Goal: Use online tool/utility: Utilize a website feature to perform a specific function

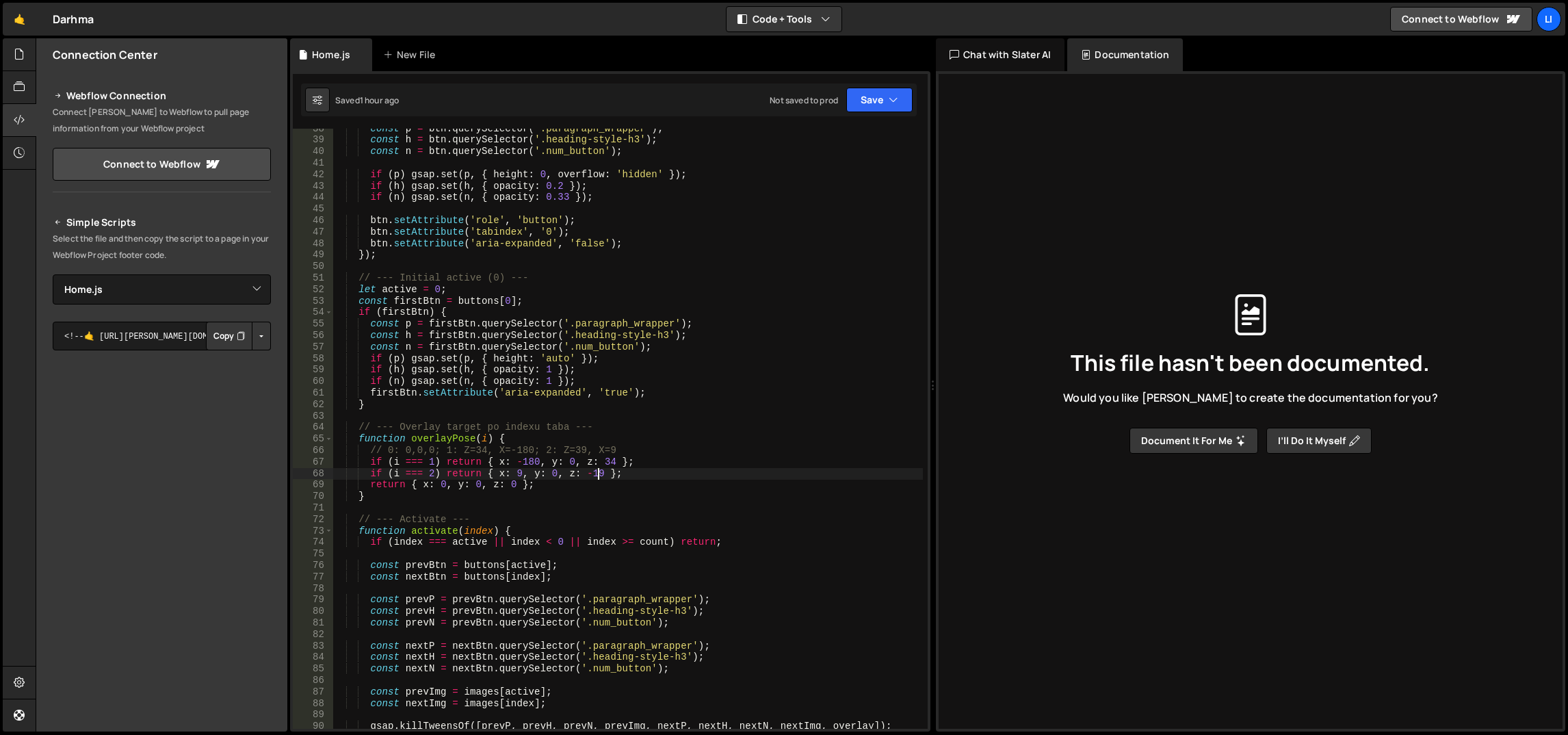
select select "48506"
click at [15, 52] on icon at bounding box center [19, 54] width 11 height 15
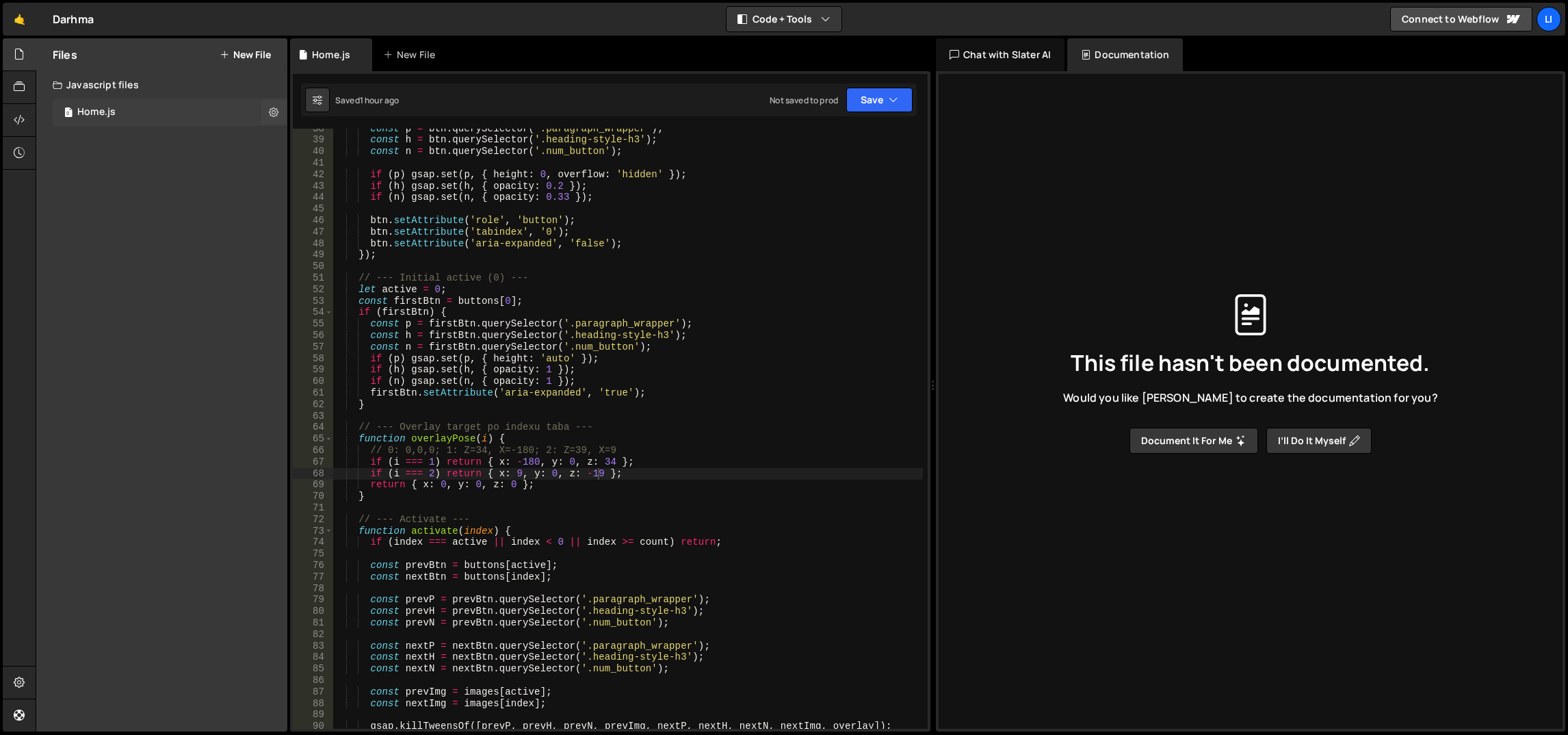
click at [152, 117] on div "0 Home.js 0" at bounding box center [170, 112] width 235 height 27
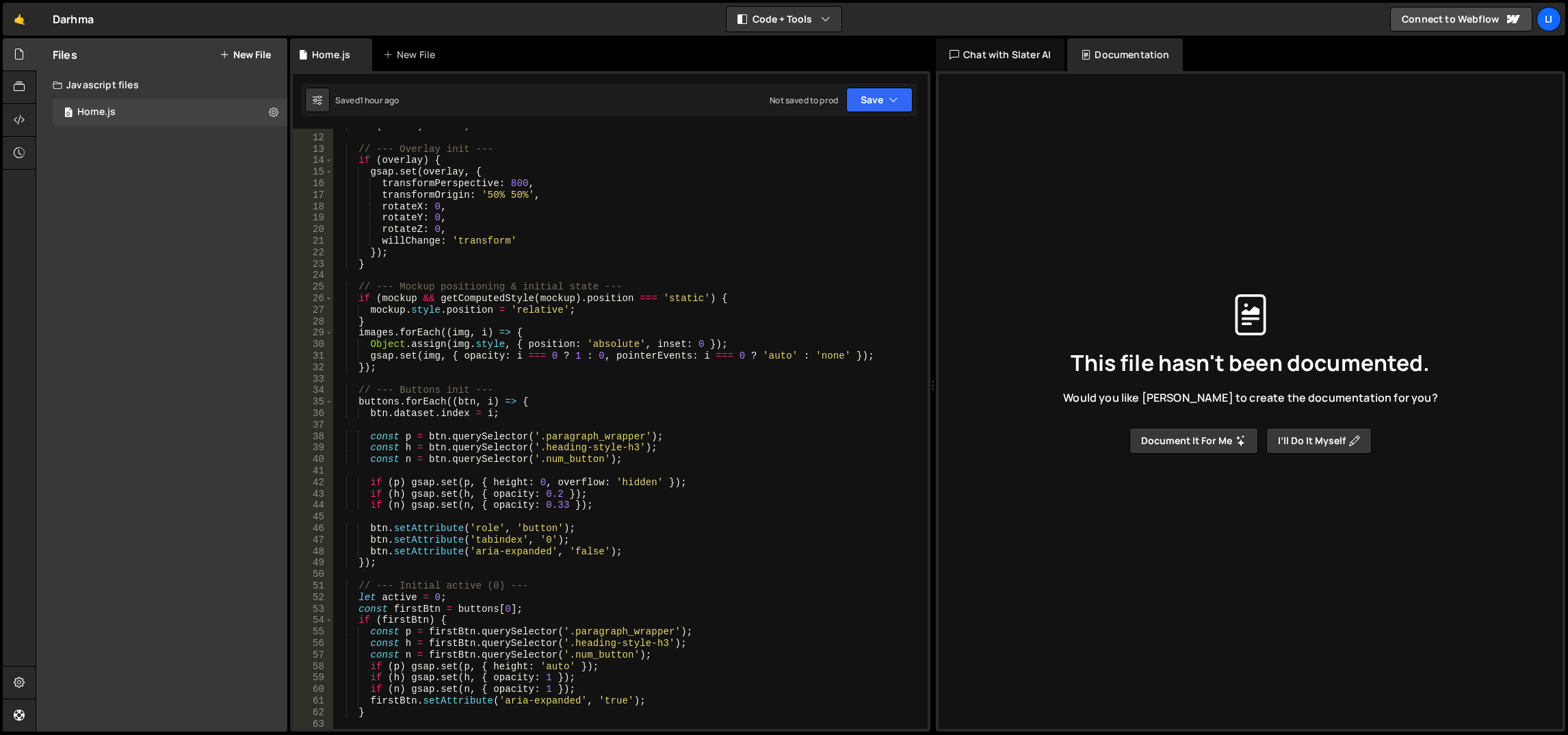
scroll to position [1417, 0]
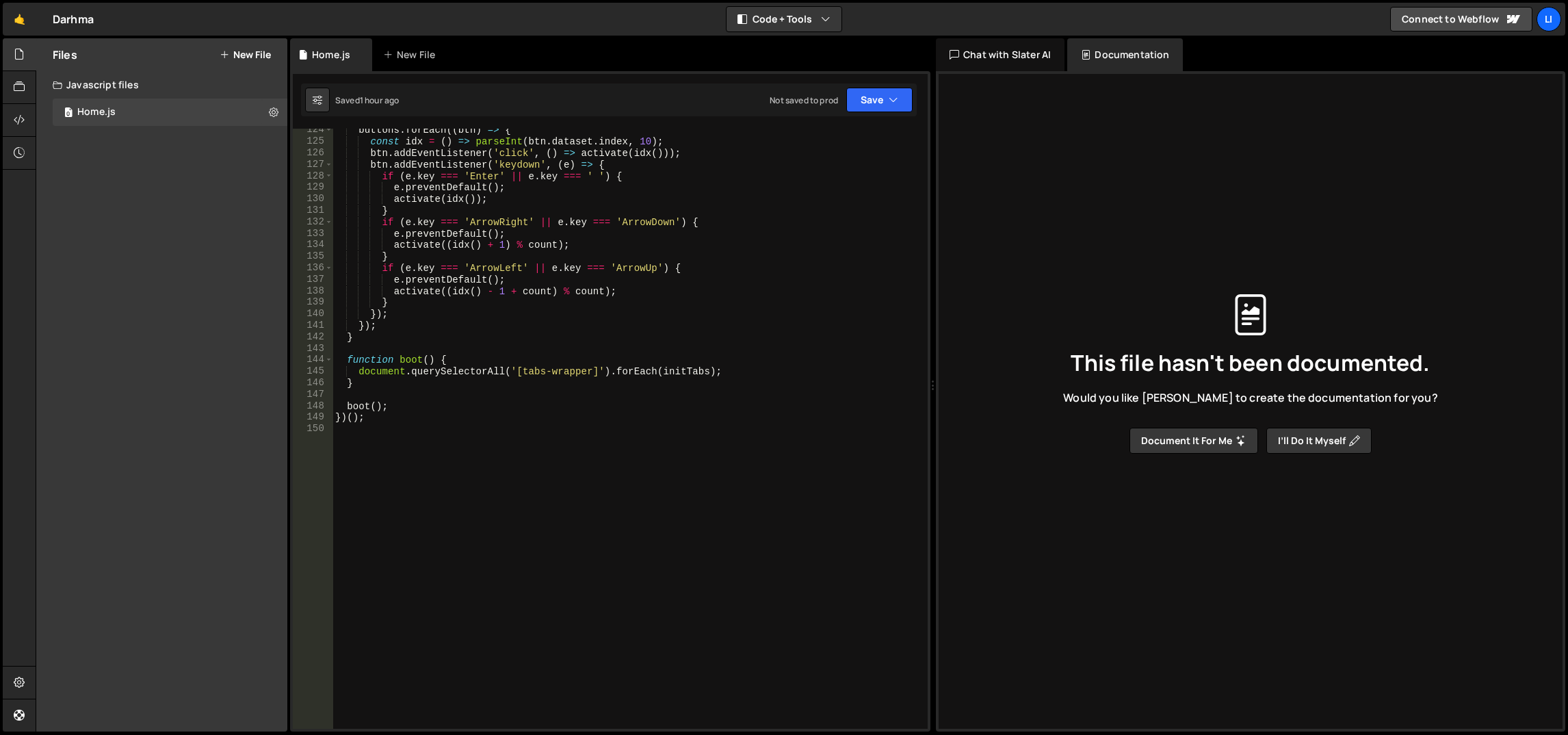
click at [555, 603] on div "buttons . forEach (( btn ) => { const idx = ( ) => parseInt ( btn . dataset . i…" at bounding box center [628, 436] width 591 height 624
paste textarea "});"
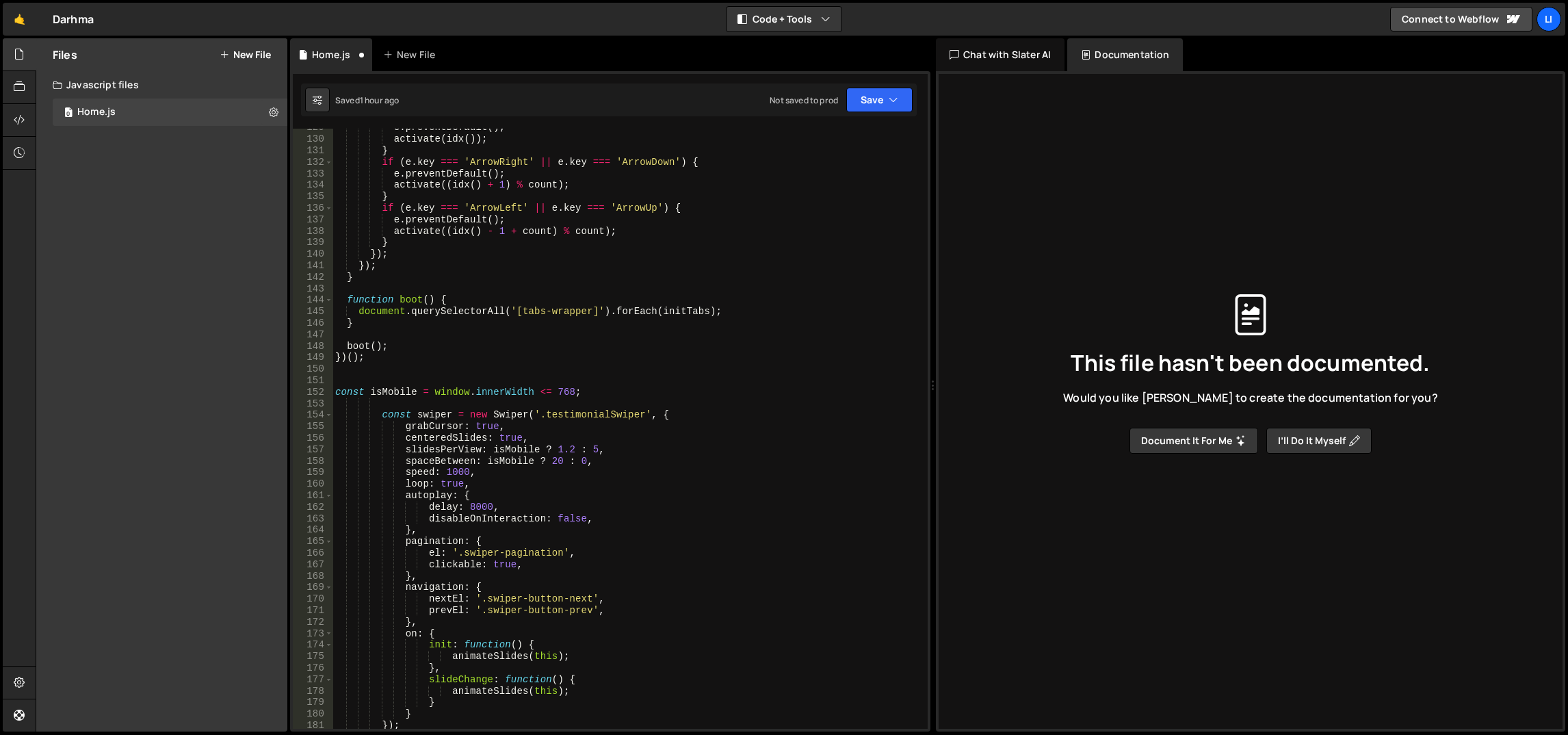
scroll to position [1354, 0]
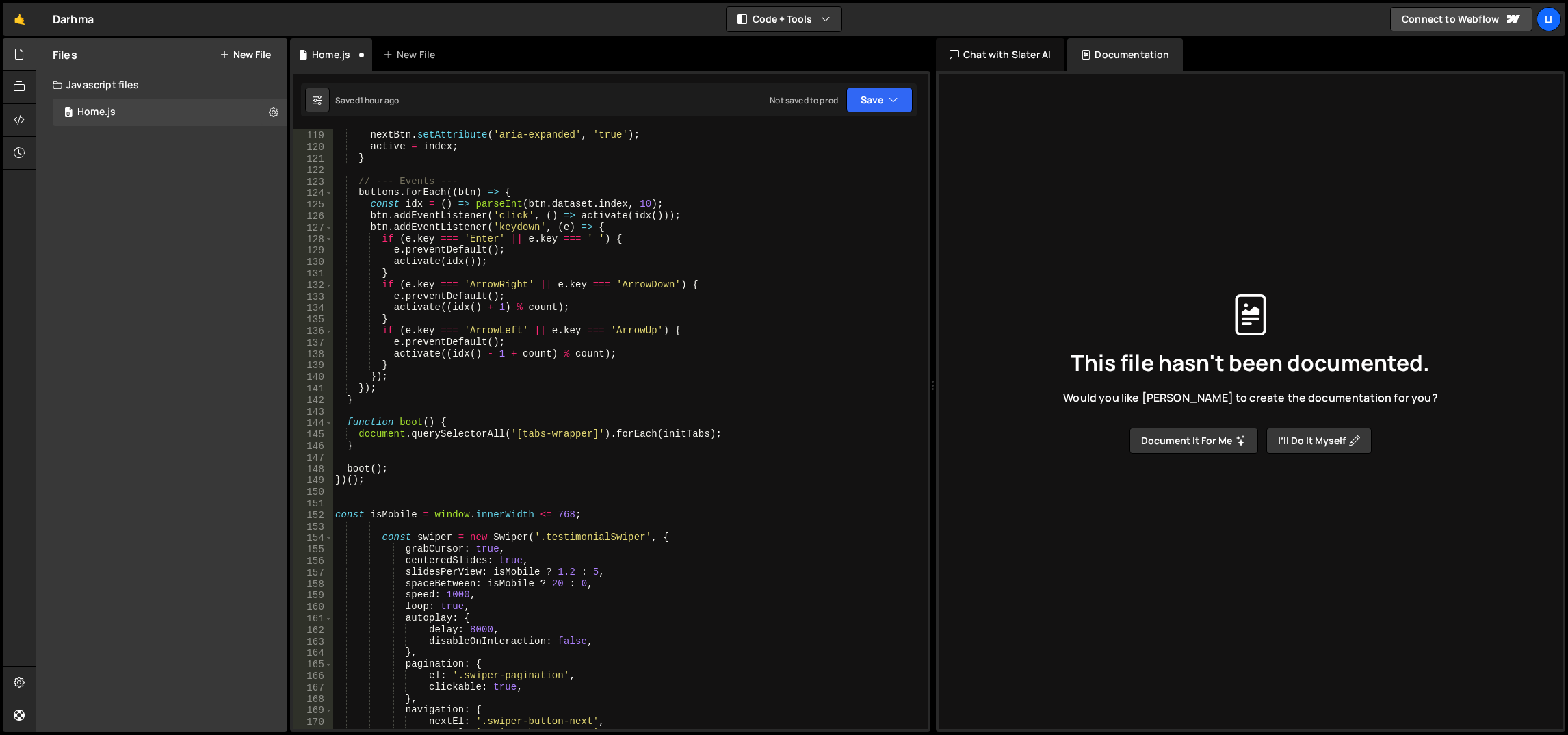
click at [597, 482] on div "prevBtn . setAttribute ( 'aria-expanded' , 'false' ) ; nextBtn . setAttribute (…" at bounding box center [628, 430] width 591 height 624
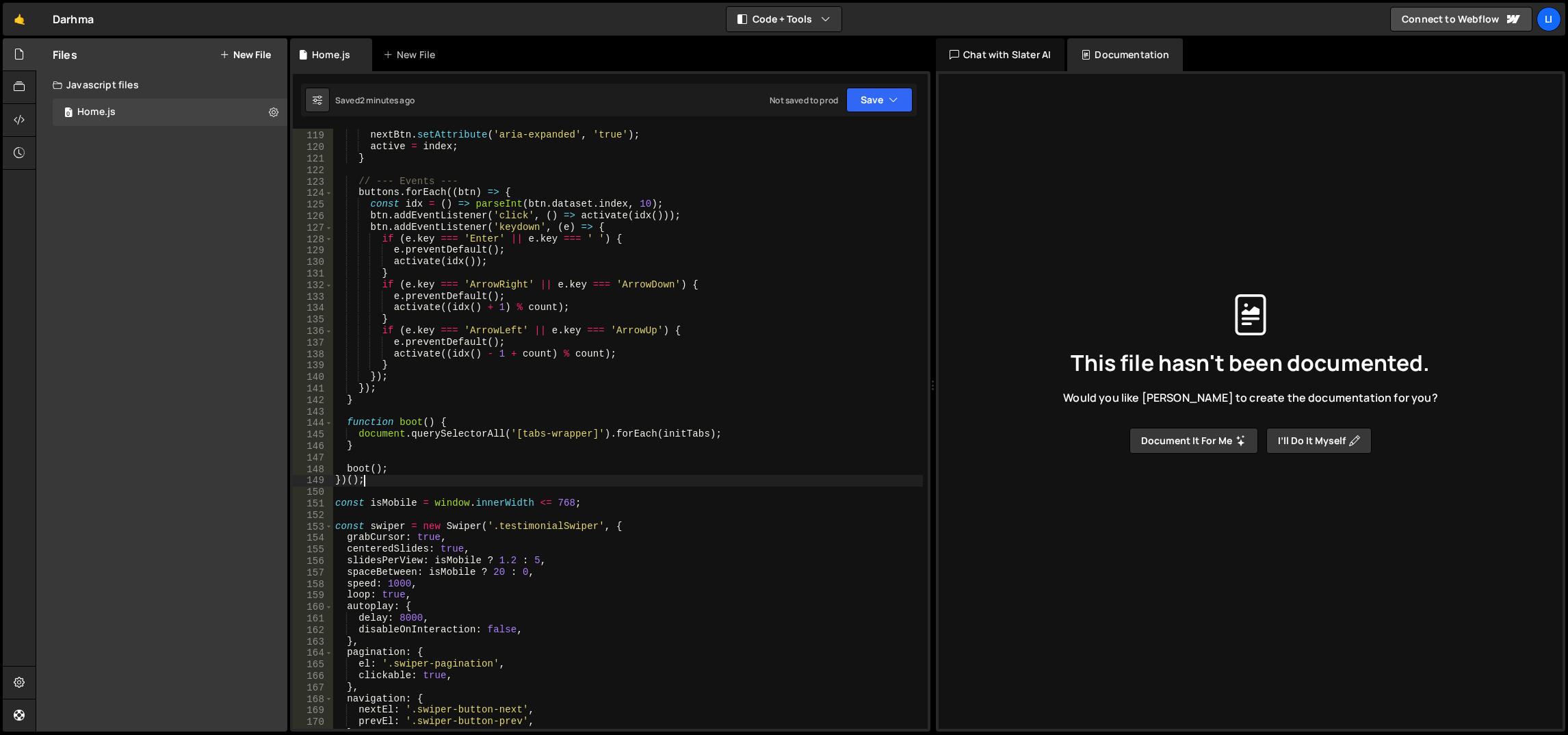
scroll to position [1539, 0]
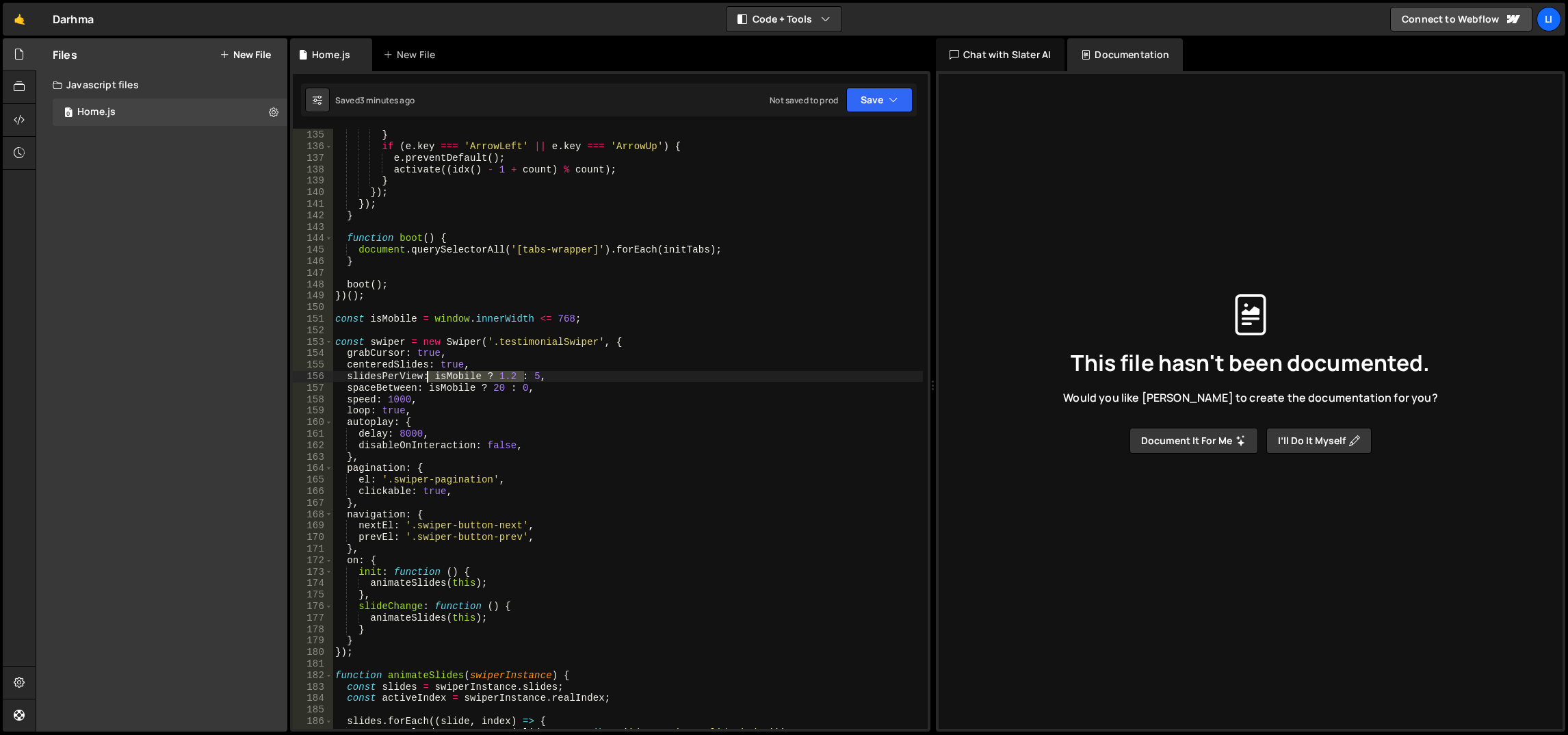
drag, startPoint x: 525, startPoint y: 377, endPoint x: 433, endPoint y: 373, distance: 92.1
click at [433, 373] on div "activate (( idx ( ) + 1 ) % count ) ; } if ( e . key === 'ArrowLeft' || e . key…" at bounding box center [628, 430] width 591 height 624
click at [539, 409] on div "activate (( idx ( ) + 1 ) % count ) ; } if ( e . key === 'ArrowLeft' || e . key…" at bounding box center [628, 430] width 591 height 624
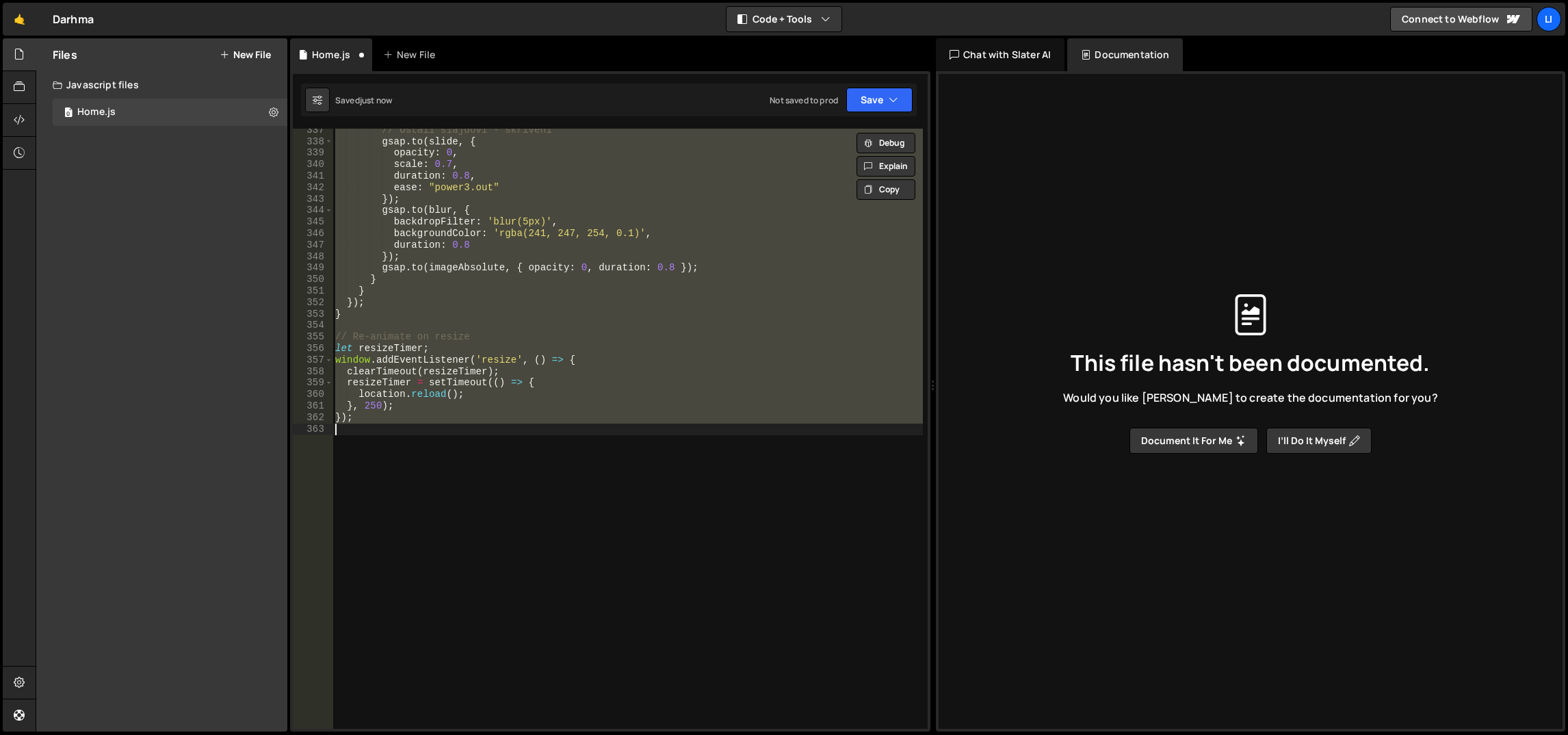
type textarea "slidesPerView: isMobile ? 1.2 : 5,"
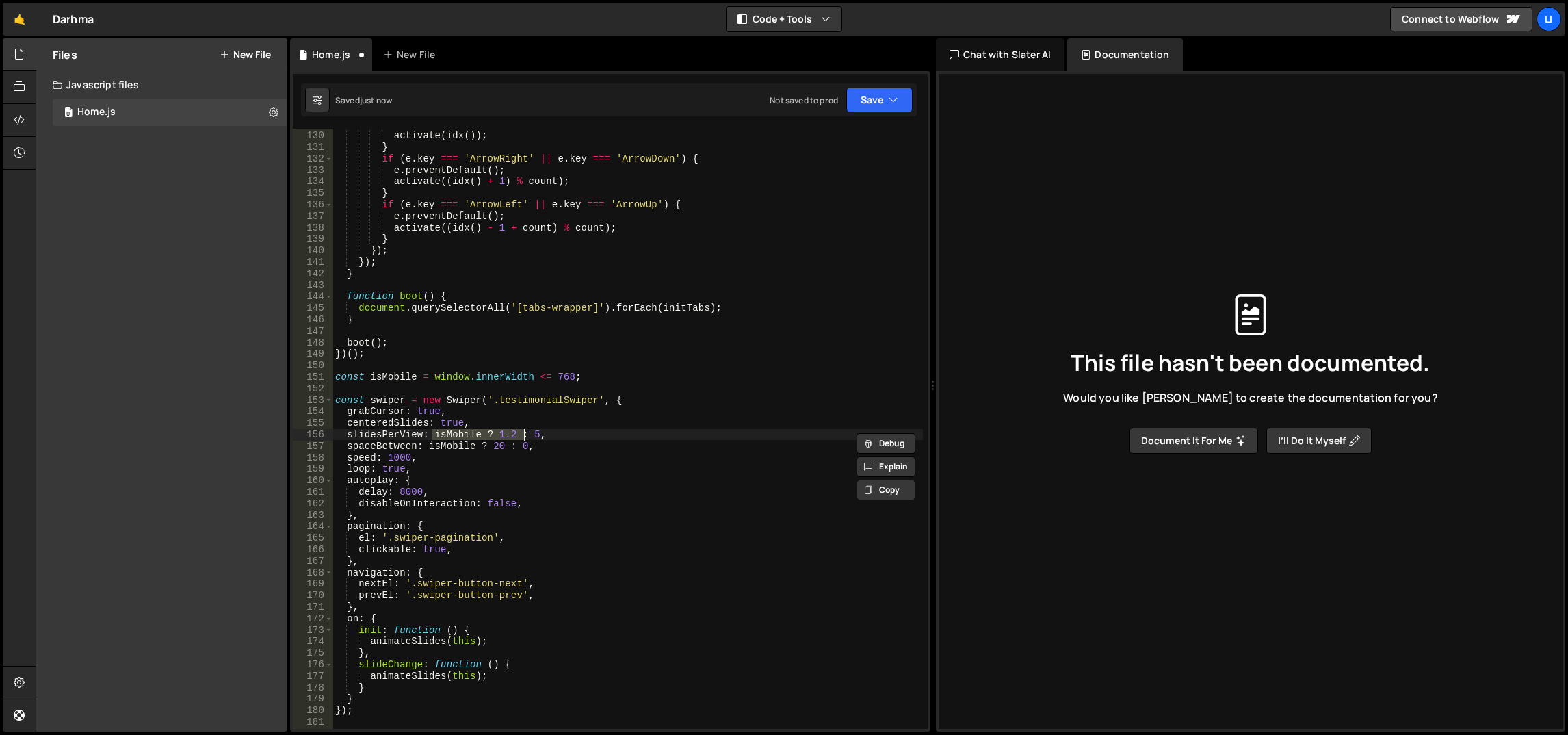
scroll to position [1480, 0]
click at [589, 389] on div "e . preventDefault ( ) ; activate ( idx ( )) ; } if ( e . key === 'ArrowRight' …" at bounding box center [628, 430] width 591 height 624
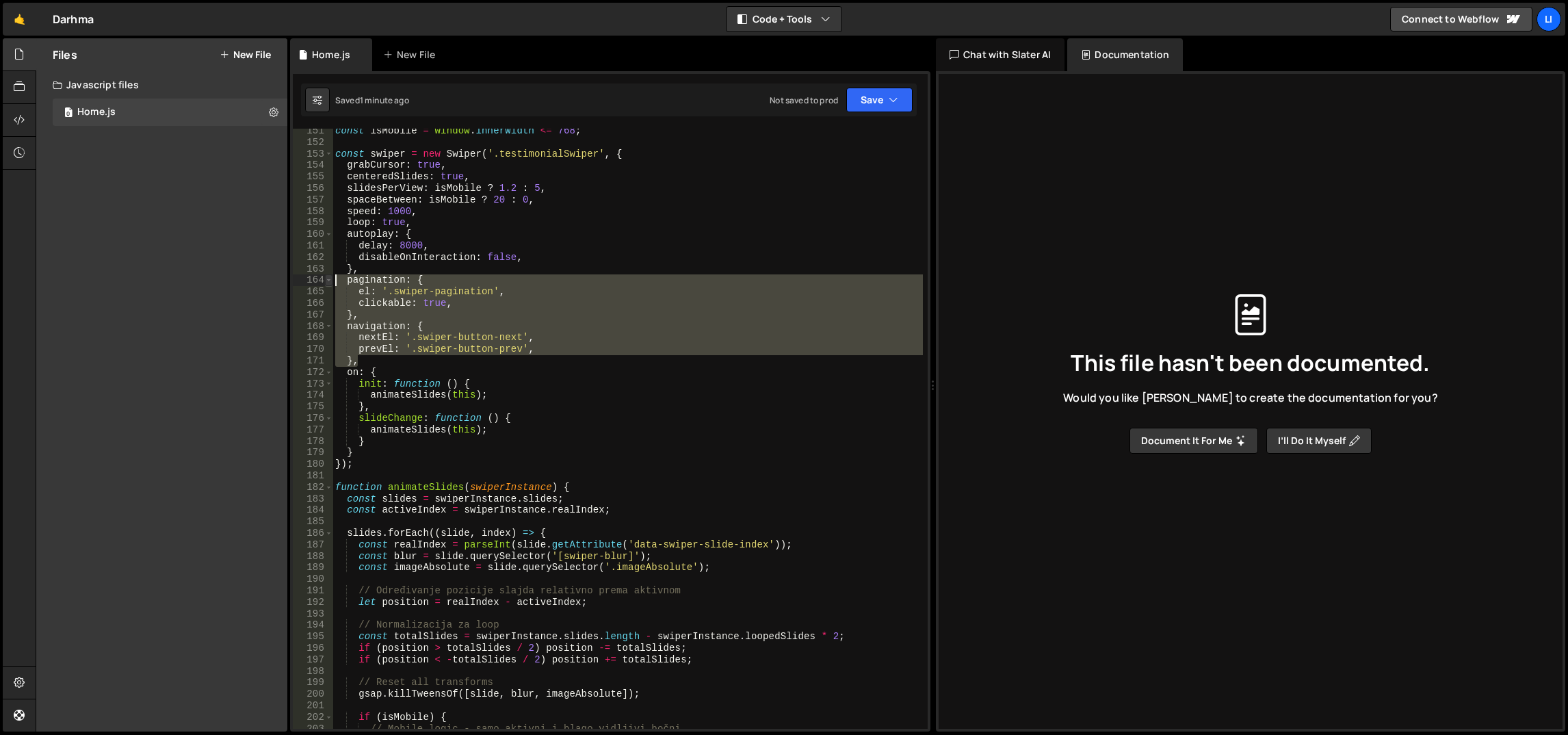
drag, startPoint x: 394, startPoint y: 359, endPoint x: 330, endPoint y: 280, distance: 101.7
click at [330, 280] on div "151 152 153 154 155 156 157 158 159 160 161 162 163 164 165 166 167 168 169 170…" at bounding box center [610, 428] width 635 height 600
type textarea "pagination: { el: '.swiper-pagination',"
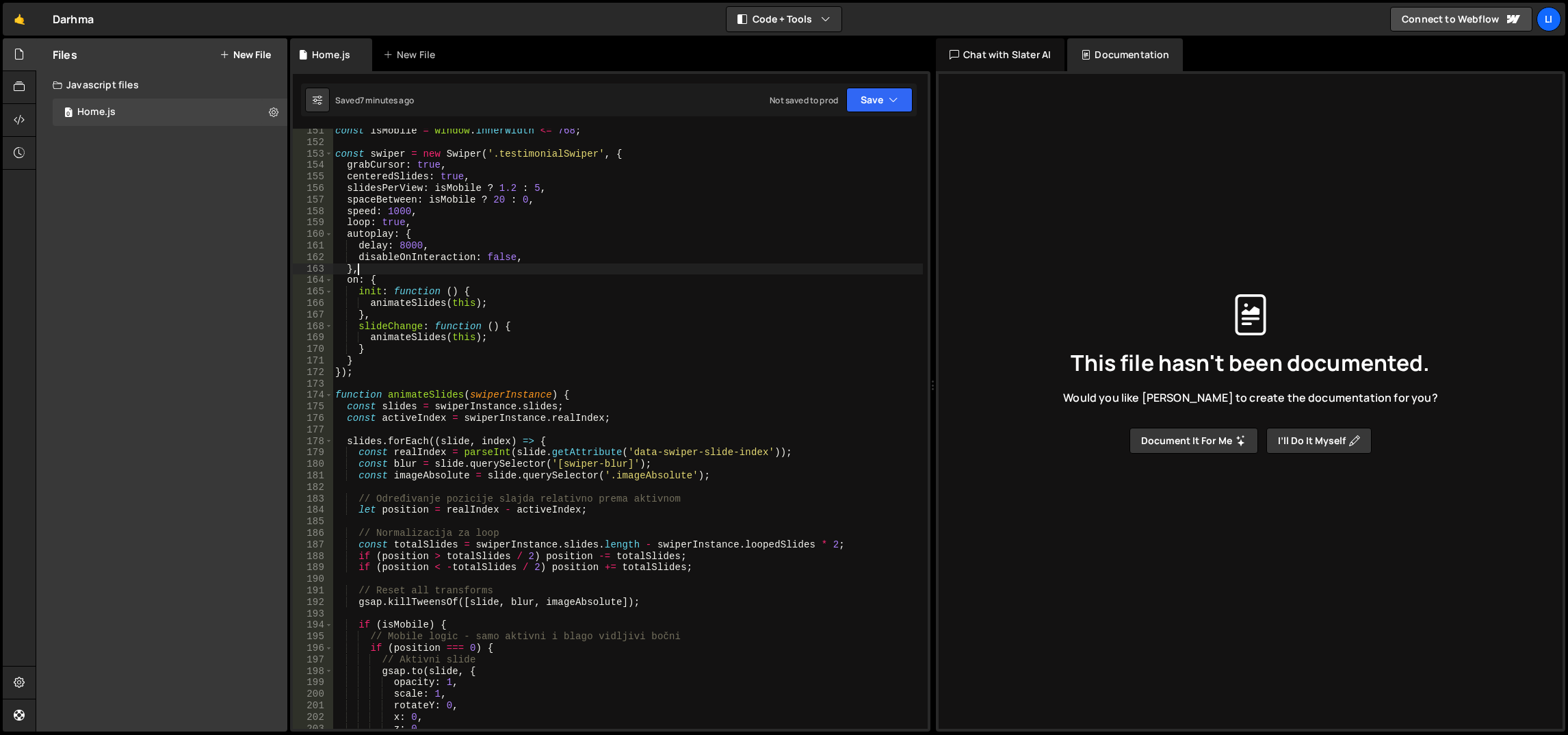
click at [379, 373] on div "const isMobile = window . innerWidth <= 768 ; const swiper = new Swiper ( '.tes…" at bounding box center [628, 437] width 591 height 624
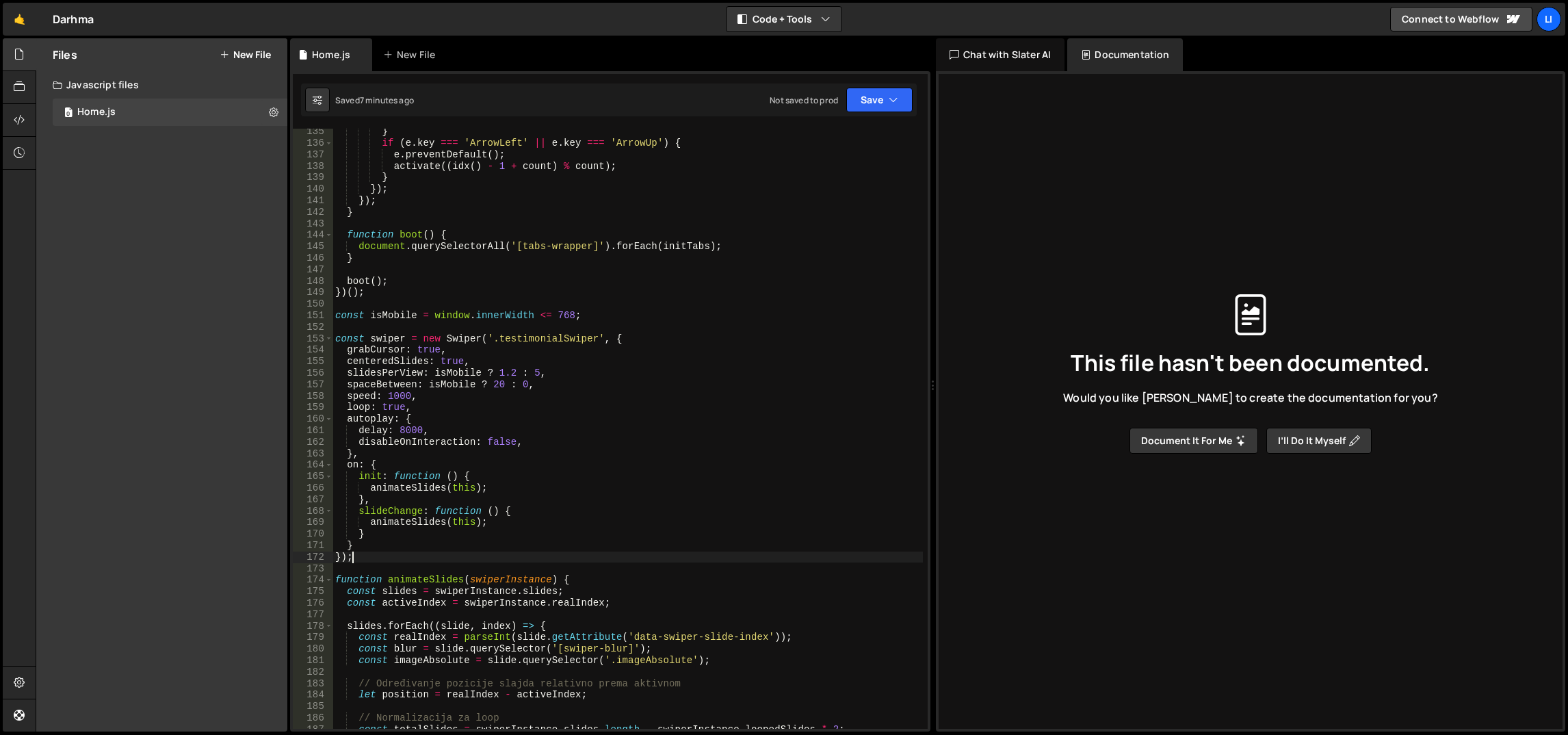
scroll to position [1480, 0]
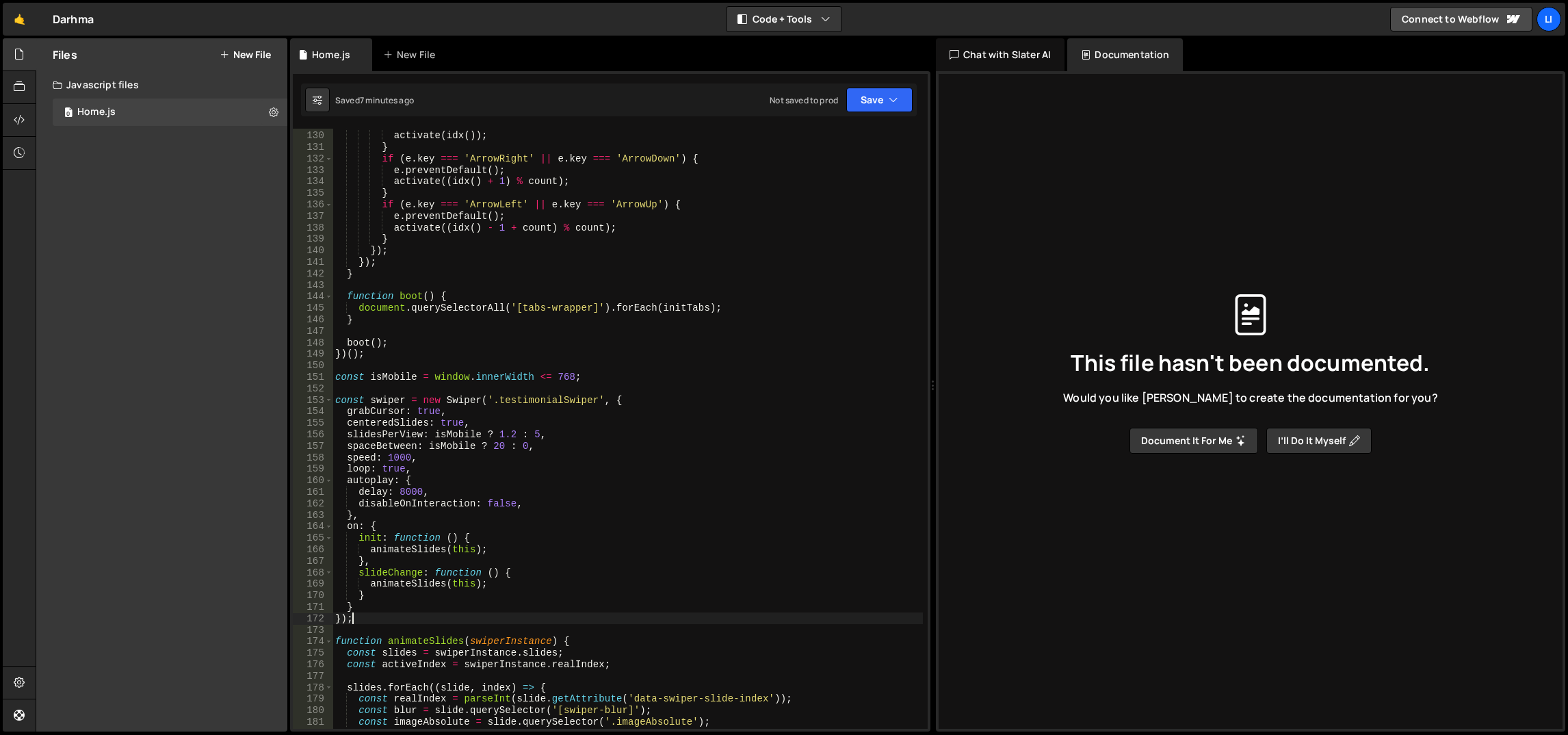
click at [332, 374] on div "151" at bounding box center [313, 377] width 40 height 12
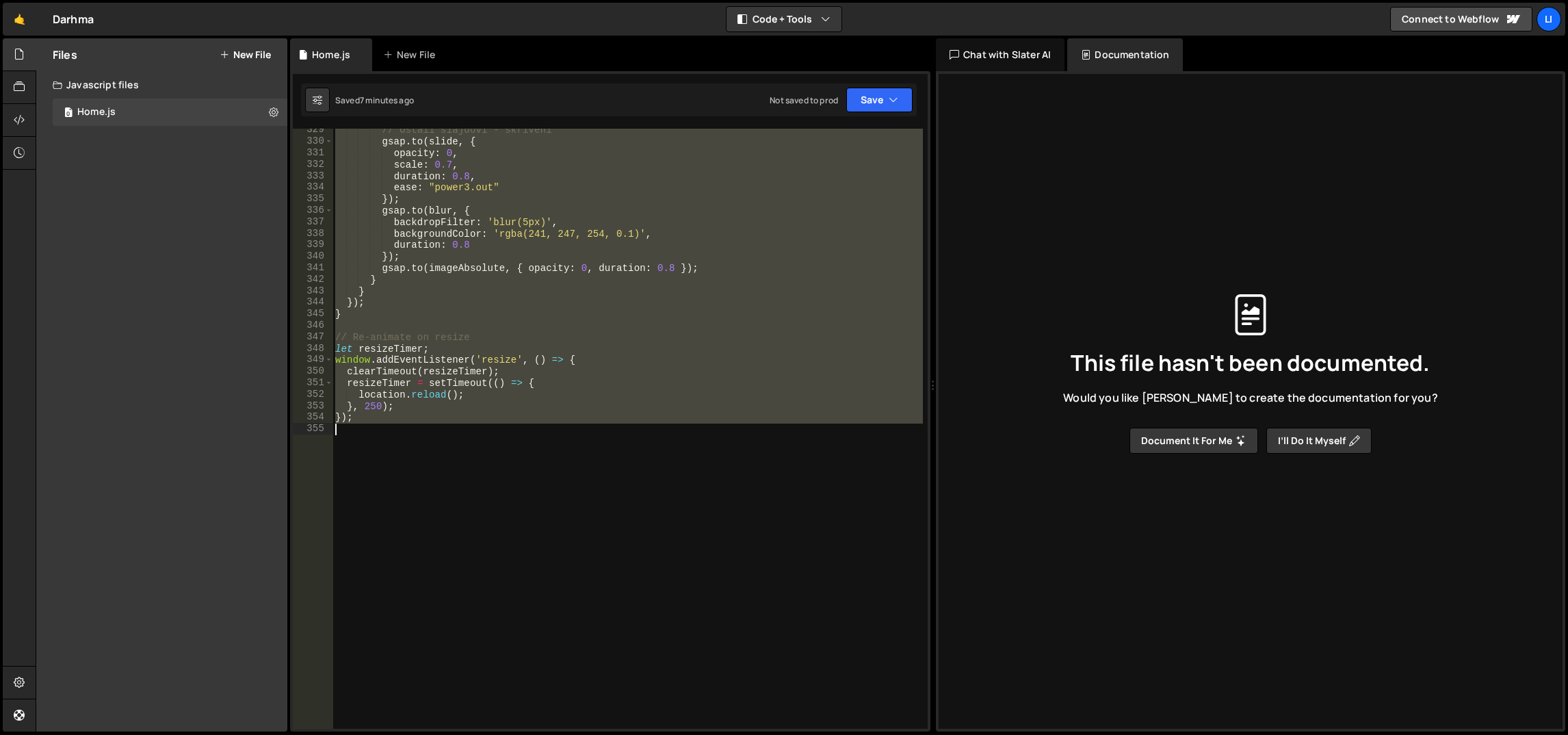
scroll to position [3773, 0]
drag, startPoint x: 336, startPoint y: 374, endPoint x: 550, endPoint y: 559, distance: 282.9
click at [550, 559] on div "// Ostali slajdovi - skriveni gsap . to ( slide , { opacity : 0 , scale : 0.7 ,…" at bounding box center [628, 436] width 591 height 624
paste textarea "});"
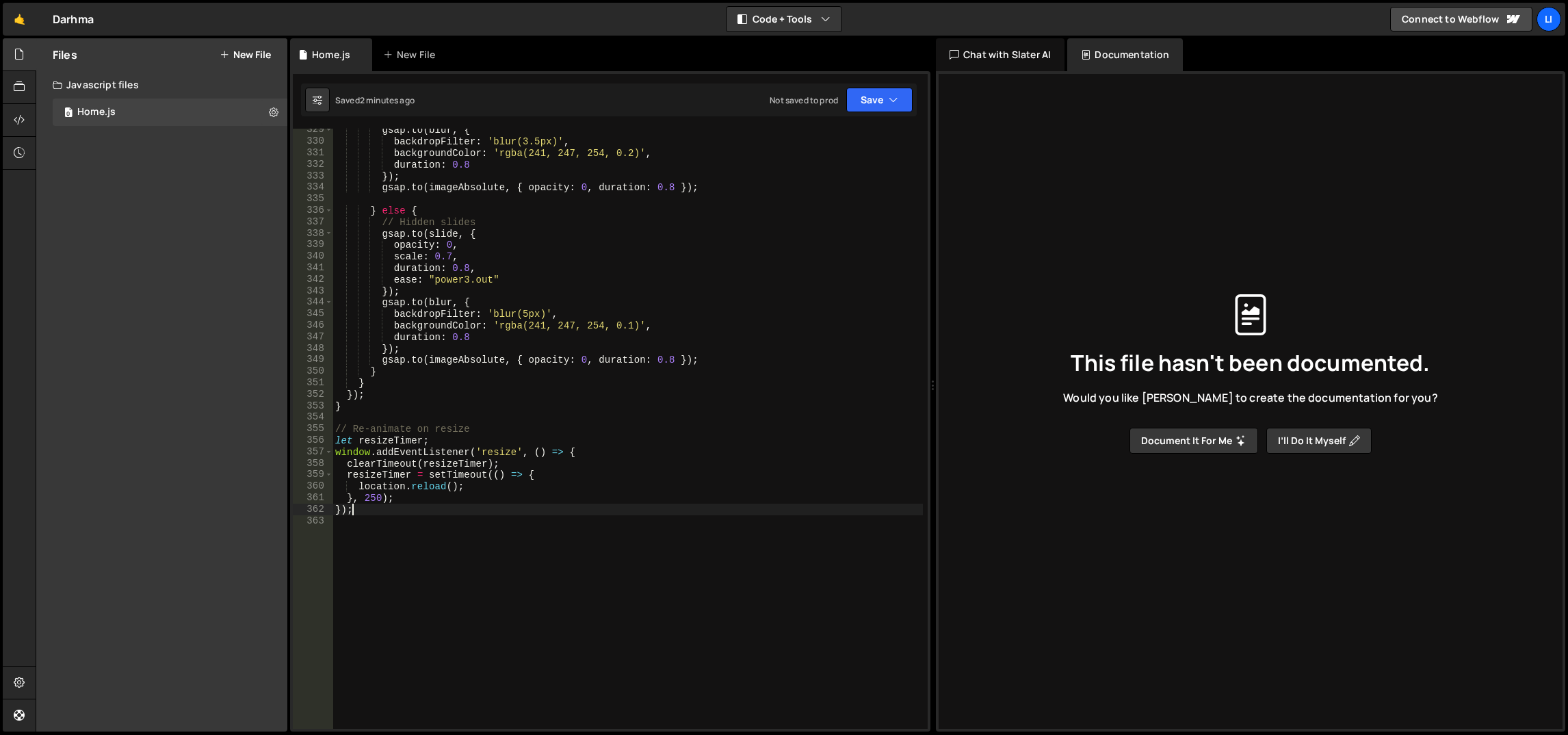
click at [429, 240] on div "gsap . to ( blur , { backdropFilter : 'blur(3.5px)' , backgroundColor : 'rgba(2…" at bounding box center [628, 436] width 591 height 624
type textarea "opacity: 0,"
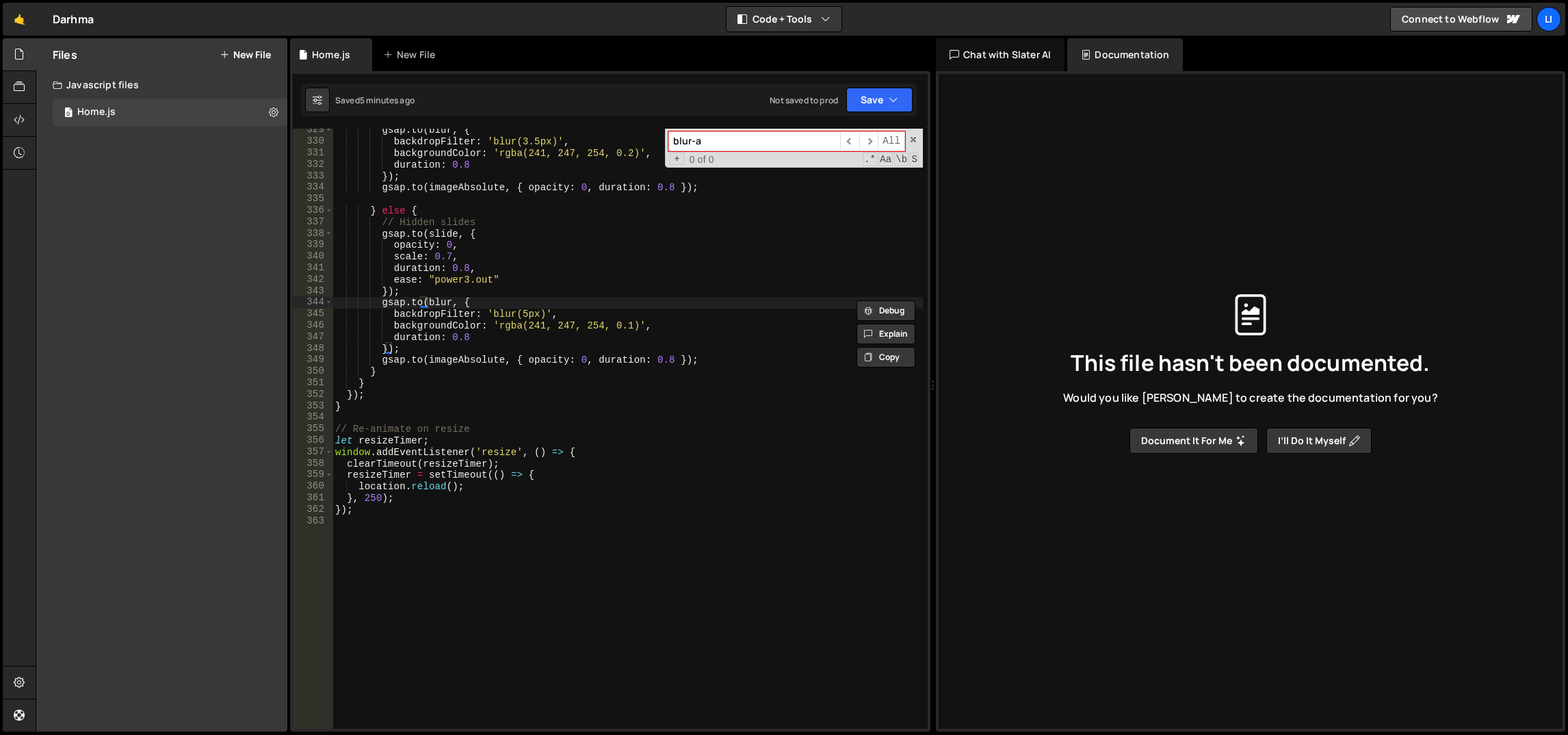
type input "blur-a"
click at [524, 344] on div "gsap . to ( blur , { backdropFilter : 'blur(3.5px)' , backgroundColor : 'rgba(2…" at bounding box center [628, 436] width 591 height 624
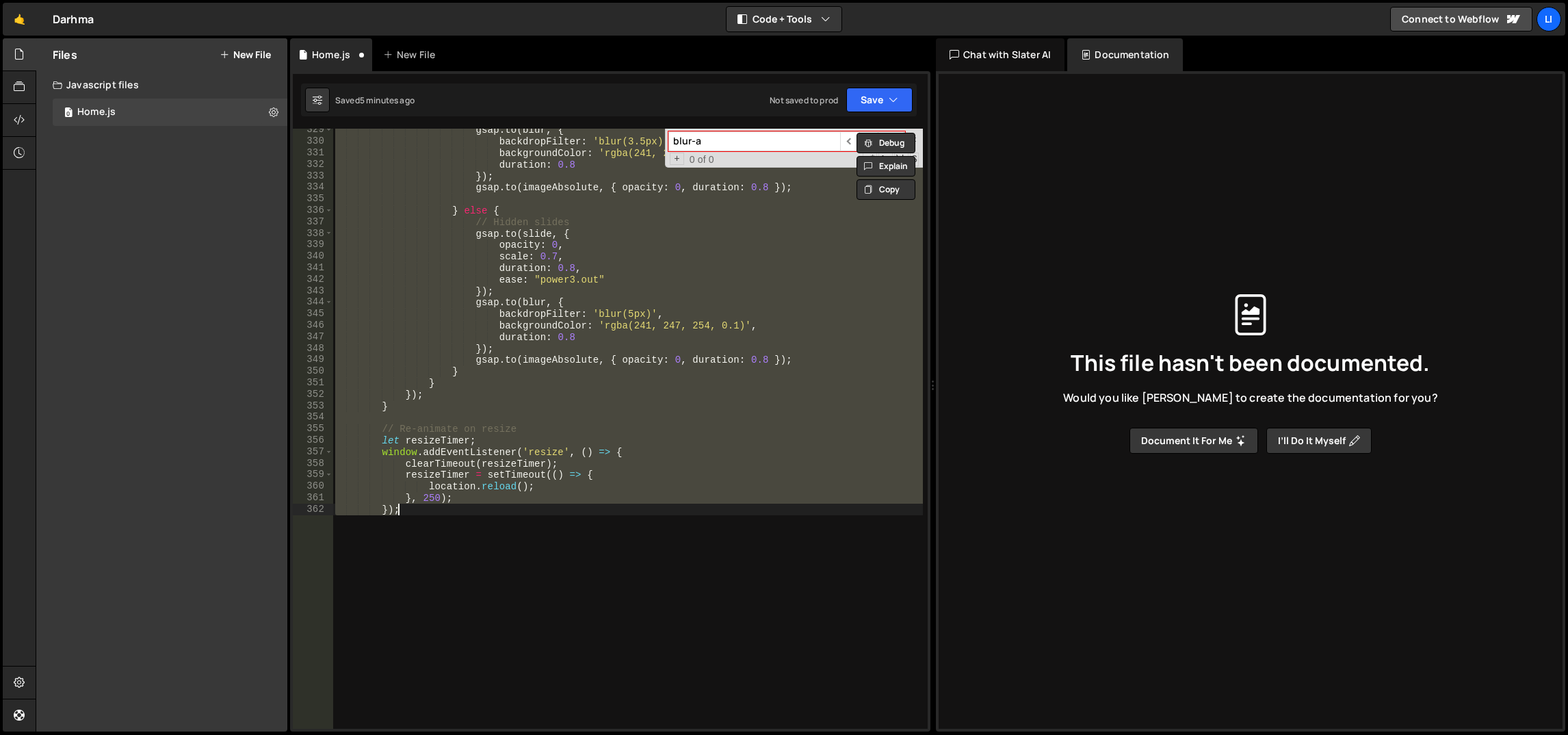
paste textarea
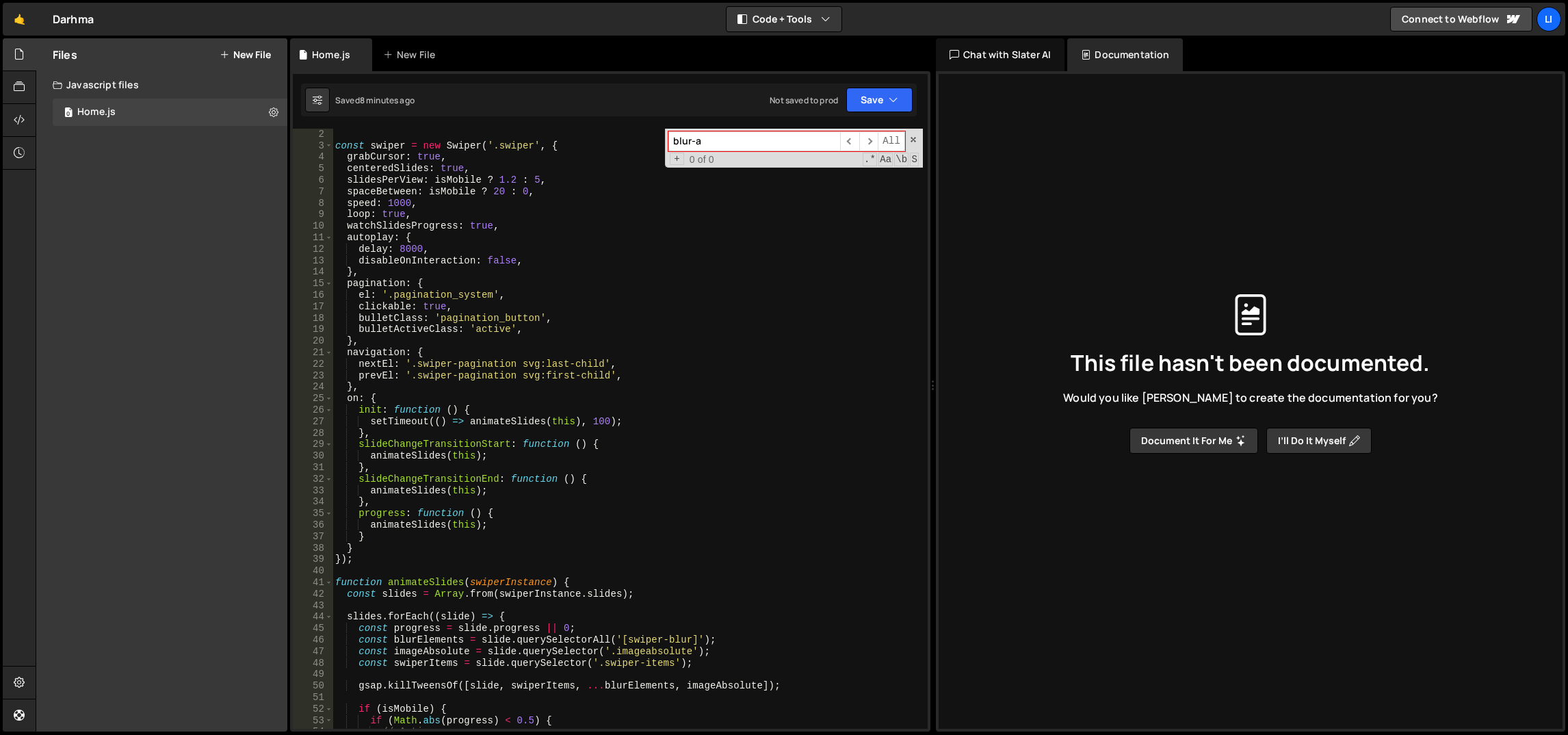
scroll to position [0, 0]
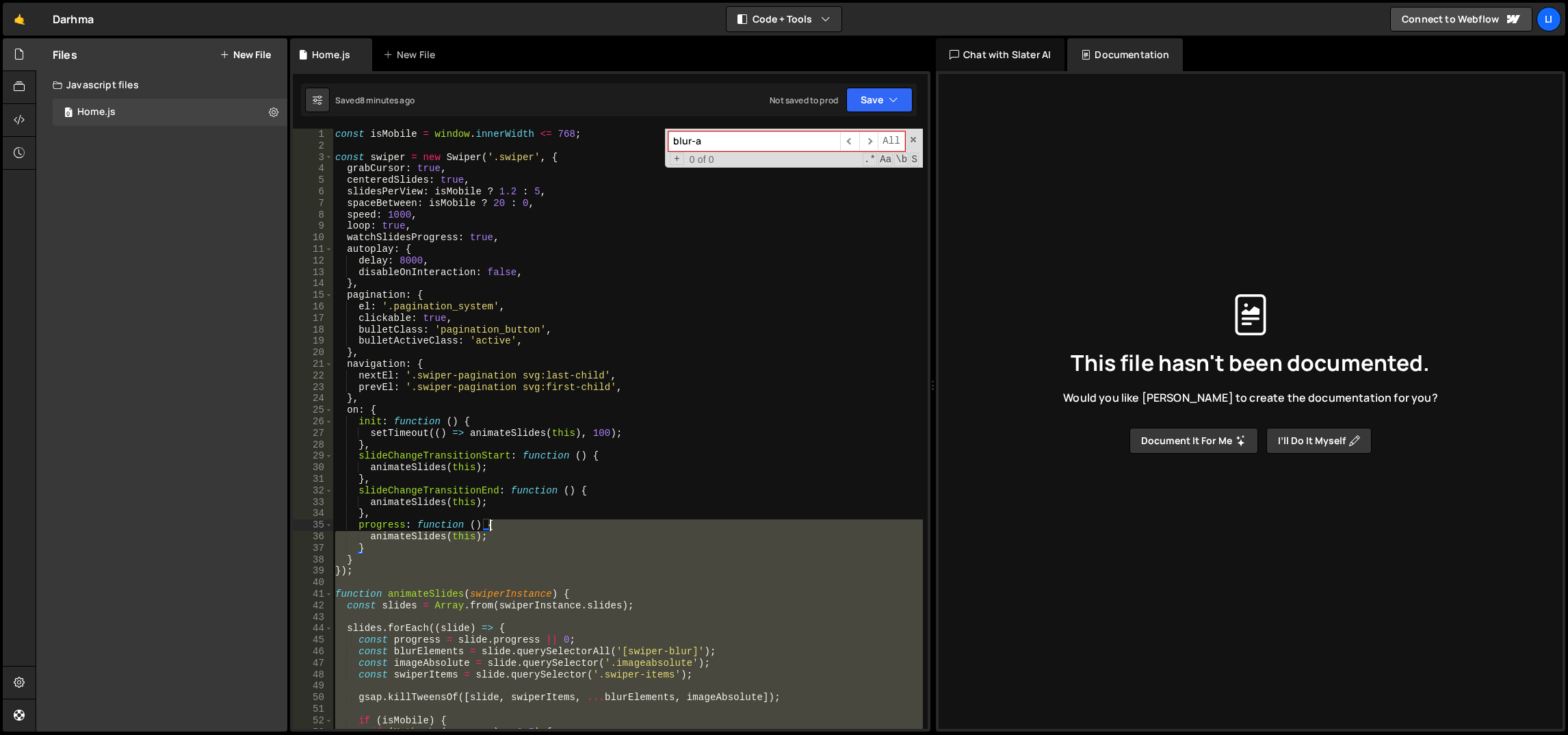
drag, startPoint x: 487, startPoint y: 361, endPoint x: 600, endPoint y: 526, distance: 200.0
click at [600, 526] on div "const isMobile = window . innerWidth <= 768 ; const swiper = new Swiper ( '.swi…" at bounding box center [628, 441] width 591 height 624
click at [650, 375] on div "const isMobile = window . innerWidth <= 768 ; const swiper = new Swiper ( '.swi…" at bounding box center [628, 441] width 591 height 624
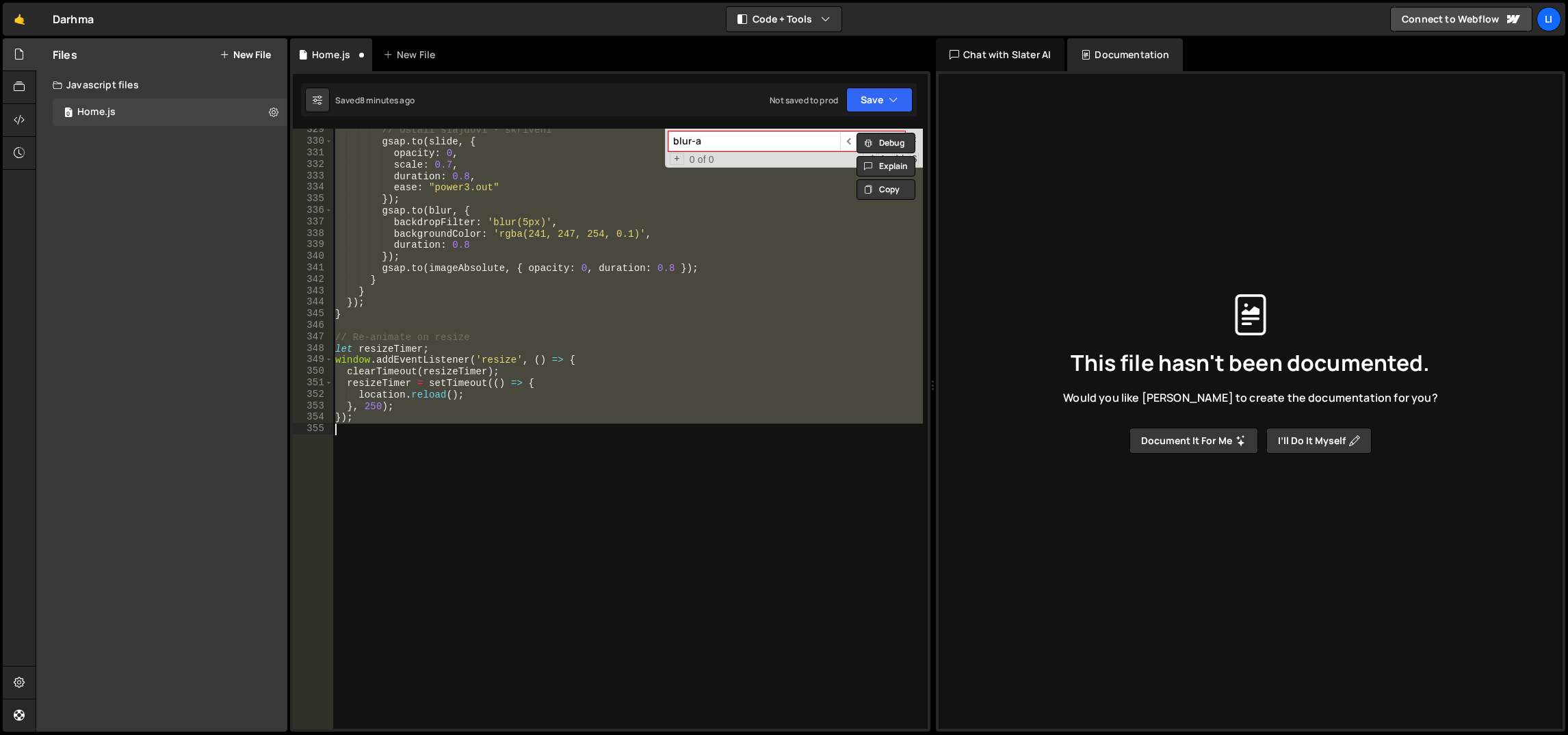
type textarea "}, 250); });"
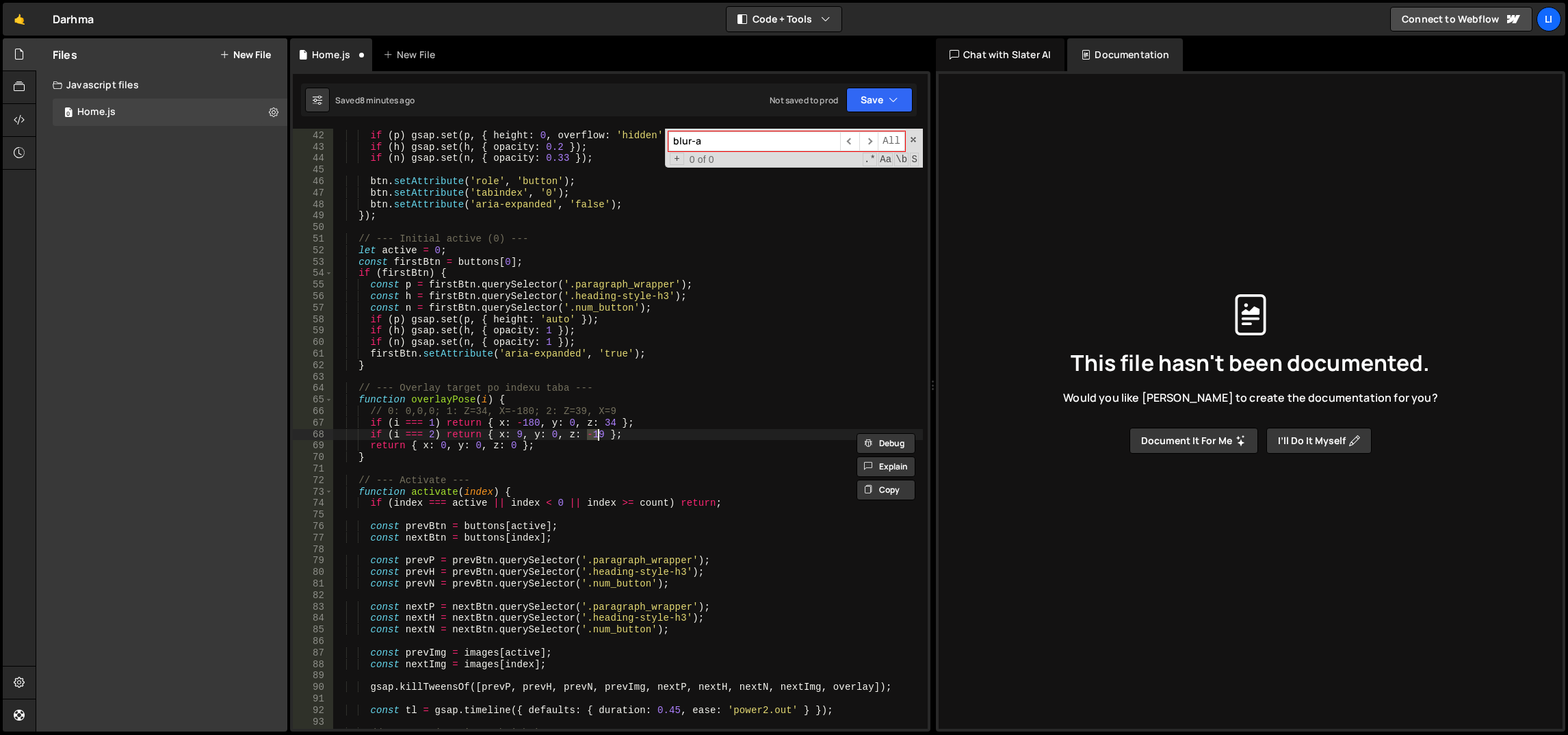
type textarea "})();"
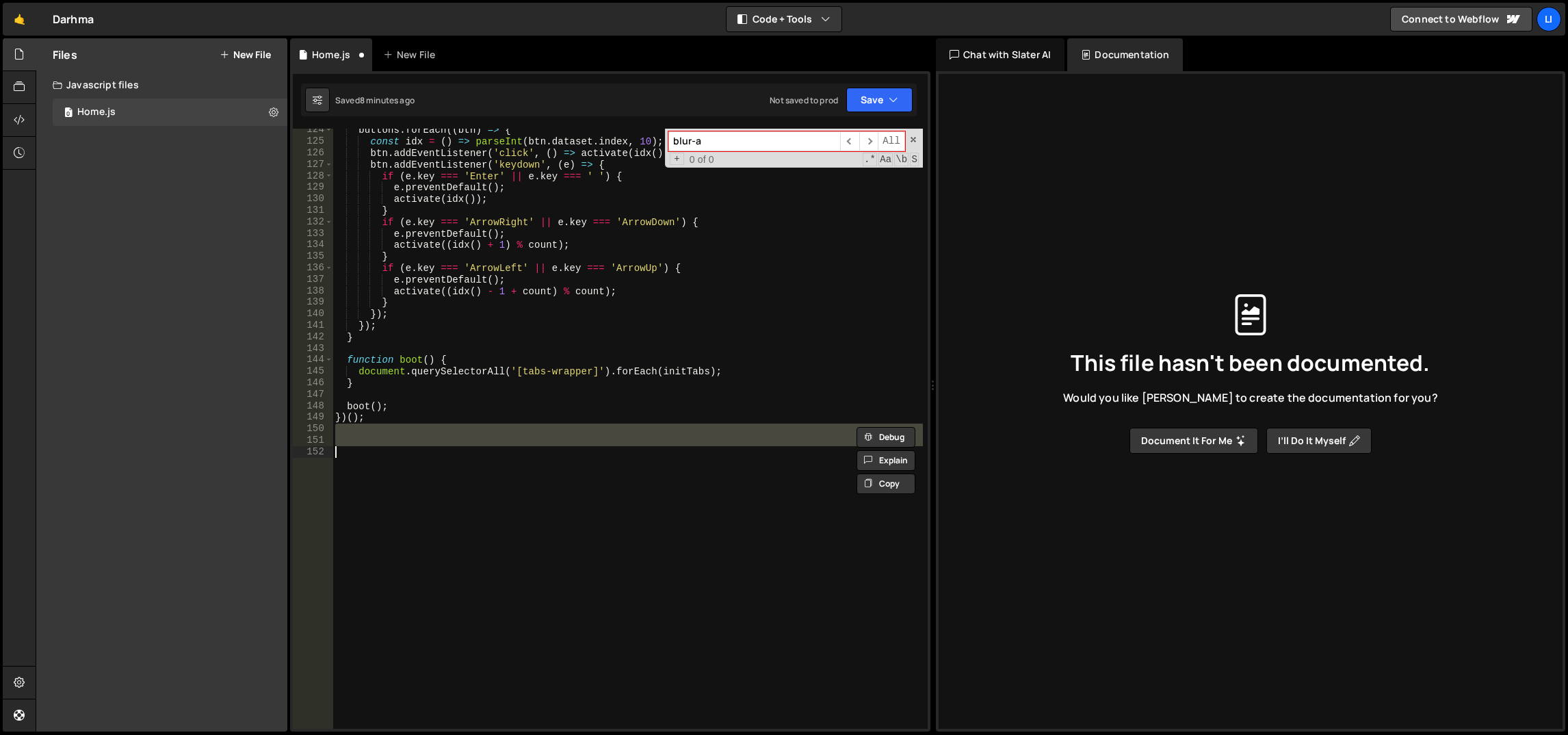
scroll to position [3865, 0]
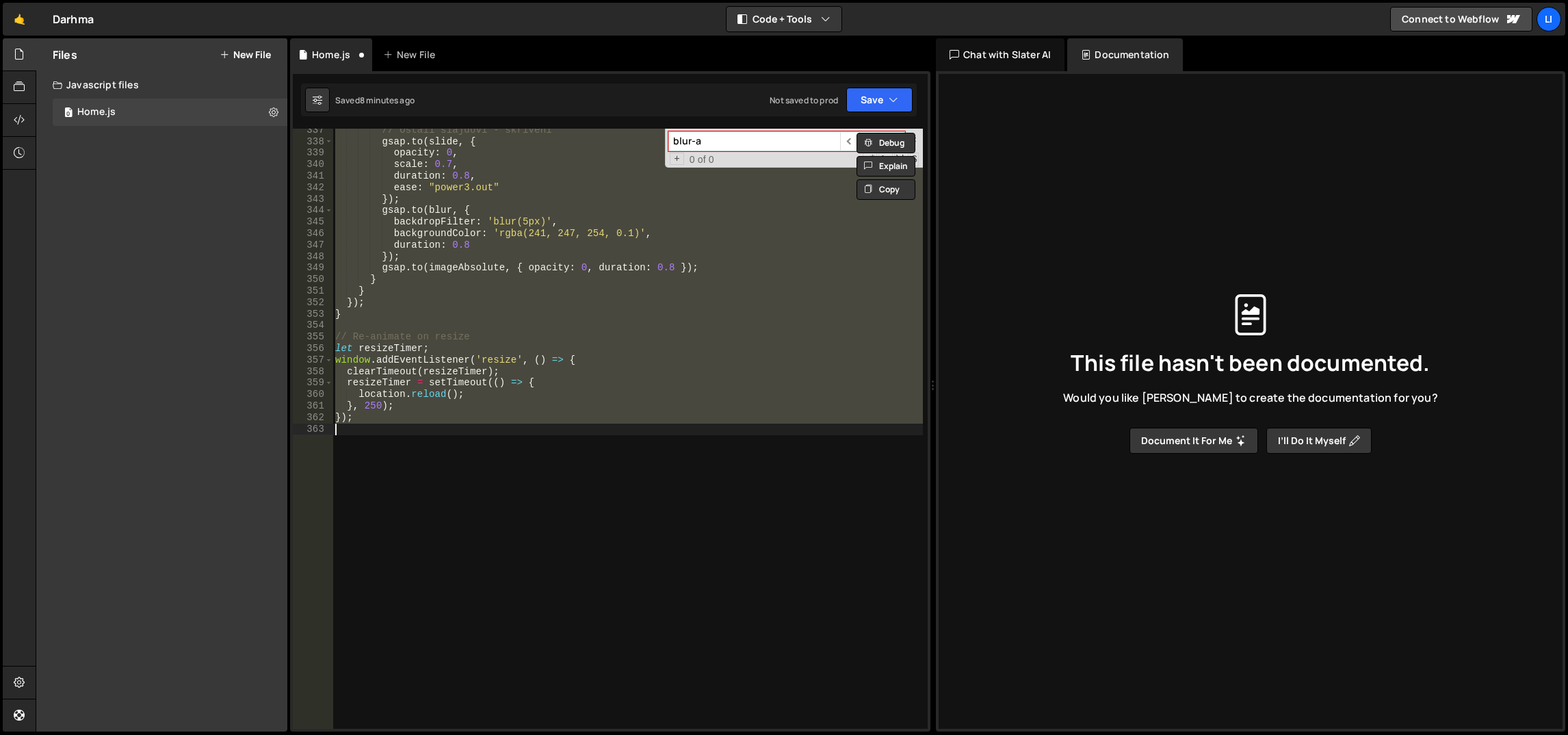
type textarea "}, 250); });"
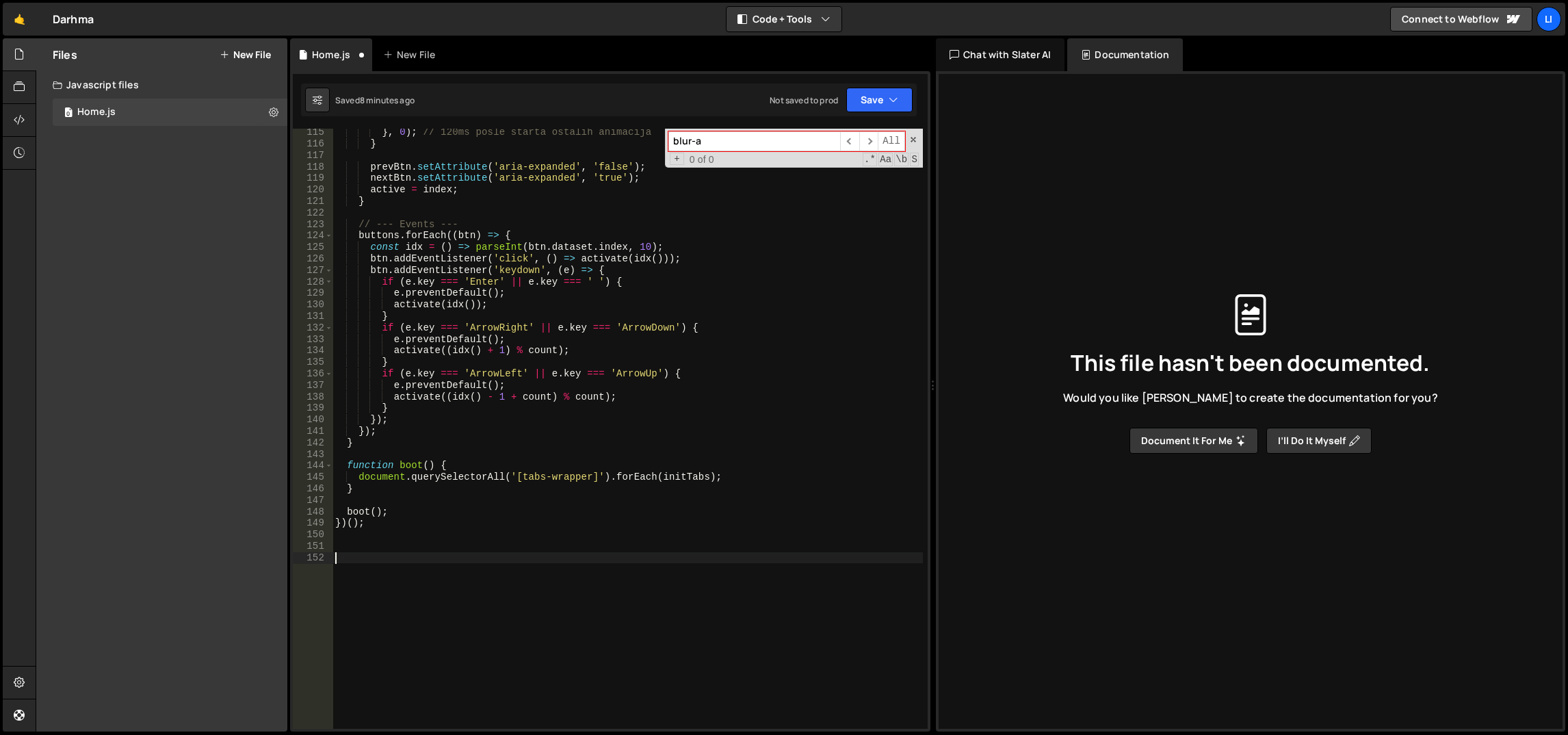
scroll to position [1311, 0]
click at [703, 389] on div "} , 0 ) ; // 120ms posle starta ostalih animacija } prevBtn . setAttribute ( 'a…" at bounding box center [628, 438] width 591 height 624
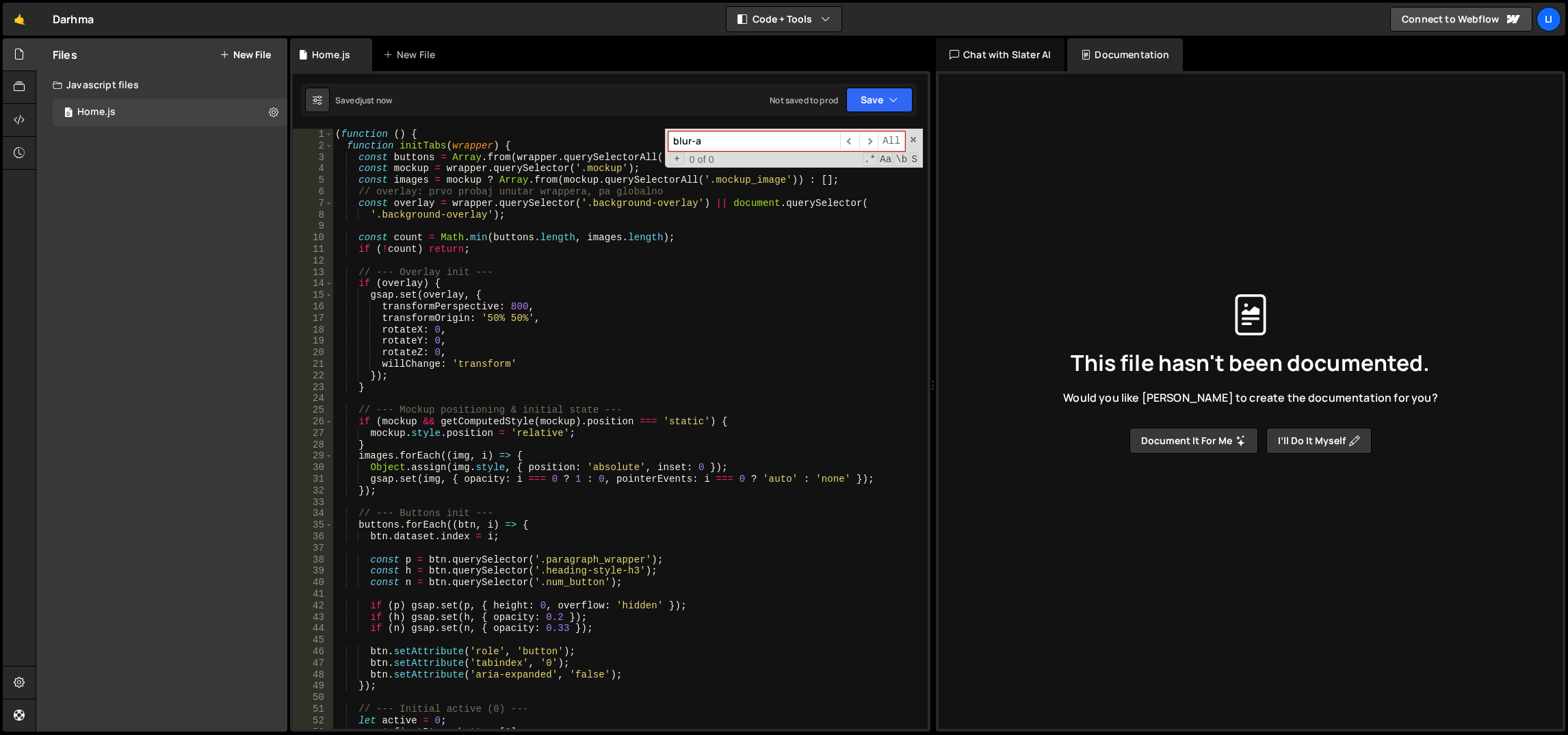
scroll to position [0, 0]
click at [490, 351] on div "( function ( ) { function initTabs ( wrapper ) { const buttons = Array . from (…" at bounding box center [628, 441] width 591 height 624
type textarea "rotateZ: 0,"
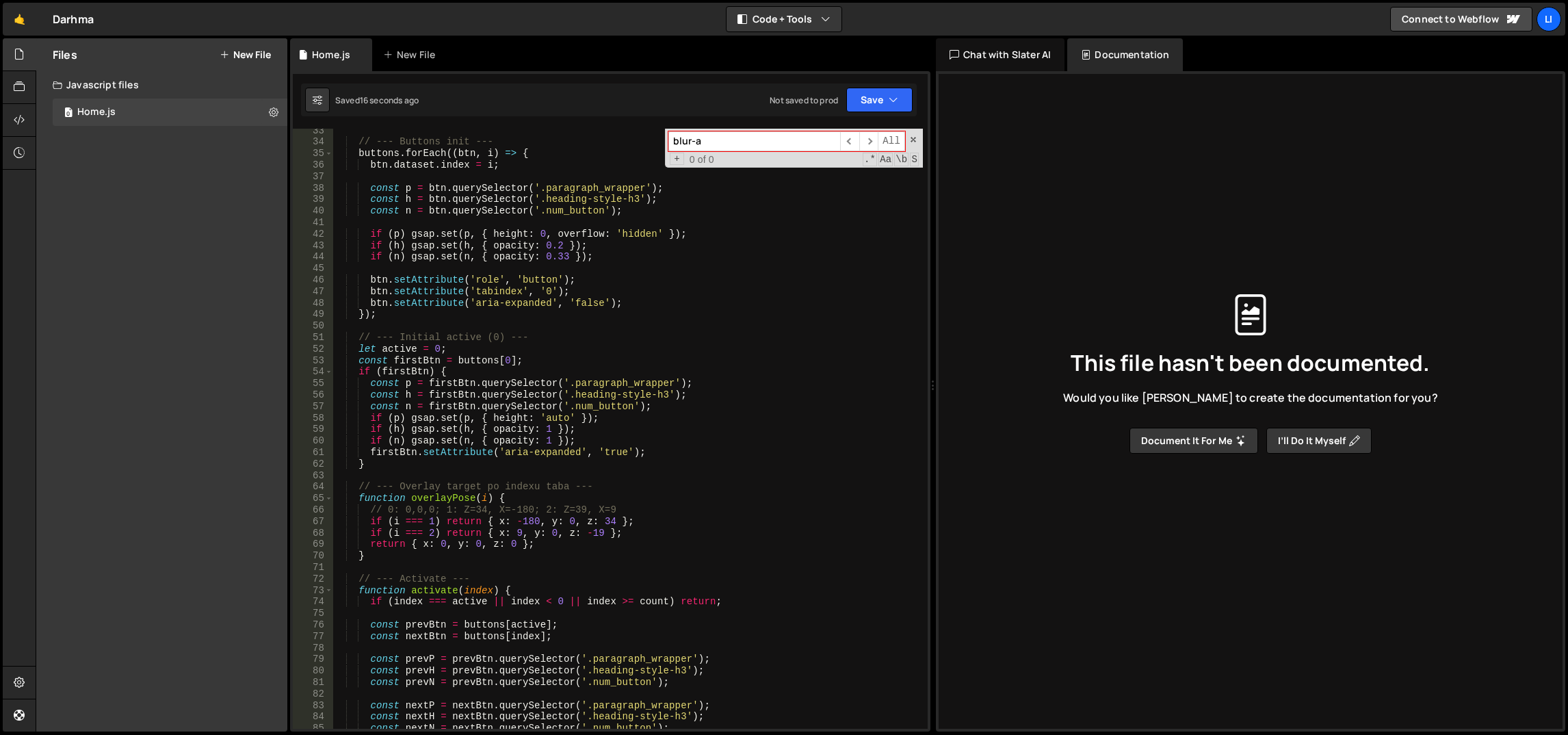
scroll to position [124, 0]
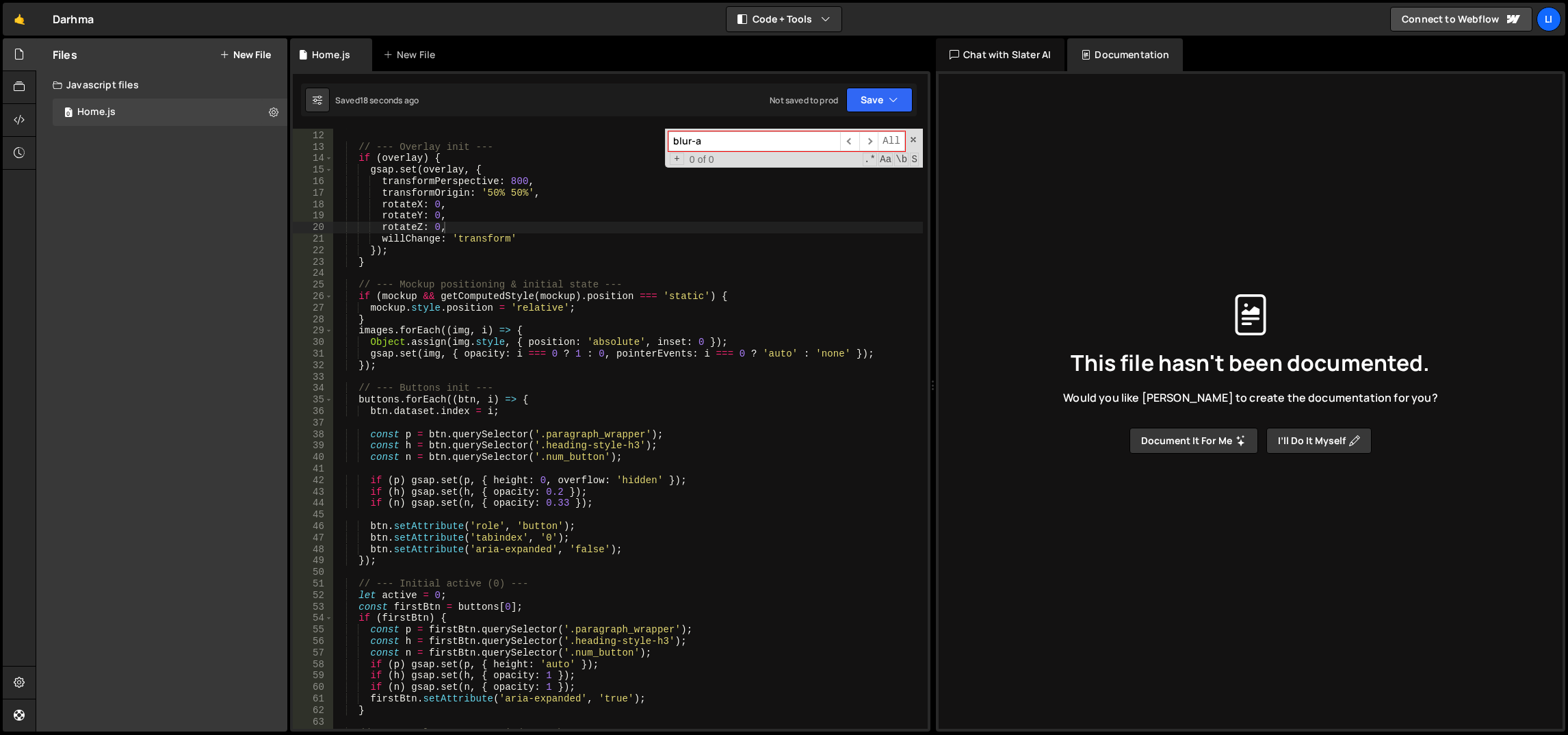
click at [916, 132] on div "blur-a ​ ​ All Replace All + 0 of 0 .* Aa \b S" at bounding box center [794, 148] width 258 height 39
click at [916, 138] on span at bounding box center [913, 139] width 10 height 10
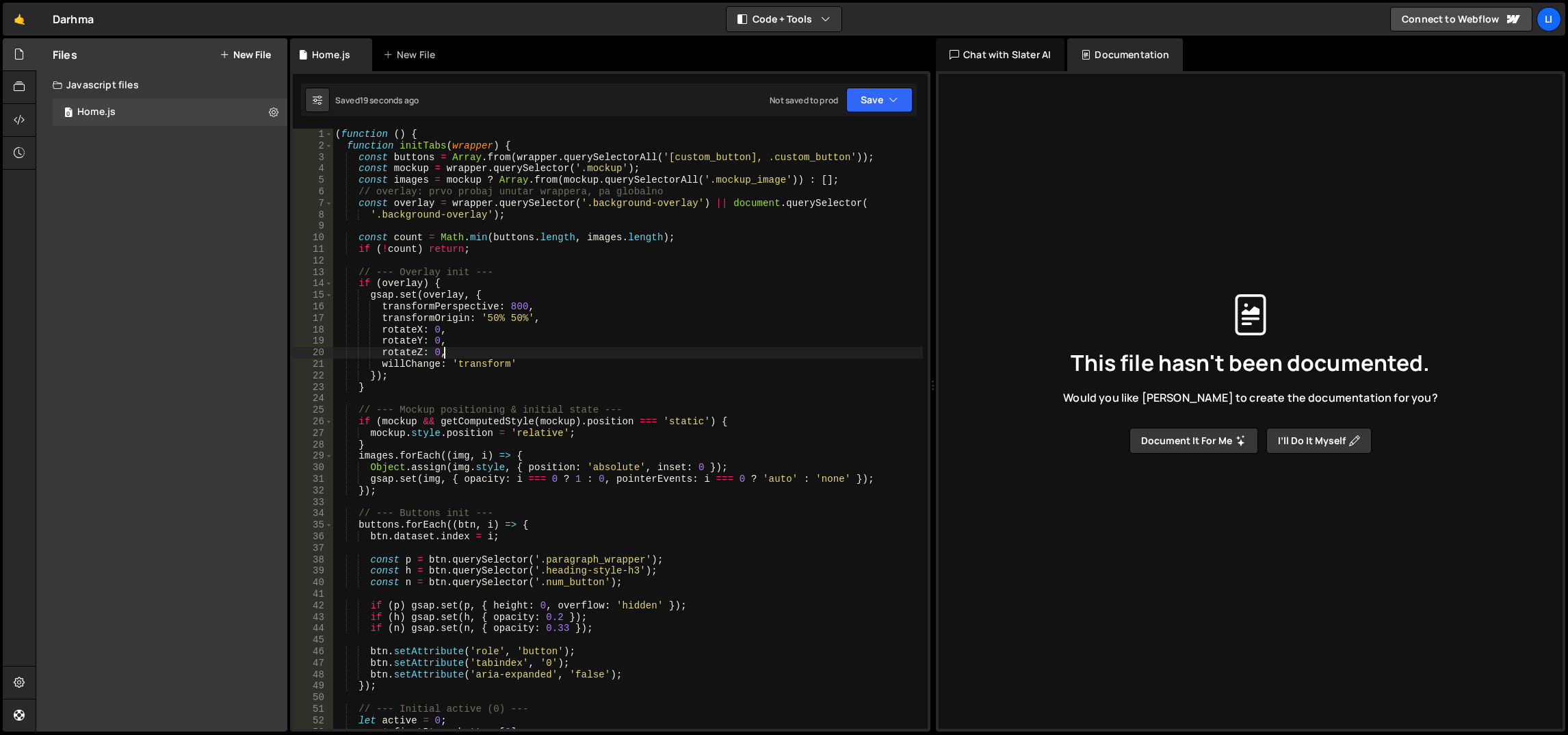
scroll to position [0, 0]
click at [868, 106] on button "Save" at bounding box center [879, 99] width 66 height 24
click at [828, 150] on div "20 seconds ago" at bounding box center [817, 148] width 62 height 12
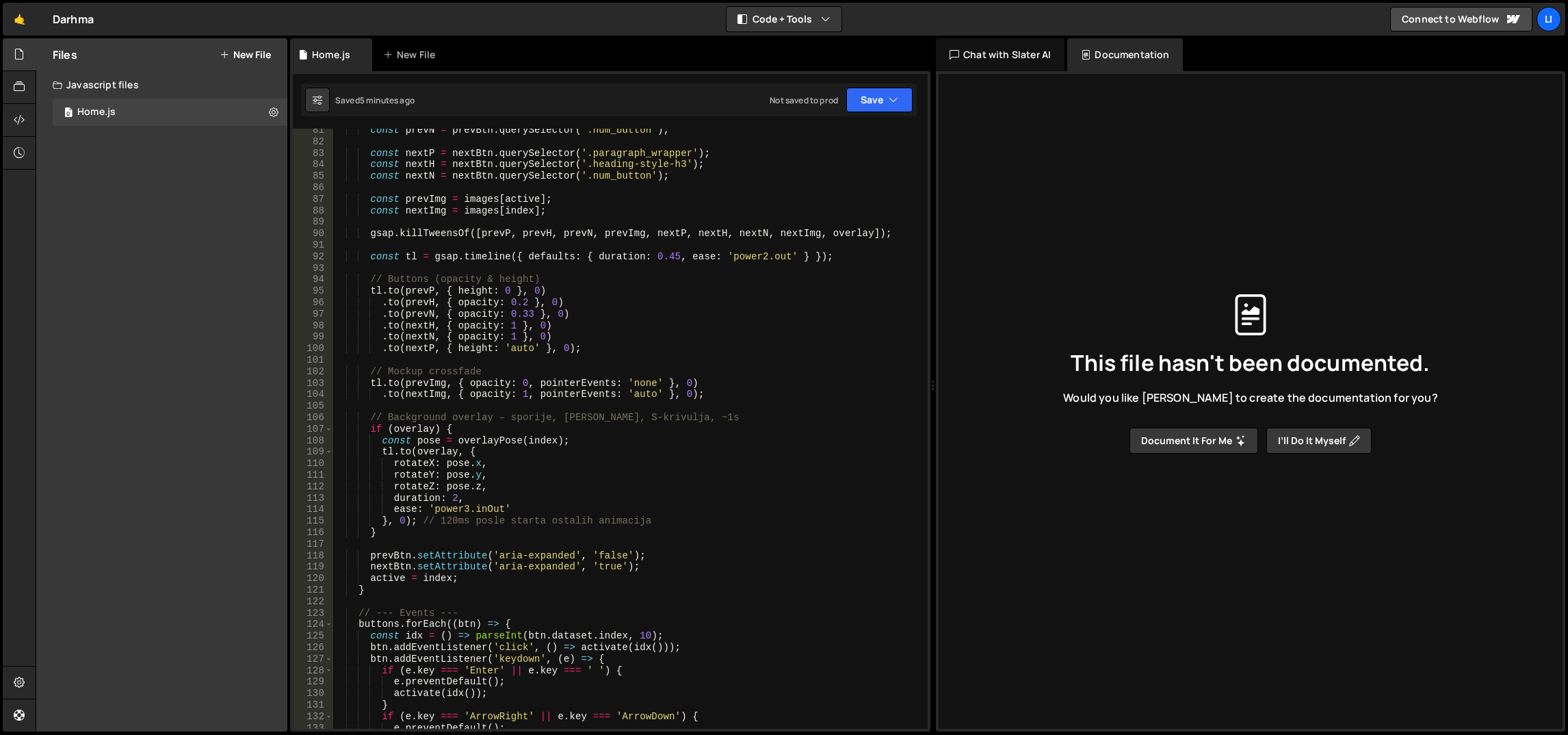
scroll to position [1417, 0]
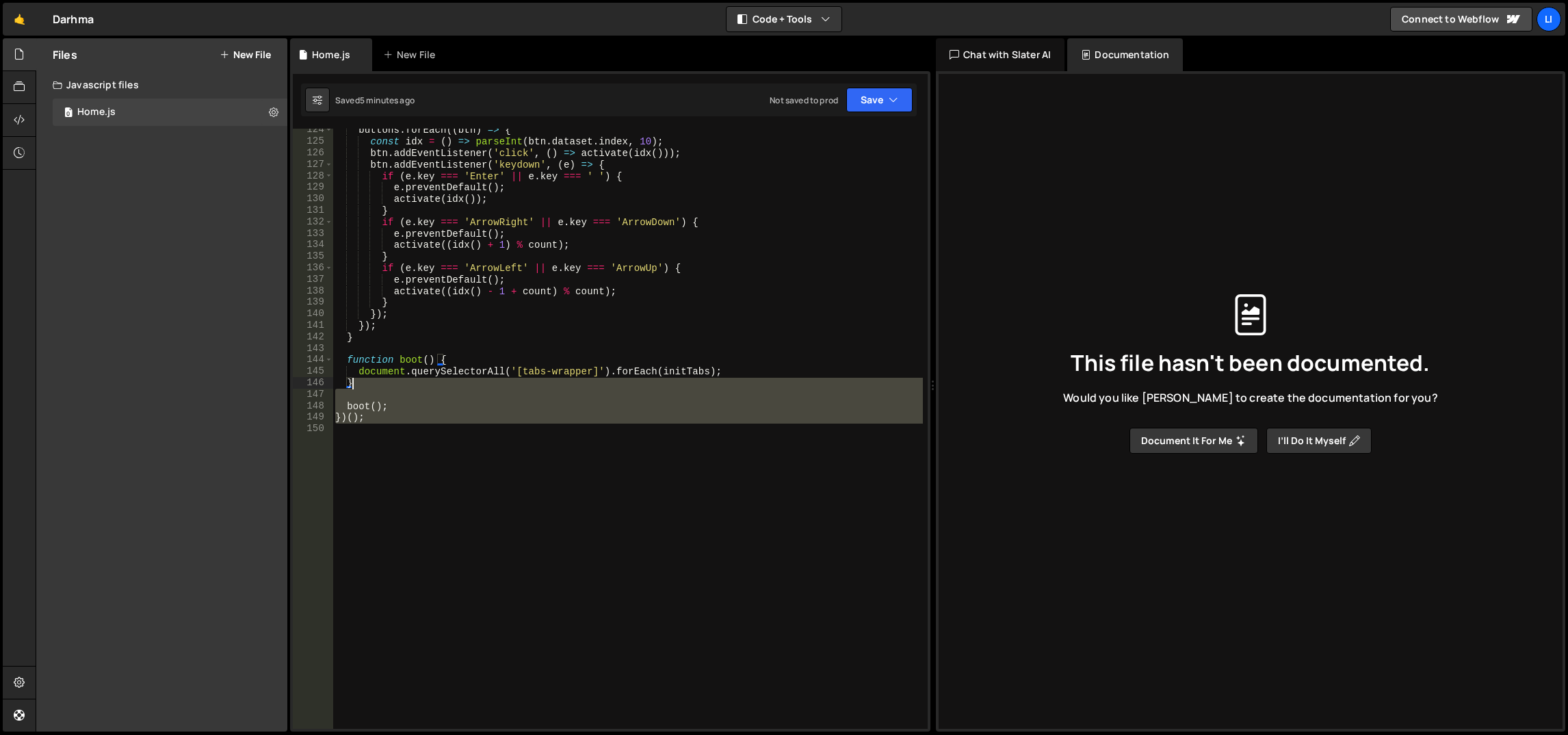
drag, startPoint x: 442, startPoint y: 532, endPoint x: 508, endPoint y: 413, distance: 136.1
click at [511, 408] on div "buttons . forEach (( btn ) => { const idx = ( ) => parseInt ( btn . dataset . i…" at bounding box center [628, 436] width 591 height 624
type textarea "boot(); })();"
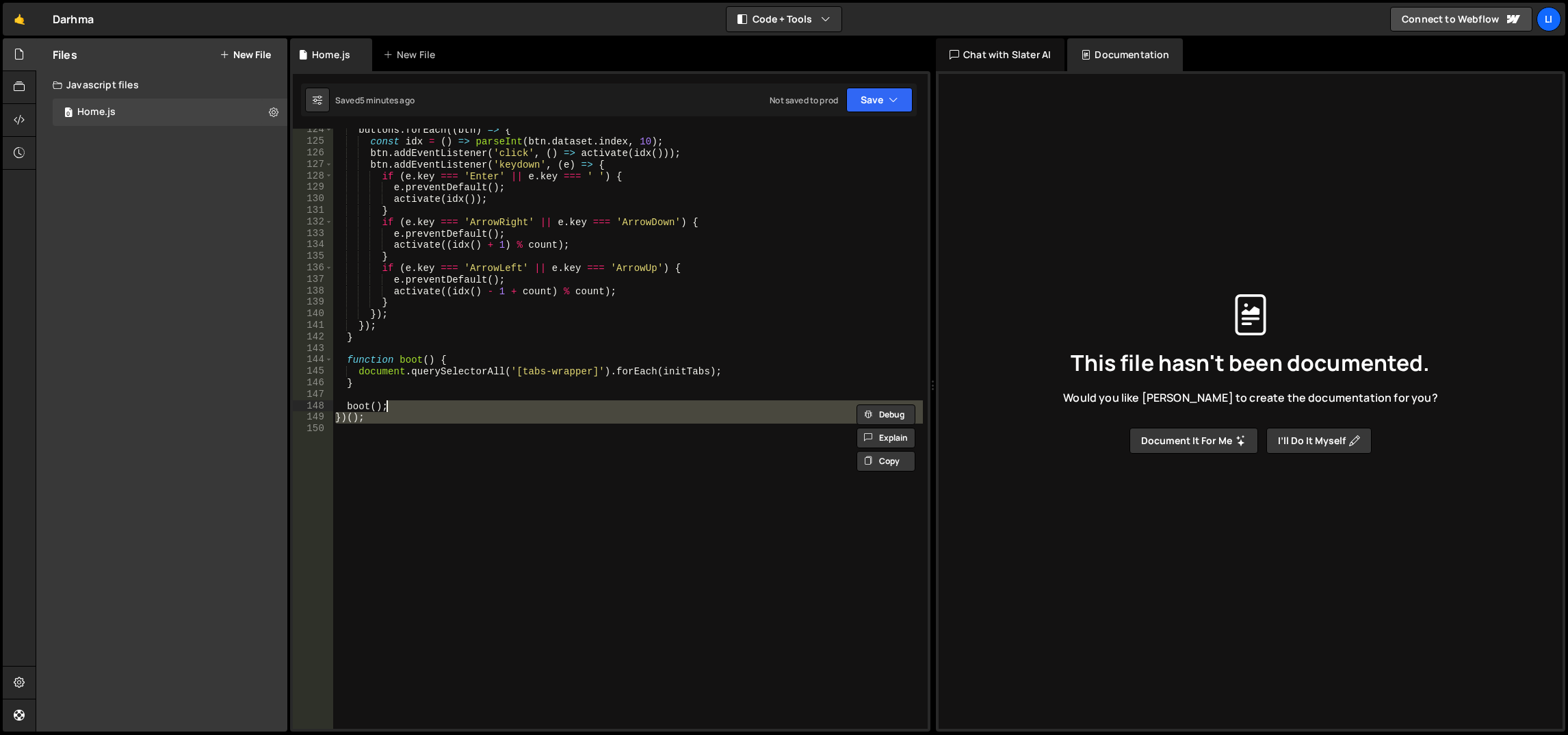
click at [502, 430] on div "buttons . forEach (( btn ) => { const idx = ( ) => parseInt ( btn . dataset . i…" at bounding box center [628, 428] width 590 height 600
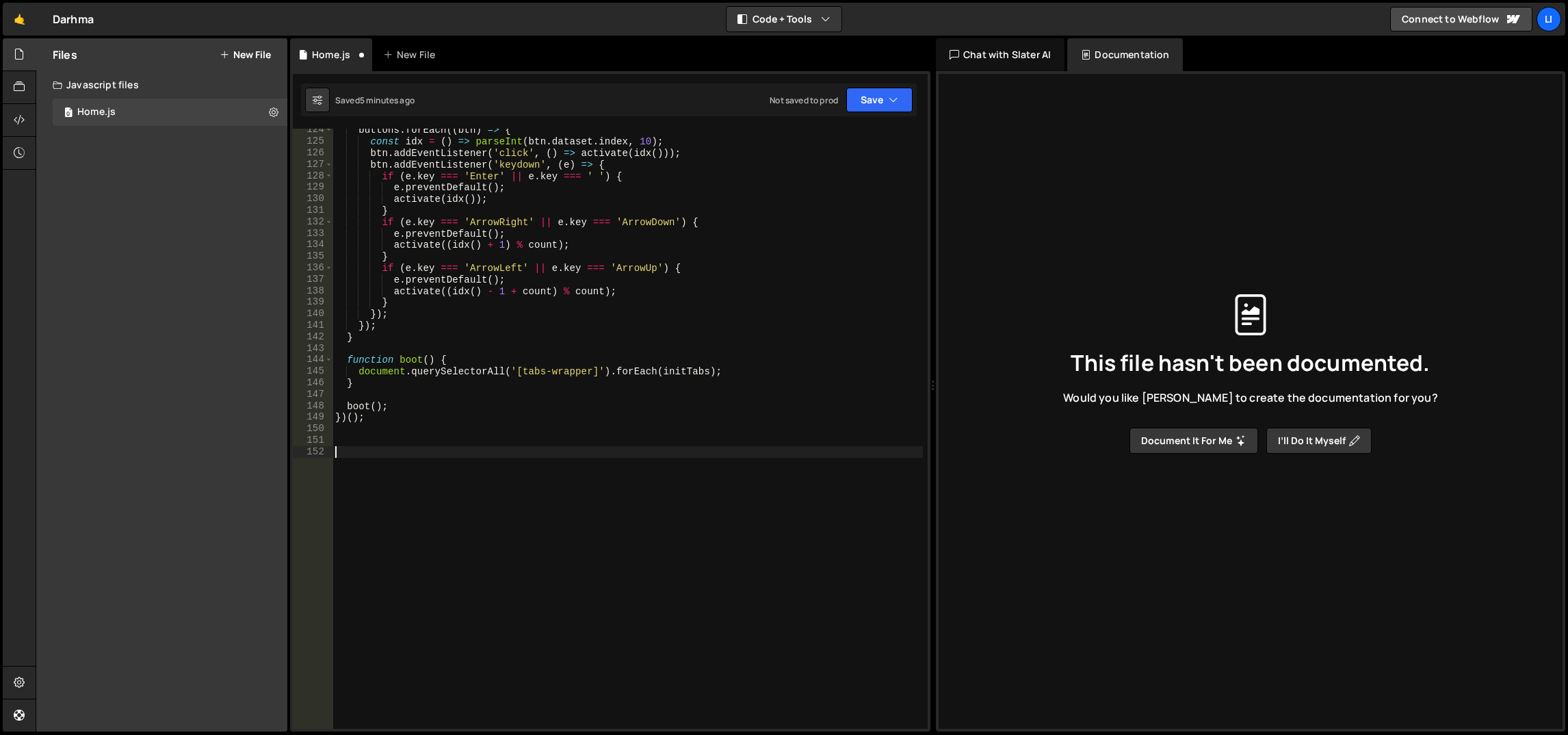
paste textarea "});"
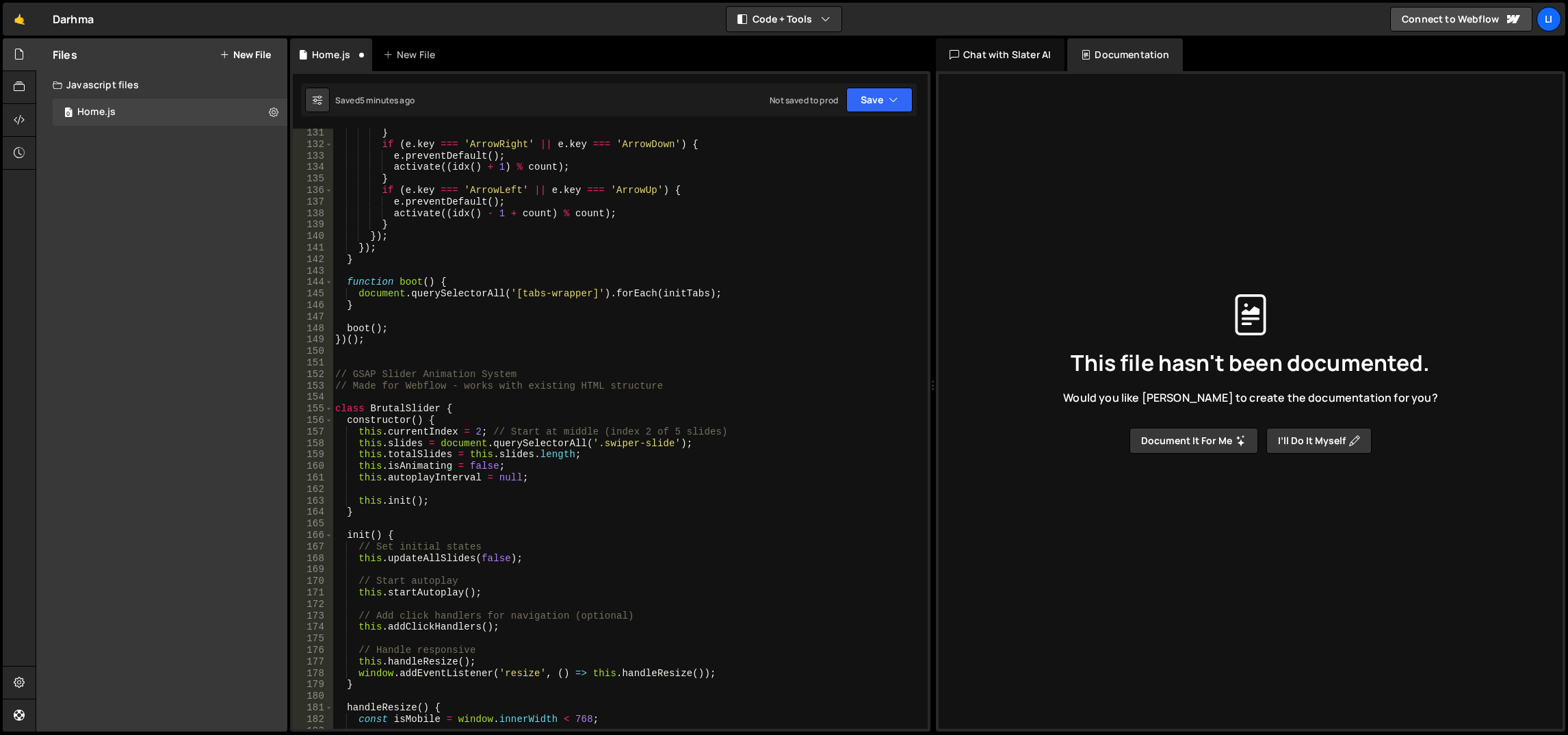
scroll to position [1494, 0]
click at [603, 385] on div "} if ( e . key === 'ArrowRight' || e . key === 'ArrowDown' ) { e . preventDefau…" at bounding box center [628, 439] width 591 height 624
type textarea "// Made for Webflow - works with existing HTML structure"
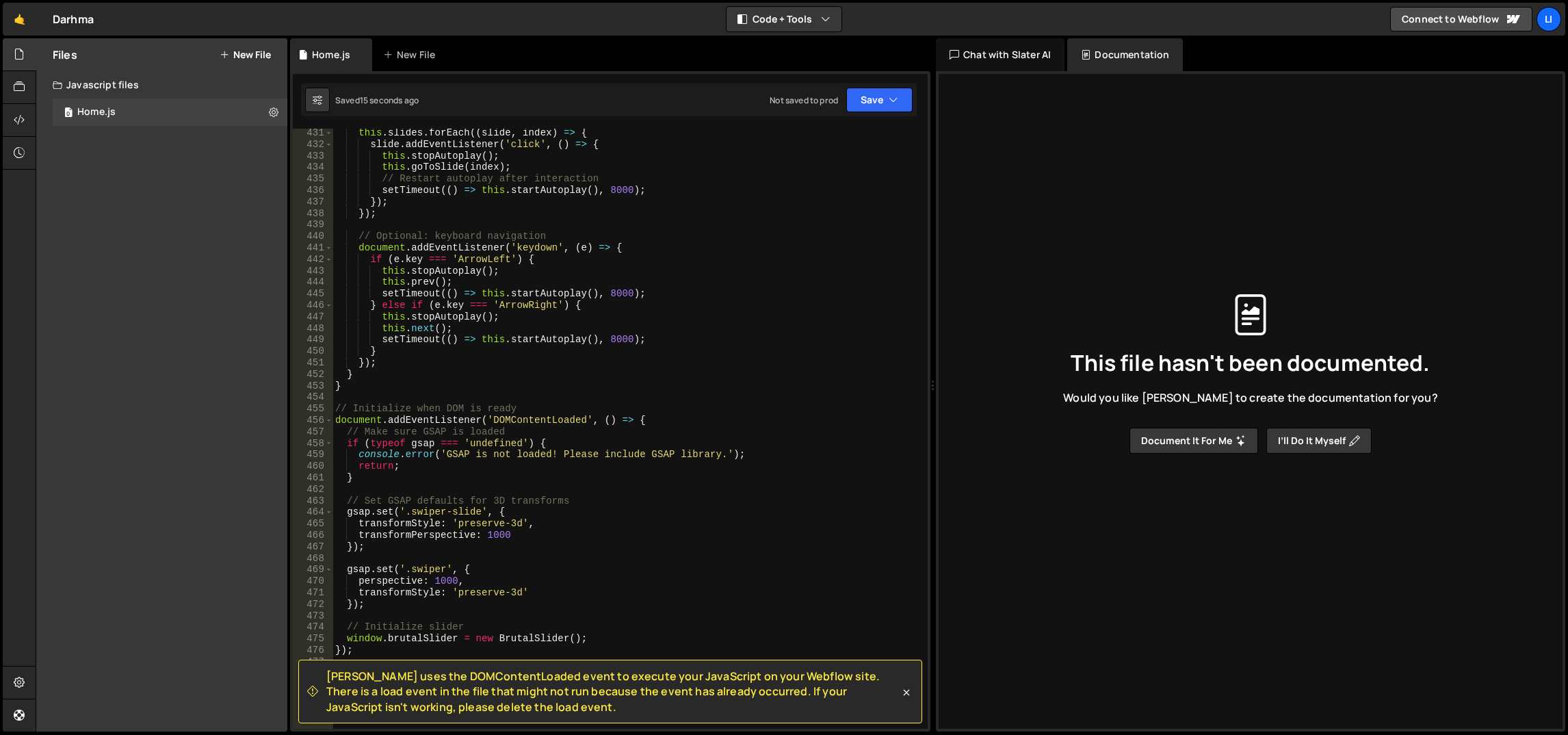
scroll to position [4942, 0]
click at [410, 478] on div "this . slides . forEach (( slide , index ) => { slide . addEventListener ( 'cli…" at bounding box center [628, 439] width 591 height 624
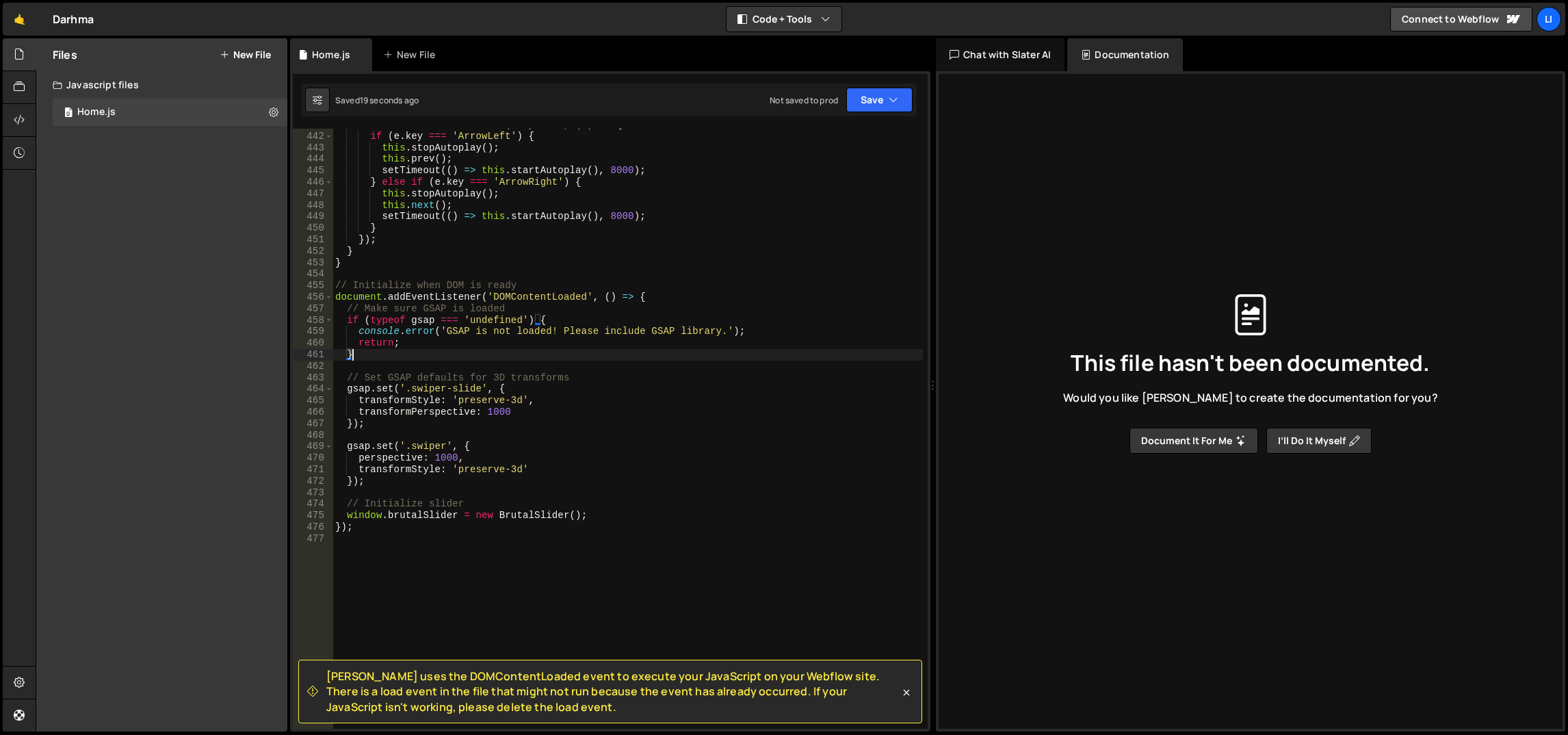
click at [494, 511] on div "document . addEventListener ( 'keydown' , ( e ) => { if ( e . key === 'ArrowLef…" at bounding box center [628, 431] width 591 height 624
click at [494, 503] on div "document . addEventListener ( 'keydown' , ( e ) => { if ( e . key === 'ArrowLef…" at bounding box center [628, 431] width 591 height 624
click at [585, 295] on div "document . addEventListener ( 'keydown' , ( e ) => { if ( e . key === 'ArrowLef…" at bounding box center [628, 431] width 591 height 624
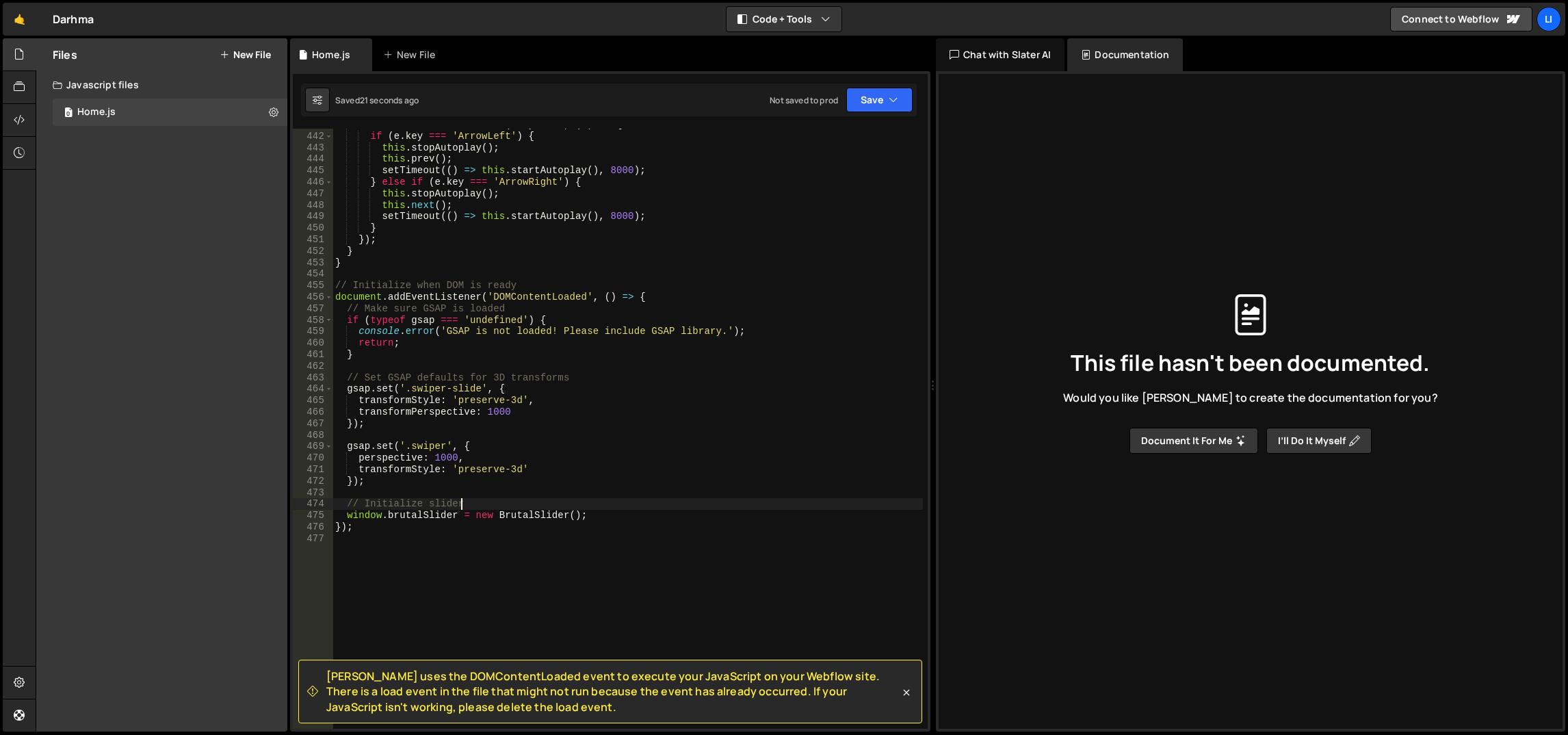
click at [585, 295] on div "document . addEventListener ( 'keydown' , ( e ) => { if ( e . key === 'ArrowLef…" at bounding box center [628, 431] width 591 height 624
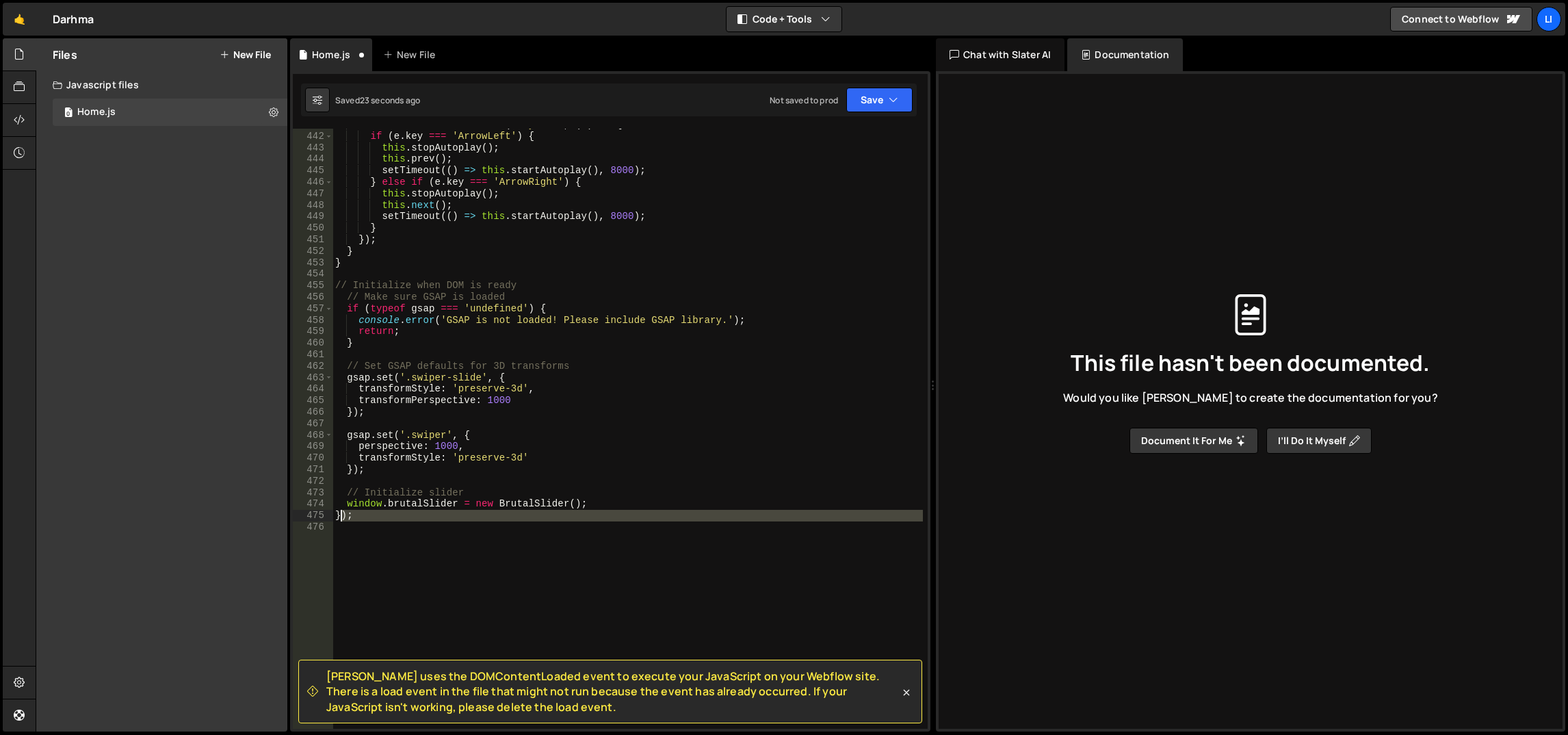
drag, startPoint x: 375, startPoint y: 522, endPoint x: 325, endPoint y: 516, distance: 50.4
click at [325, 516] on div "// Make sure GSAP is loaded 441 442 443 444 445 446 447 448 449 450 451 452 453…" at bounding box center [610, 428] width 635 height 600
type textarea "});"
click at [601, 355] on div "document . addEventListener ( 'keydown' , ( e ) => { if ( e . key === 'ArrowLef…" at bounding box center [628, 431] width 591 height 624
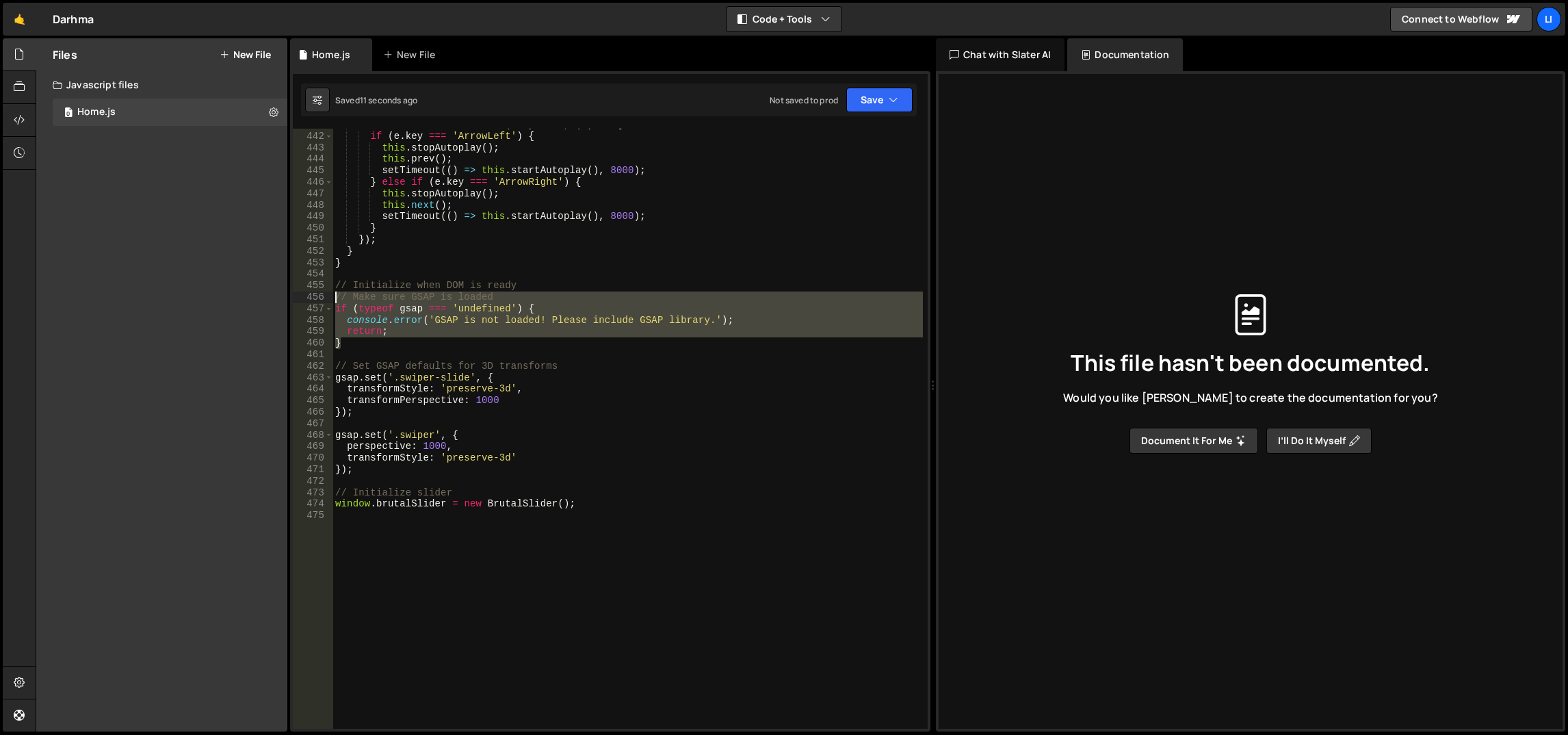
drag, startPoint x: 412, startPoint y: 346, endPoint x: 302, endPoint y: 293, distance: 122.1
click at [302, 293] on div "441 442 443 444 445 446 447 448 449 450 451 452 453 454 455 456 457 458 459 460…" at bounding box center [610, 428] width 635 height 600
type textarea "// Make sure GSAP is loaded if (typeof gsap === 'undefined') {"
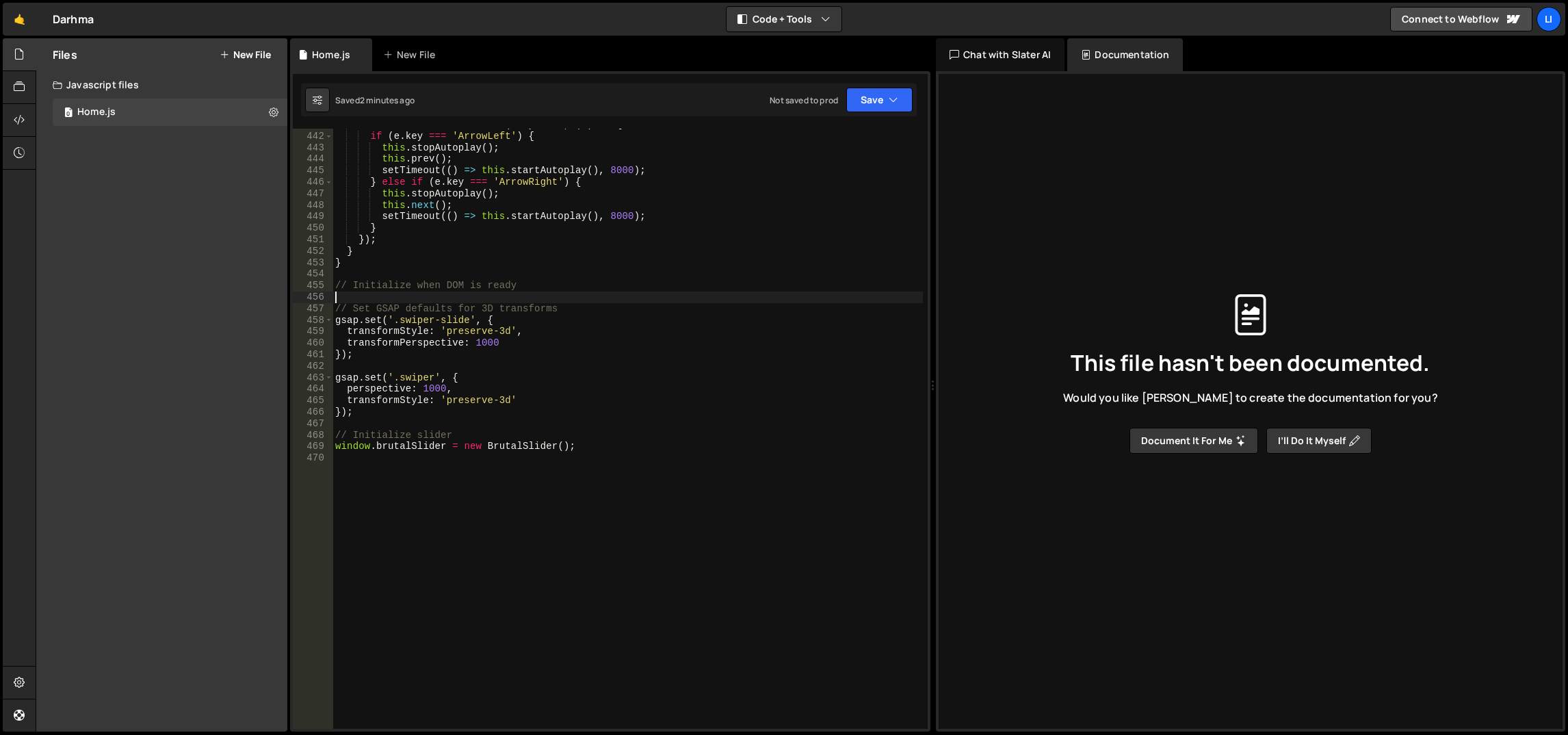
click at [569, 333] on div "document . addEventListener ( 'keydown' , ( e ) => { if ( e . key === 'ArrowLef…" at bounding box center [628, 431] width 591 height 624
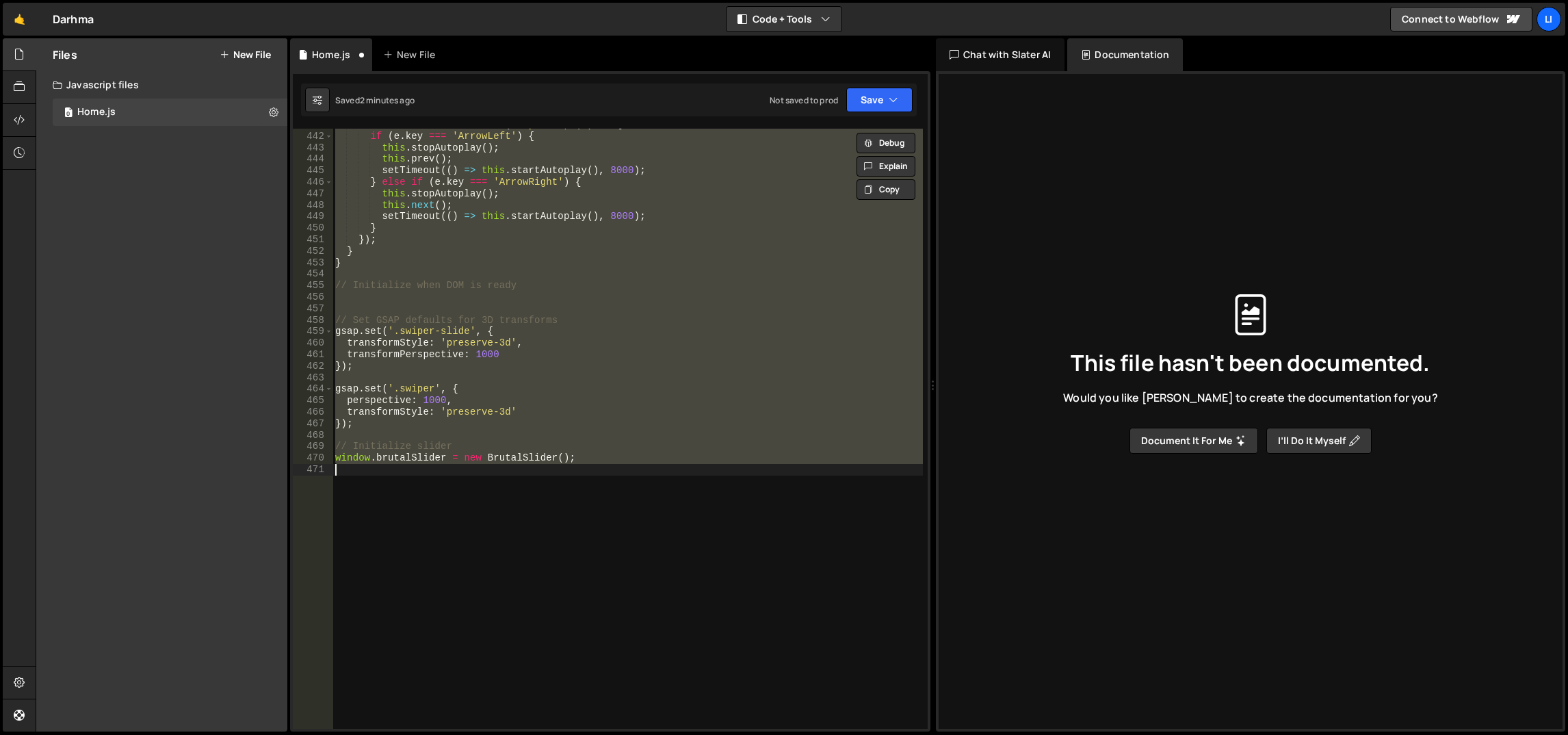
paste textarea "});"
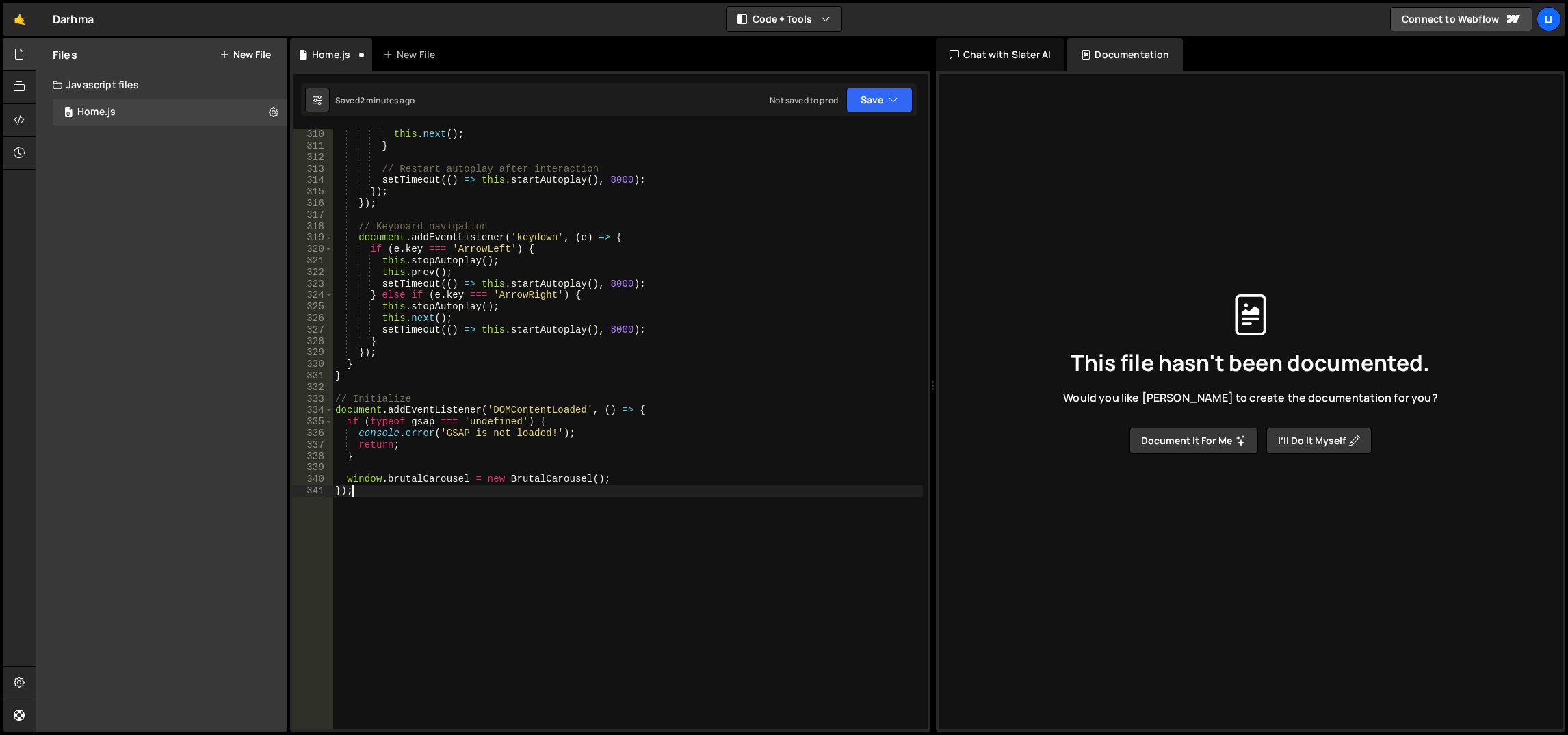
scroll to position [3551, 0]
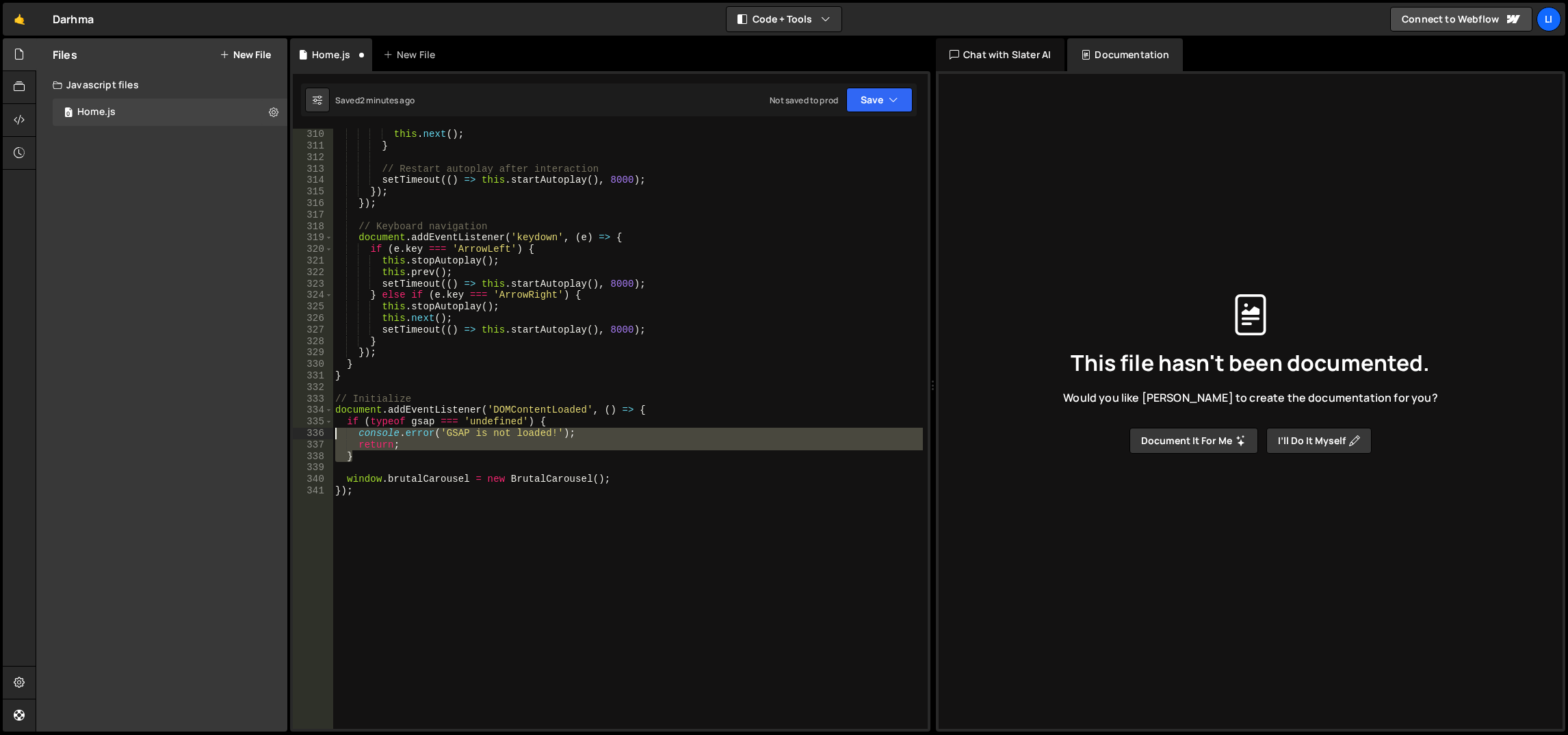
drag, startPoint x: 385, startPoint y: 456, endPoint x: 334, endPoint y: 425, distance: 59.7
click at [334, 425] on div "this . next ( ) ; } // Restart autoplay after interaction setTimeout (( ) => th…" at bounding box center [628, 441] width 591 height 624
type textarea "if (typeof gsap === 'undefined') { console.error('GSAP is not loaded!');"
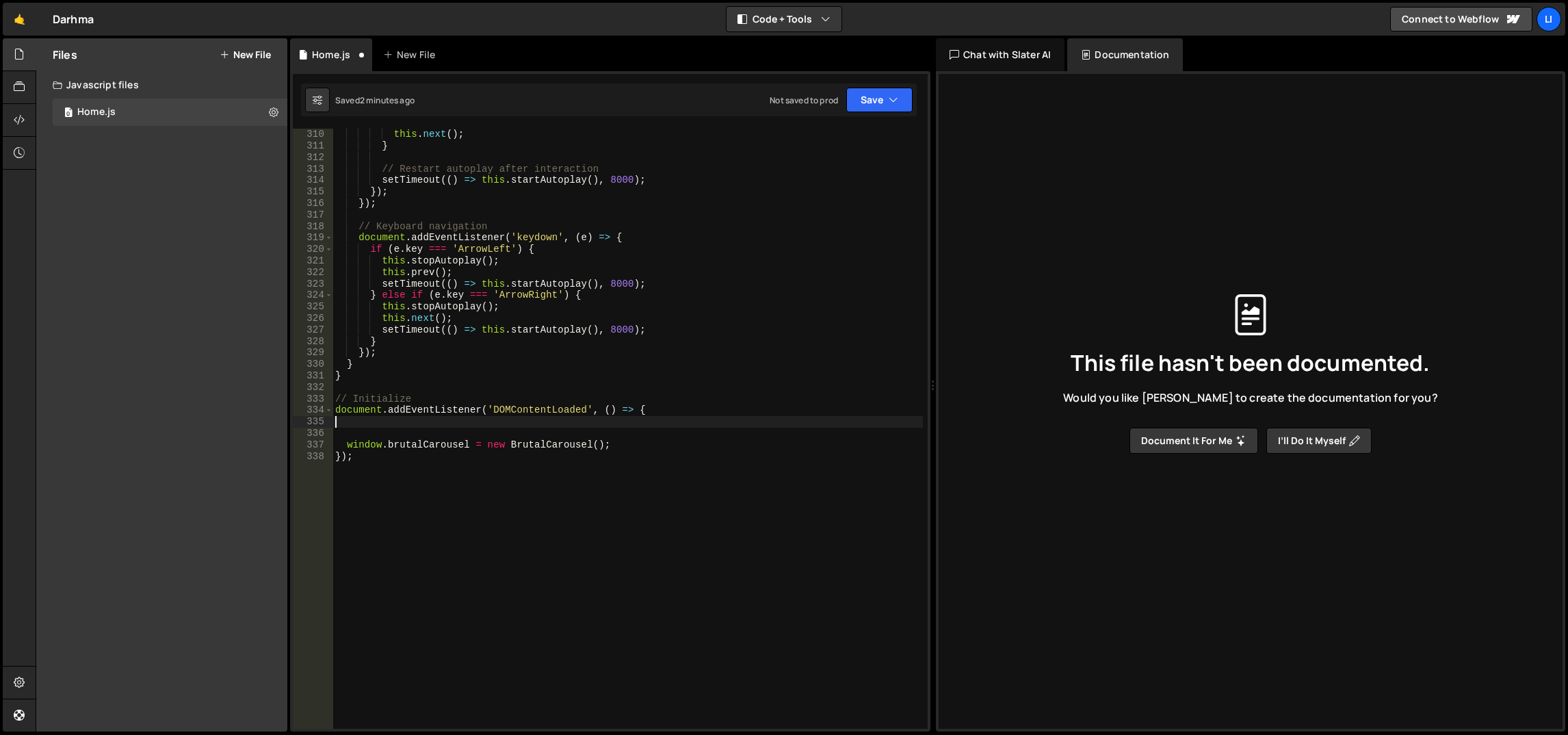
click at [391, 405] on div "this . next ( ) ; } // Restart autoplay after interaction setTimeout (( ) => th…" at bounding box center [628, 441] width 591 height 624
type textarea "document.addEventListener('DOMContentLoaded', () => {"
drag, startPoint x: 368, startPoint y: 450, endPoint x: 305, endPoint y: 450, distance: 63.0
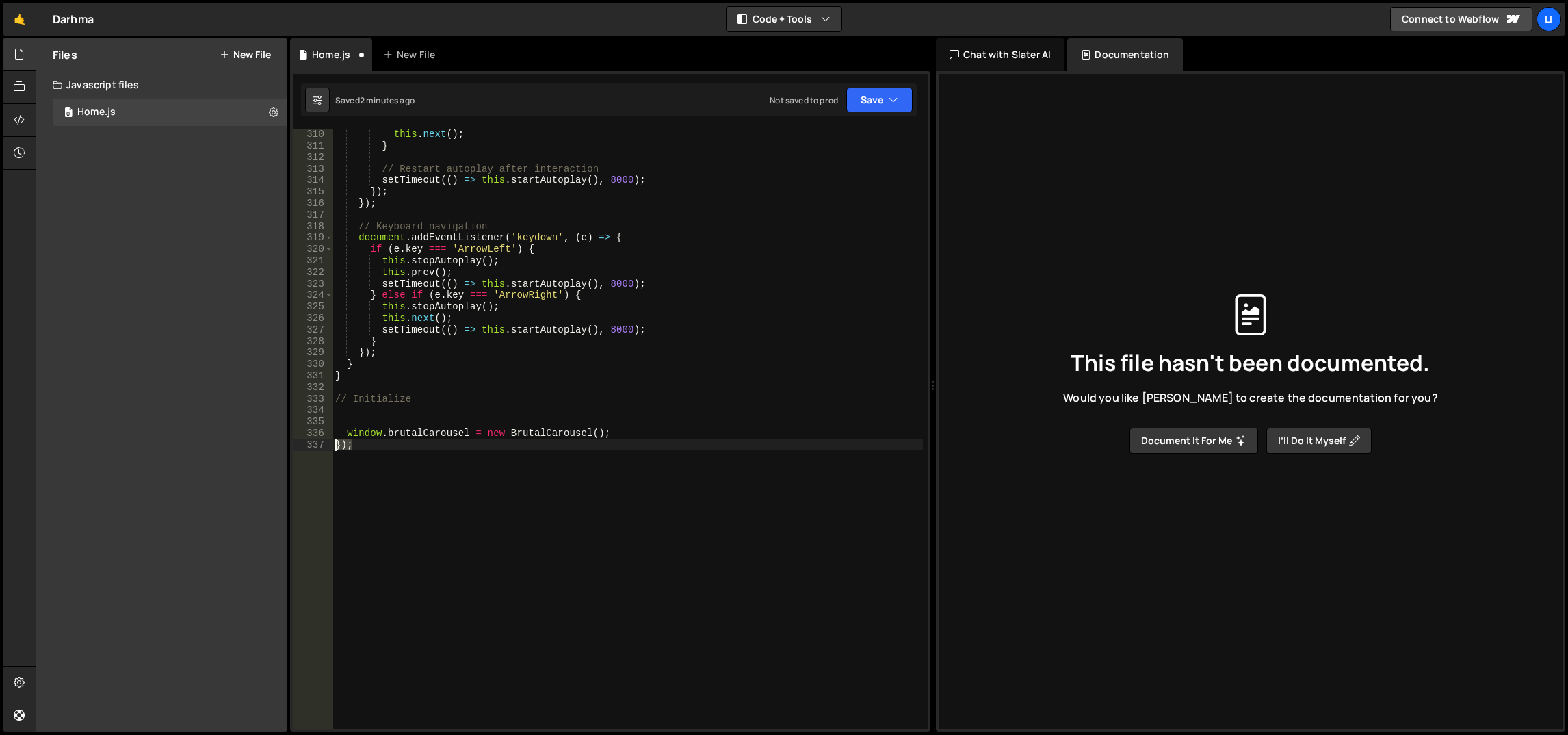
click at [305, 450] on div "310 311 312 313 314 315 316 317 318 319 320 321 322 323 324 325 326 327 328 329…" at bounding box center [610, 428] width 635 height 600
click at [501, 359] on div "this . next ( ) ; } // Restart autoplay after interaction setTimeout (( ) => th…" at bounding box center [628, 441] width 591 height 624
type textarea "document.addEventListener('DOMContentLoaded', () => {"
click at [369, 450] on div "this . next ( ) ; } // Restart autoplay after interaction setTimeout (( ) => th…" at bounding box center [628, 441] width 591 height 624
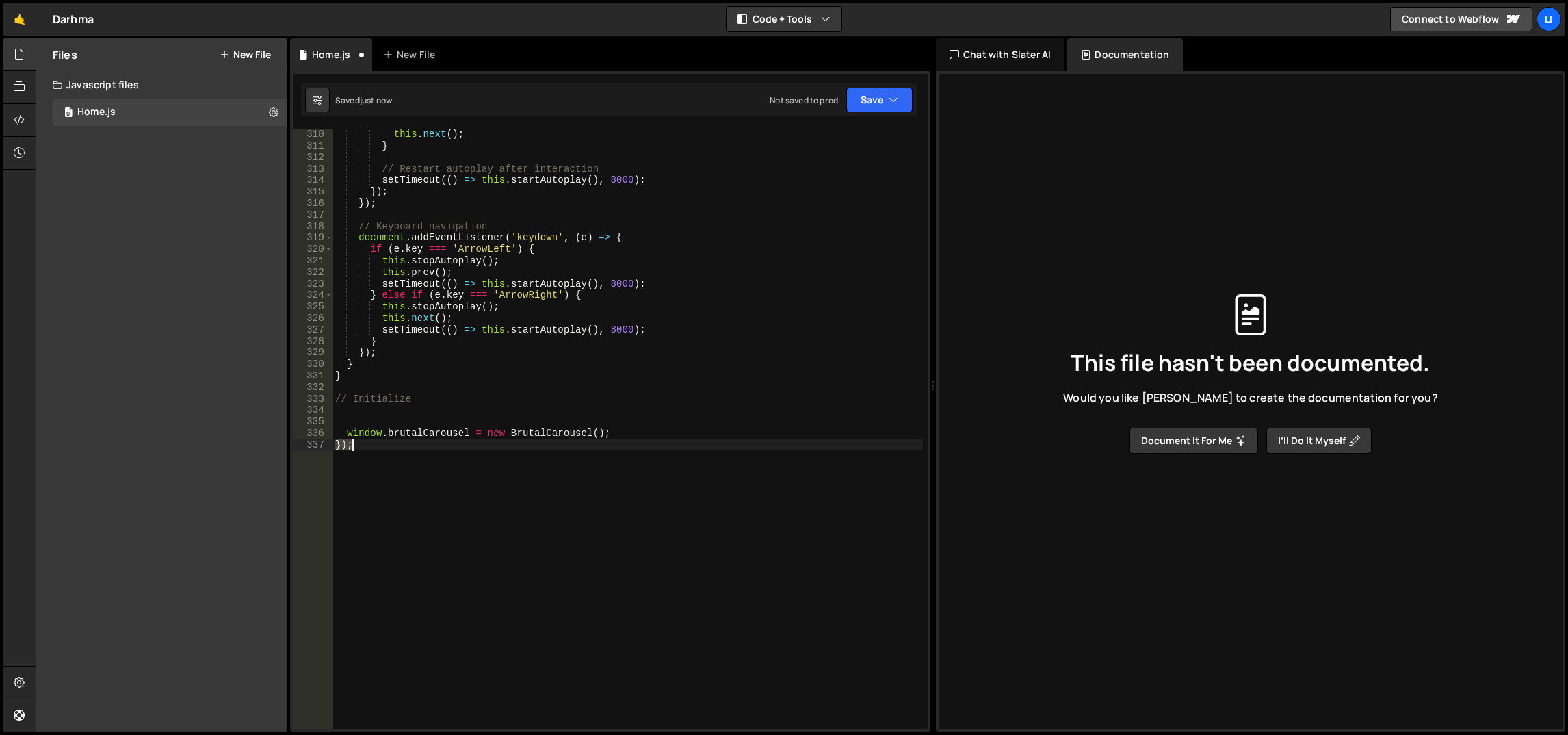
click at [369, 450] on div "this . next ( ) ; } // Restart autoplay after interaction setTimeout (( ) => th…" at bounding box center [628, 441] width 591 height 624
type textarea "/"
click at [511, 364] on div "this . next ( ) ; } // Restart autoplay after interaction setTimeout (( ) => th…" at bounding box center [628, 441] width 591 height 624
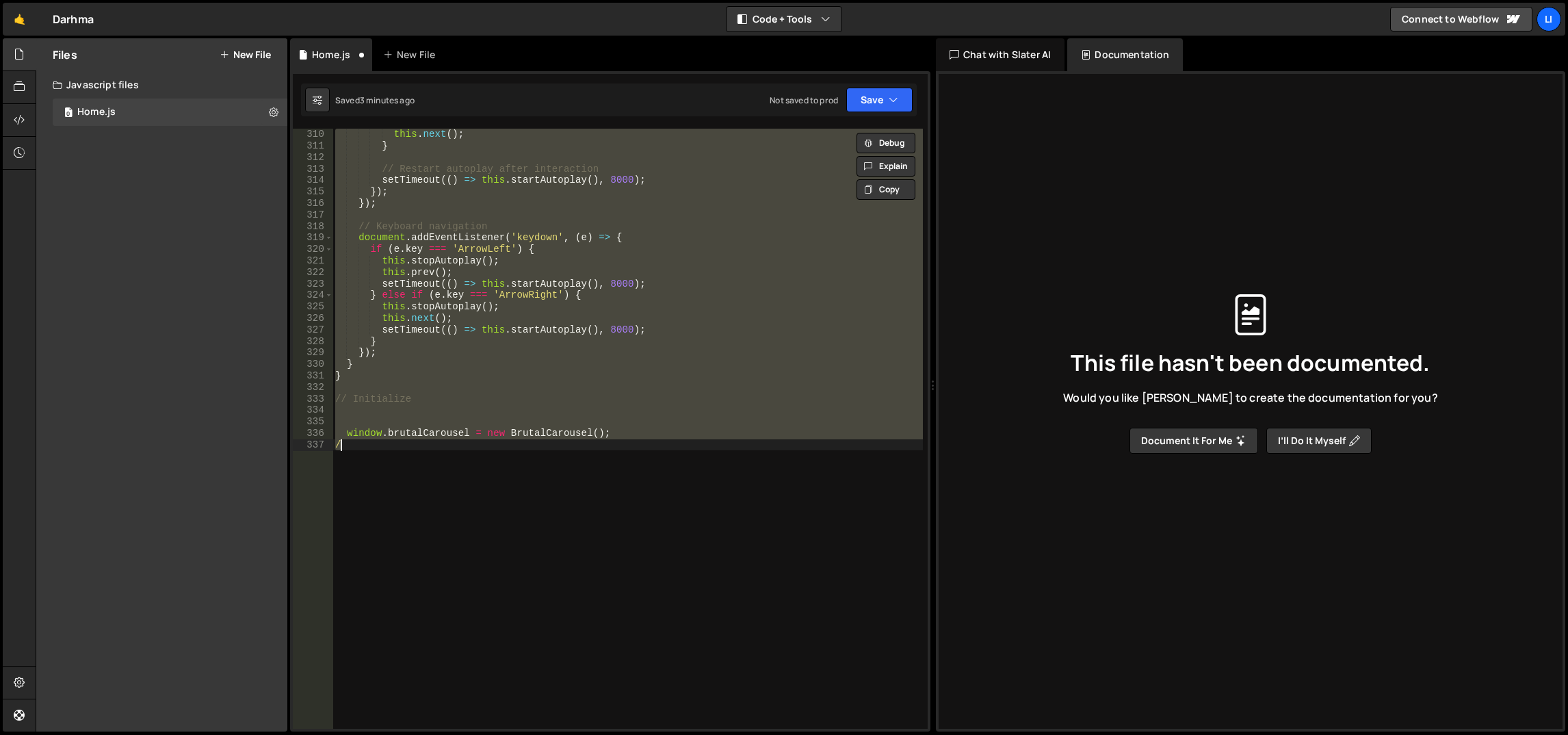
paste textarea "}"
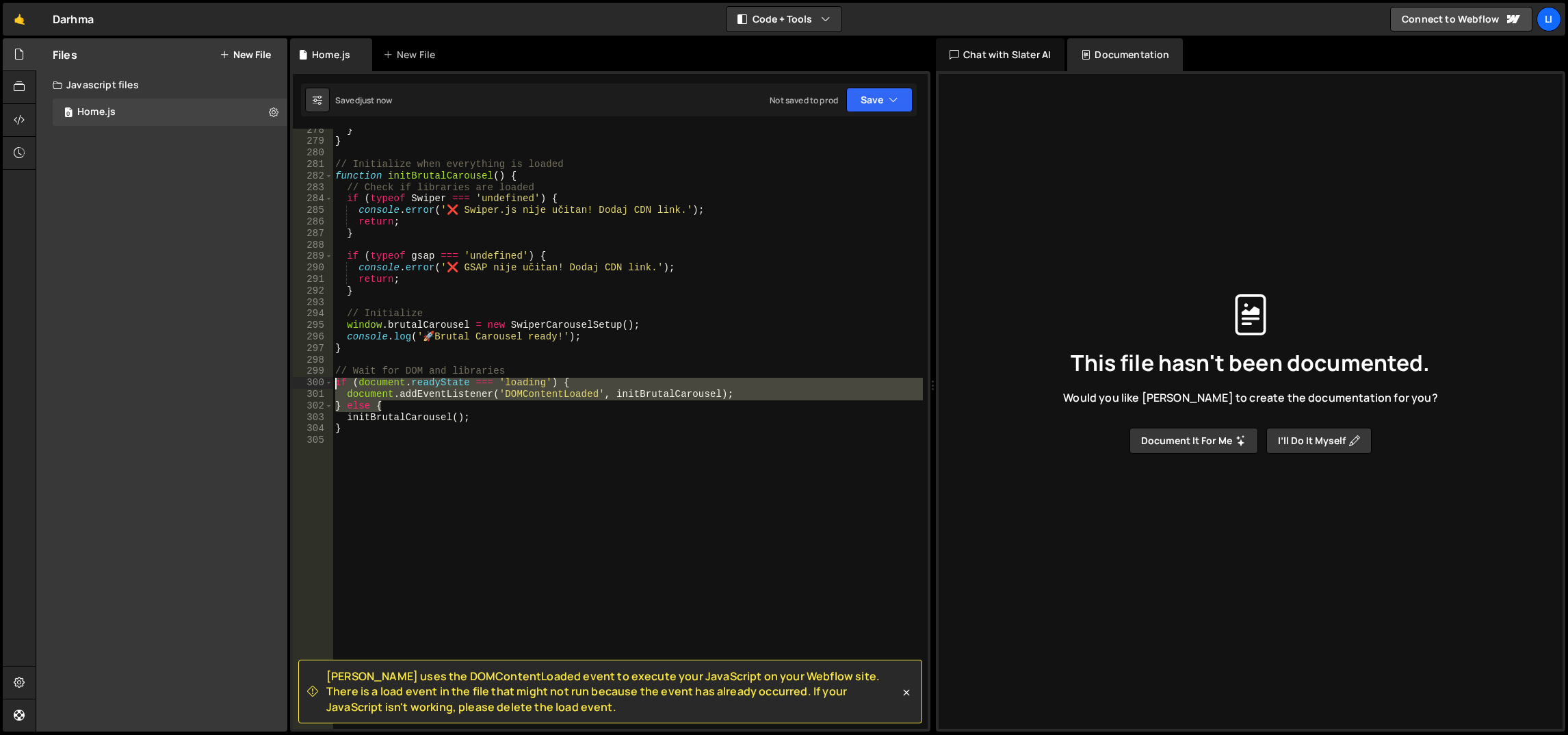
drag, startPoint x: 400, startPoint y: 402, endPoint x: 322, endPoint y: 375, distance: 82.5
click at [322, 375] on div "} 278 279 280 281 282 283 284 285 286 287 288 289 290 291 292 293 294 295 296 2…" at bounding box center [610, 428] width 635 height 600
type textarea "// Wait for DOM and libraries if (document.readyState === 'loading') {"
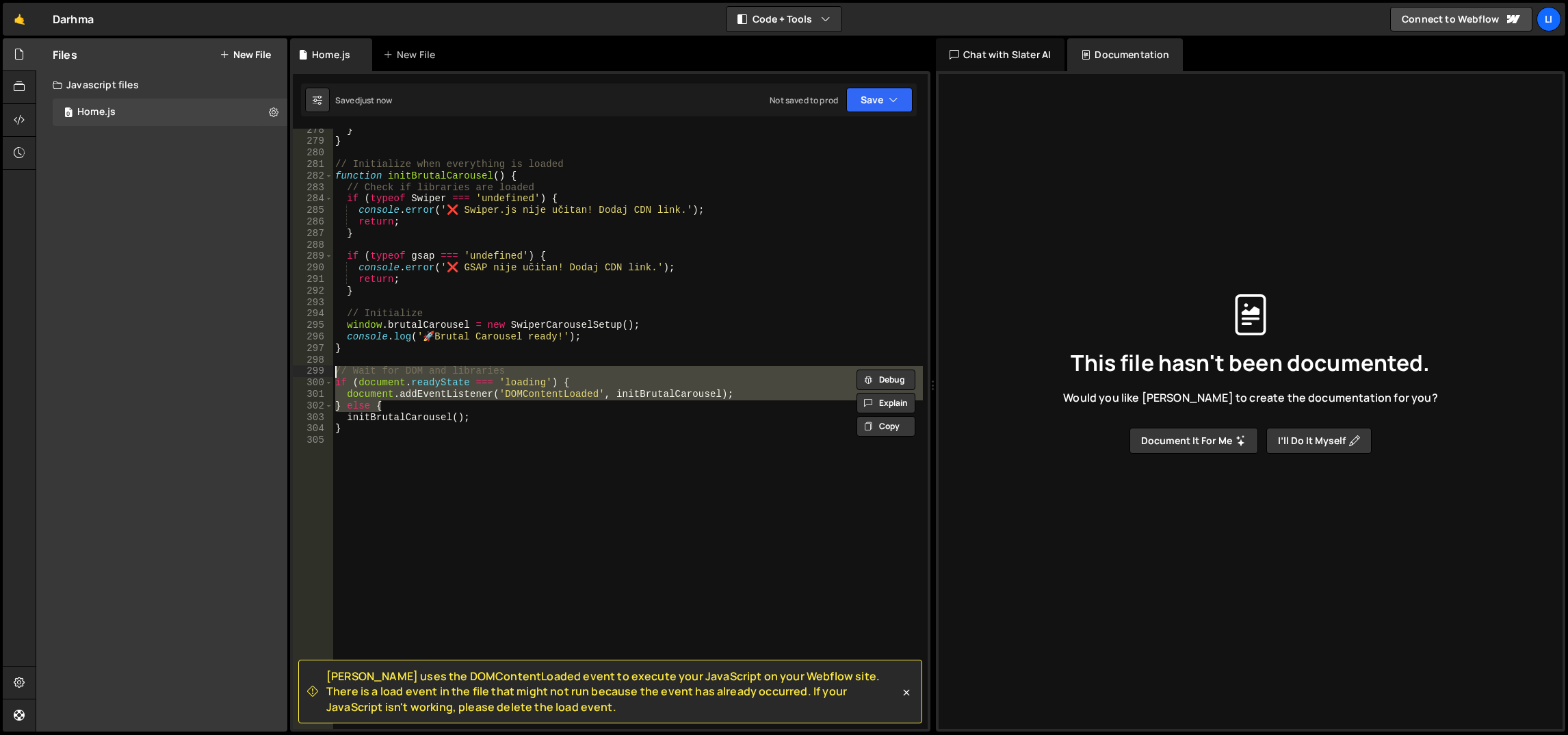
scroll to position [3175, 0]
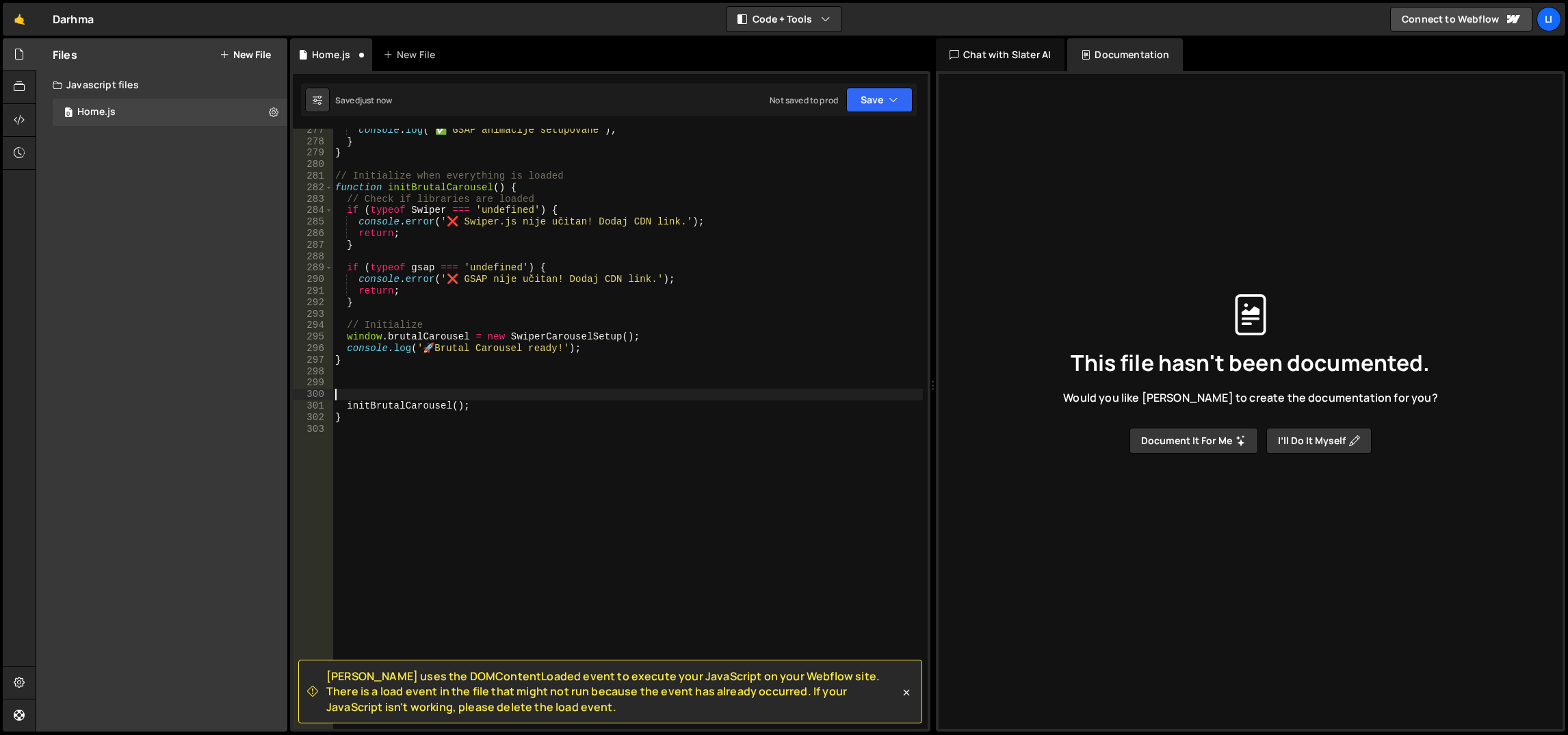
click at [358, 416] on div "console . log ( '✅ GSAP animacije setupovane' ) ; } } // Initialize when everyt…" at bounding box center [628, 436] width 591 height 624
type textarea "}"
click at [358, 416] on div "console . log ( '✅ GSAP animacije setupovane' ) ; } } // Initialize when everyt…" at bounding box center [628, 436] width 591 height 624
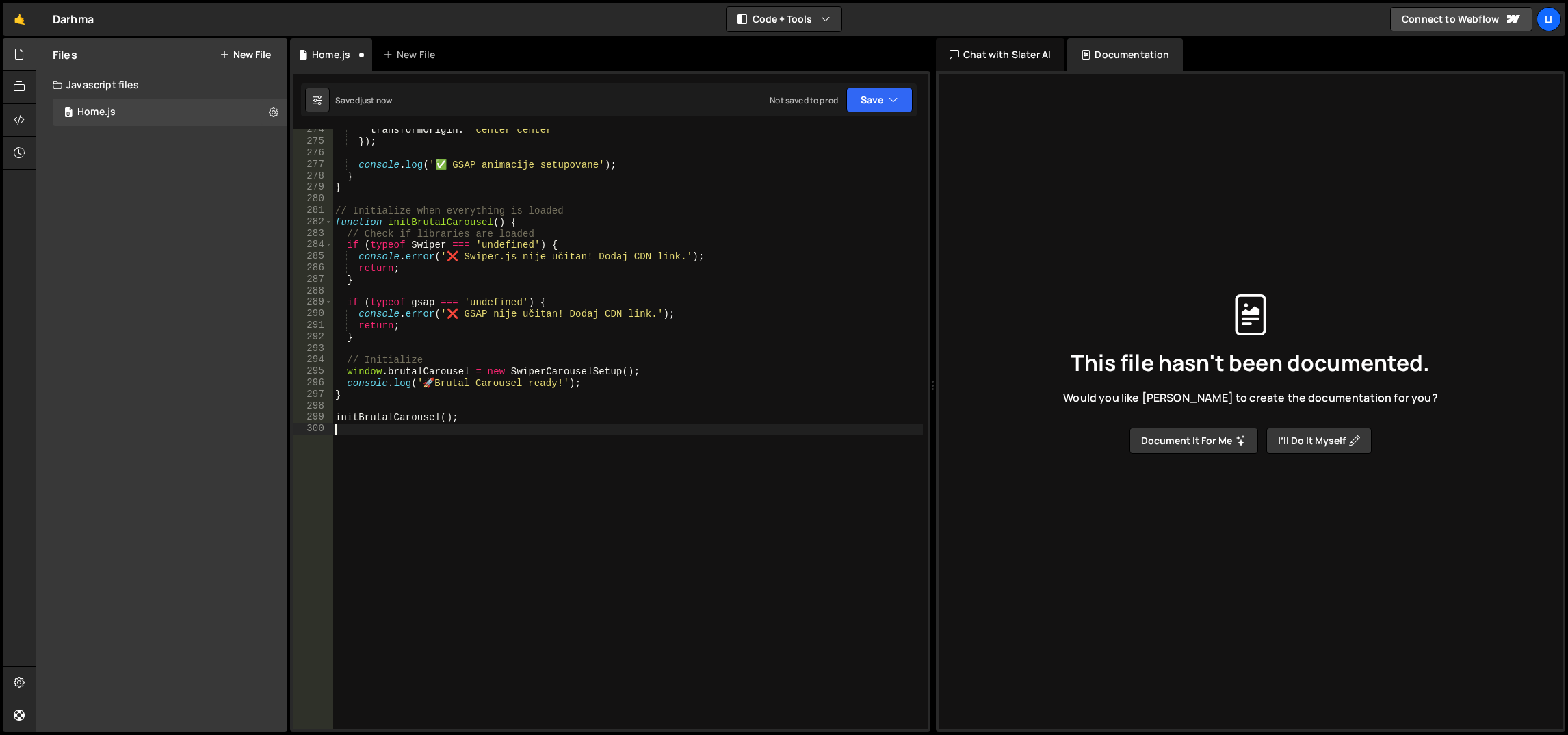
scroll to position [3141, 0]
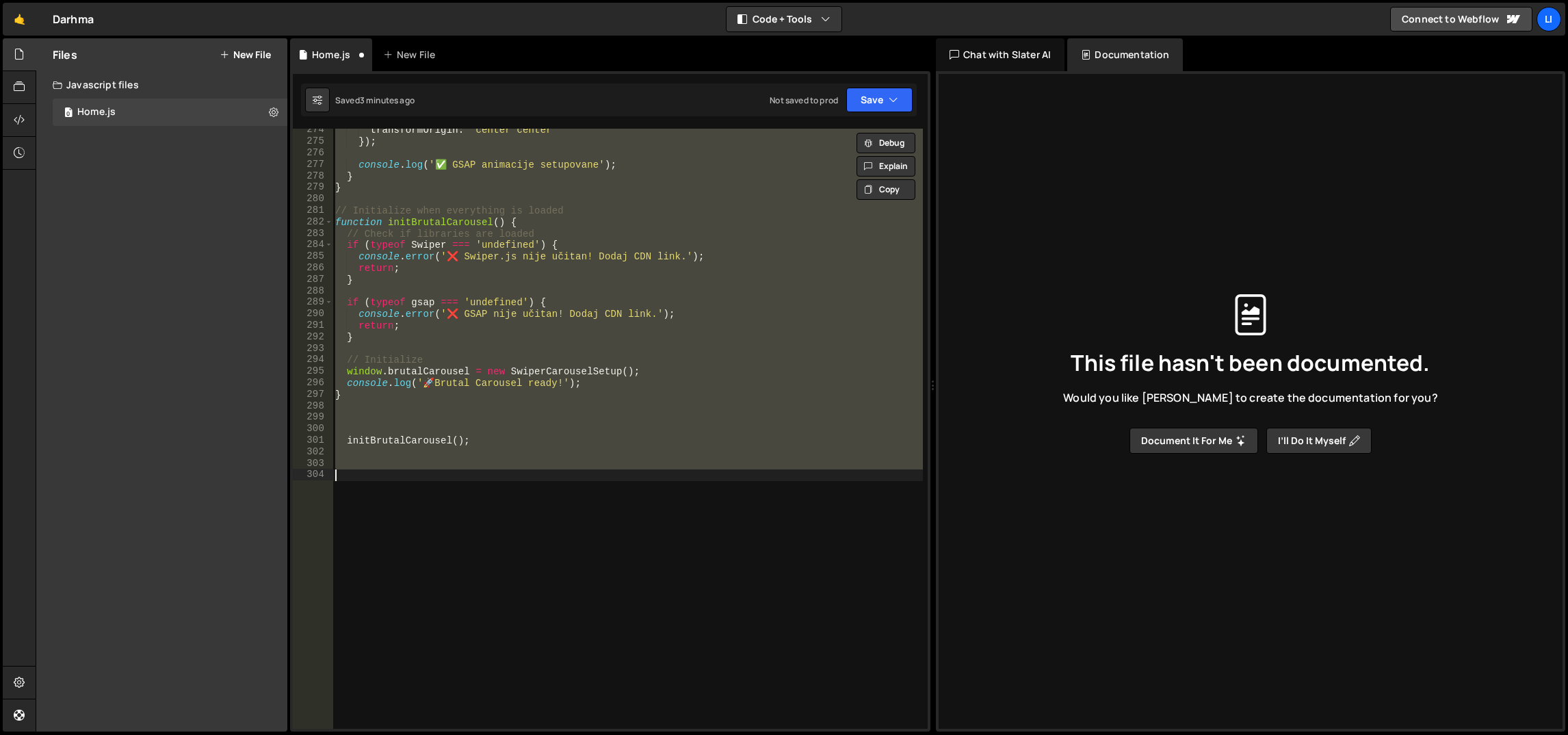
paste textarea "});"
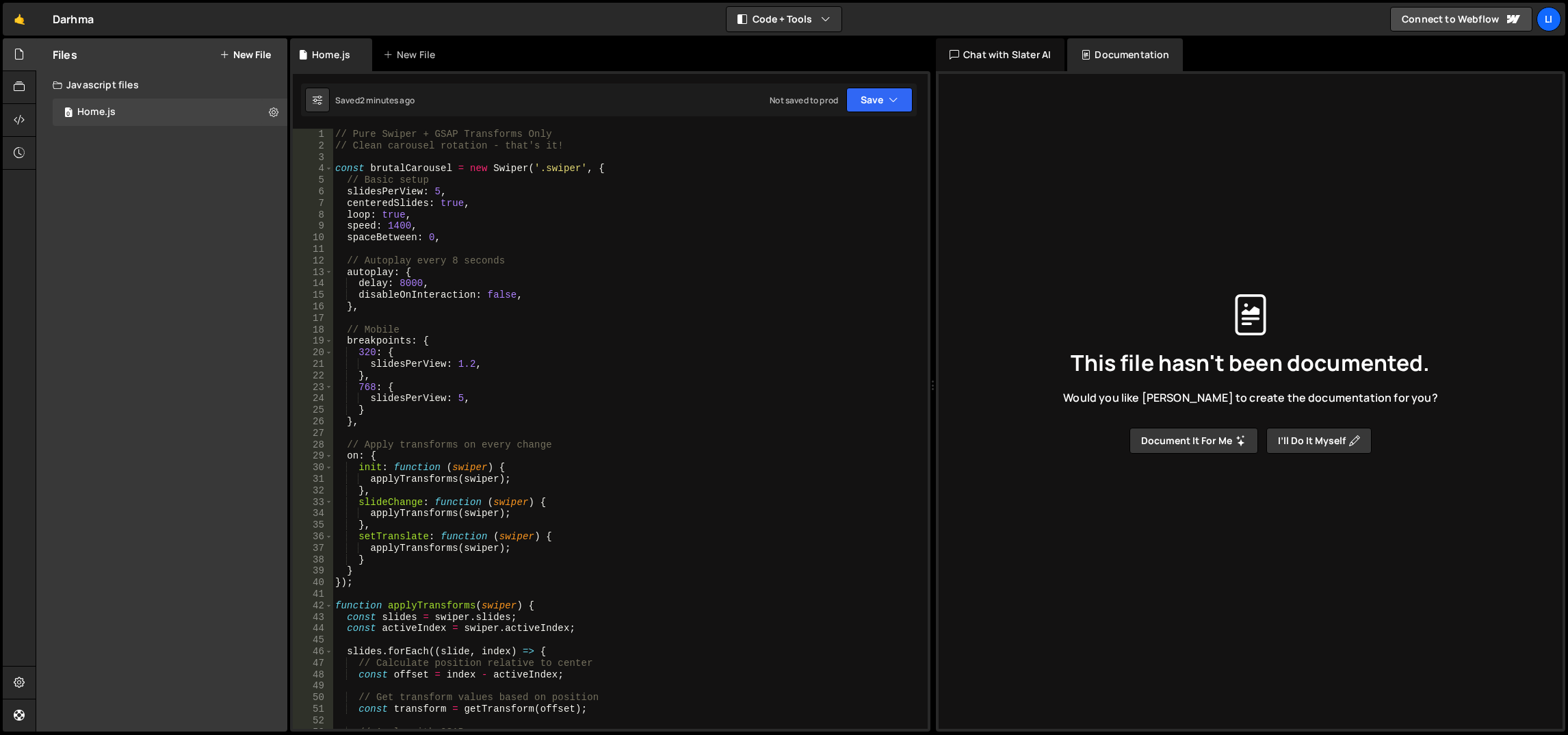
scroll to position [0, 0]
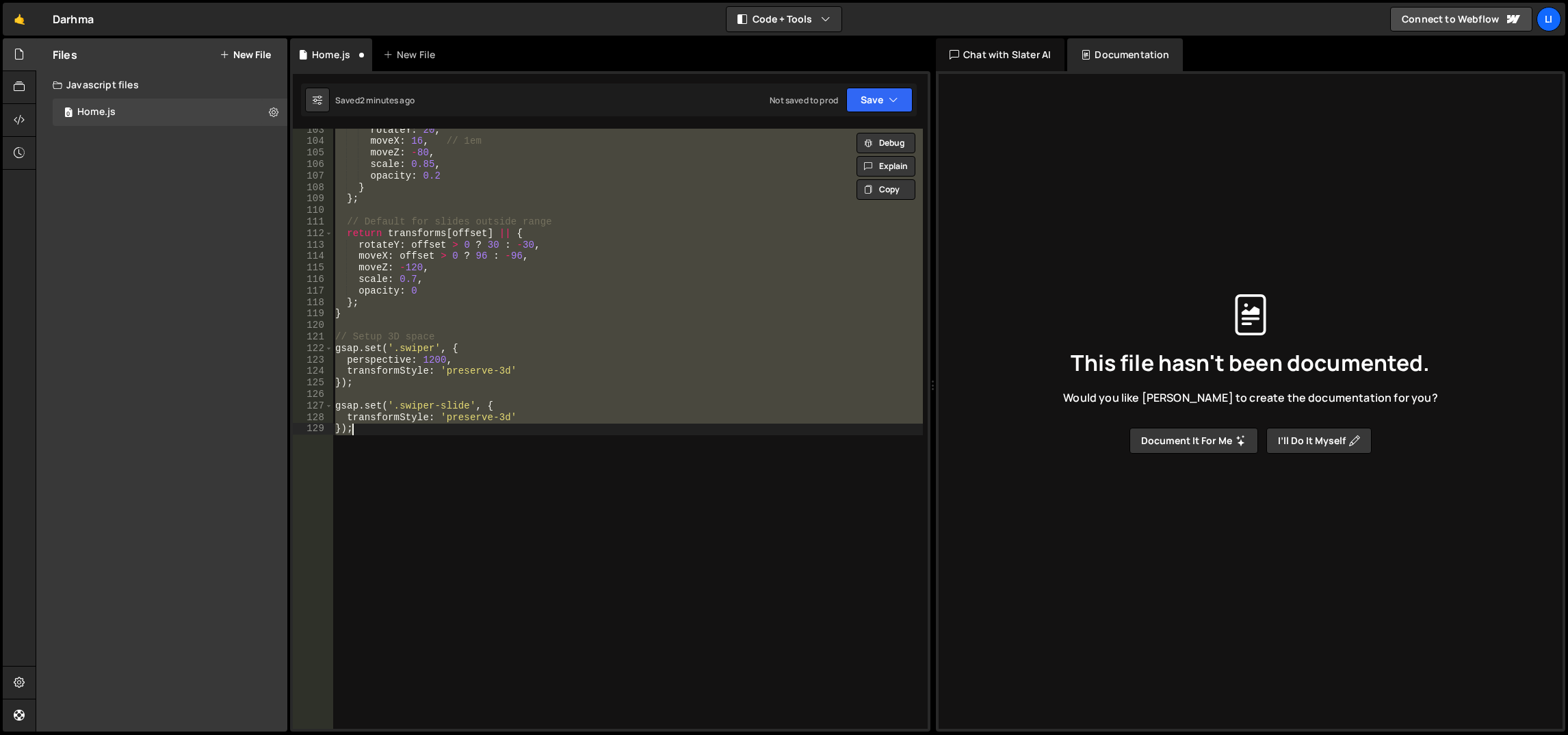
paste textarea "console.log('🎯 Carousel ready - main slide centered'"
type textarea "console.log('🎯 Carousel ready - main slide centered');"
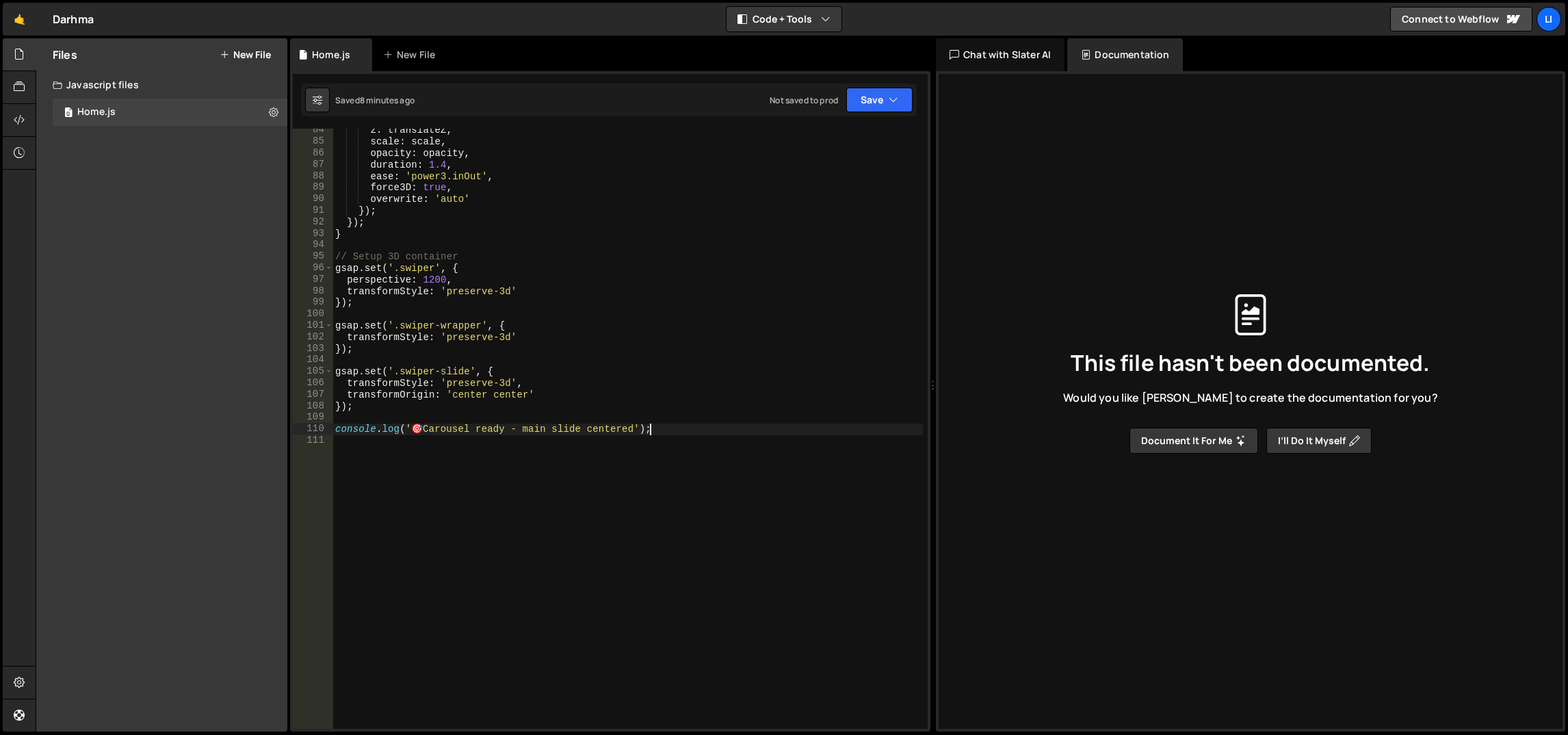
click at [517, 356] on div "z : translateZ , scale : scale , opacity : opacity , duration : 1.4 , ease : 'p…" at bounding box center [628, 436] width 591 height 624
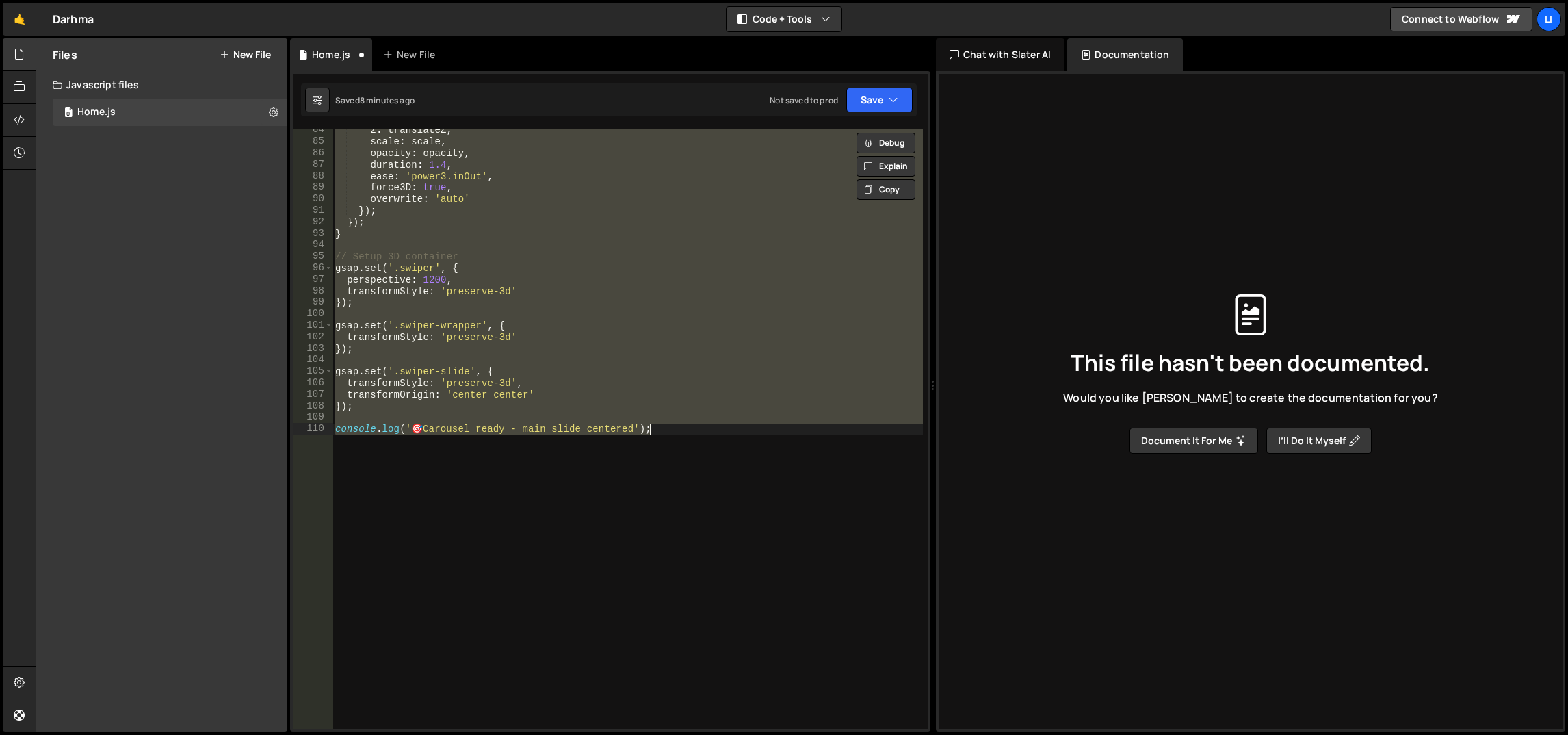
paste textarea "}"
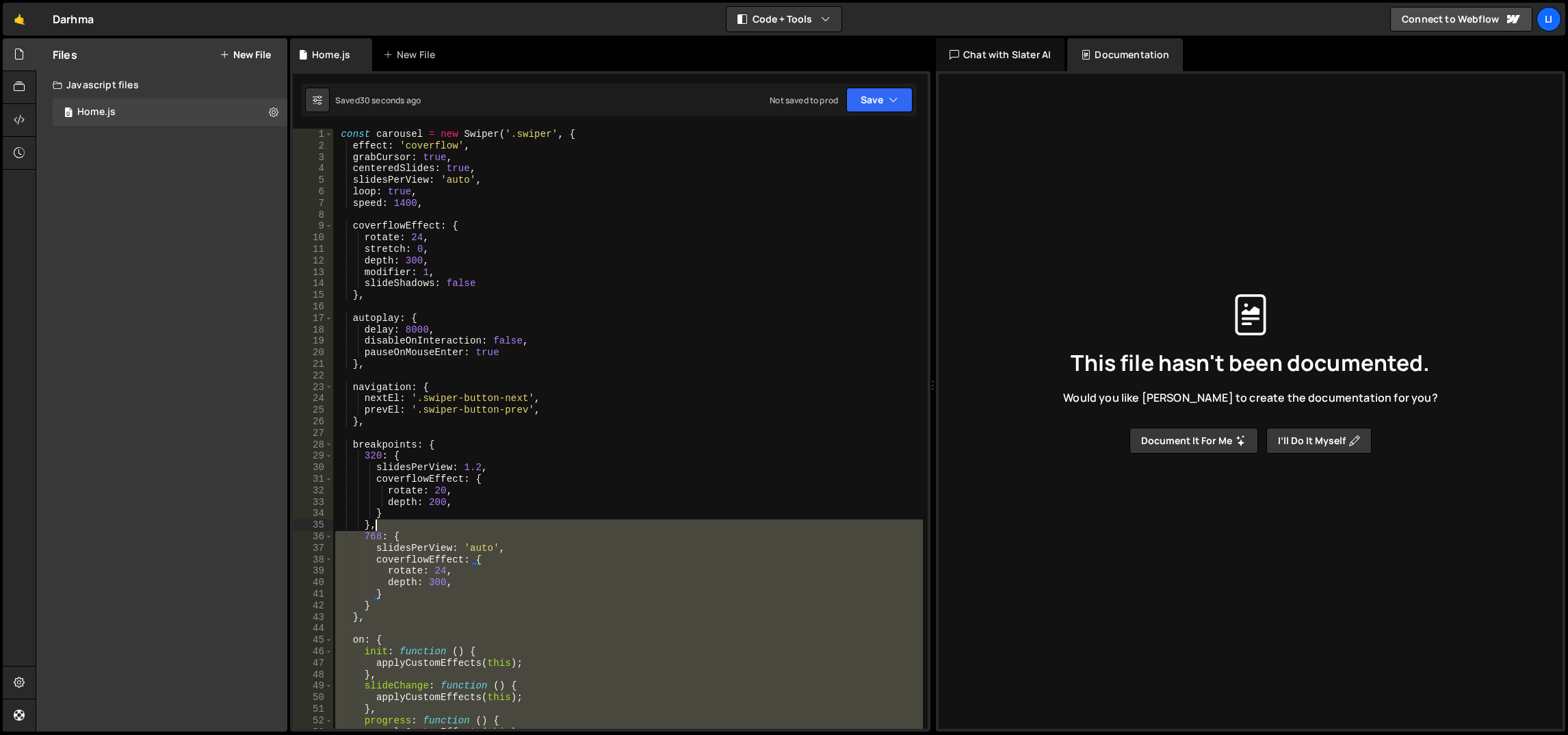
scroll to position [0, 0]
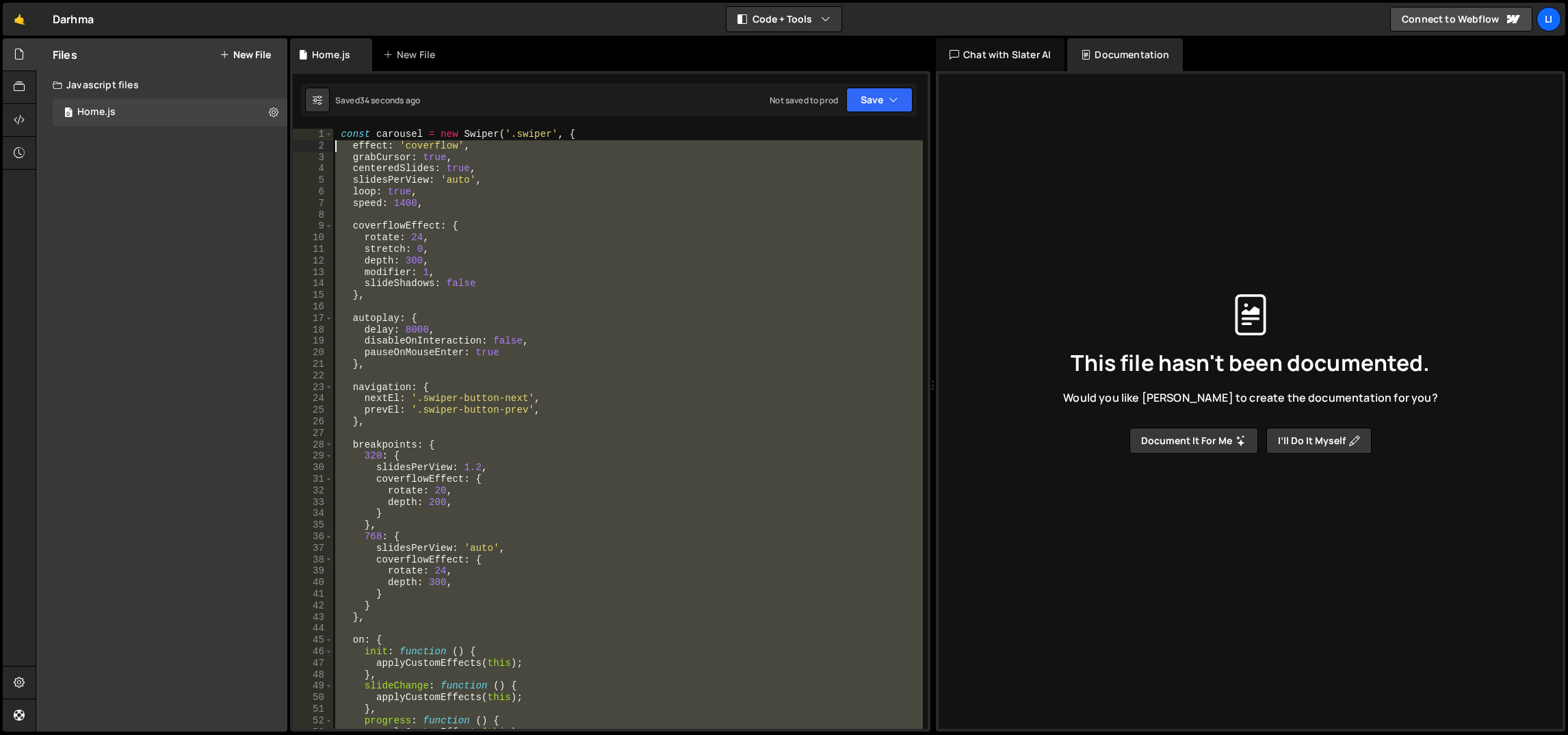
drag, startPoint x: 456, startPoint y: 489, endPoint x: 324, endPoint y: 122, distance: 390.0
click at [324, 122] on div "1 Type cmd + s to save your Javascript file. הההההההההההההההההההההההההההההההההה…" at bounding box center [610, 401] width 640 height 660
type textarea "const carousel = new Swiper('.swiper', { effect: 'coverflow',"
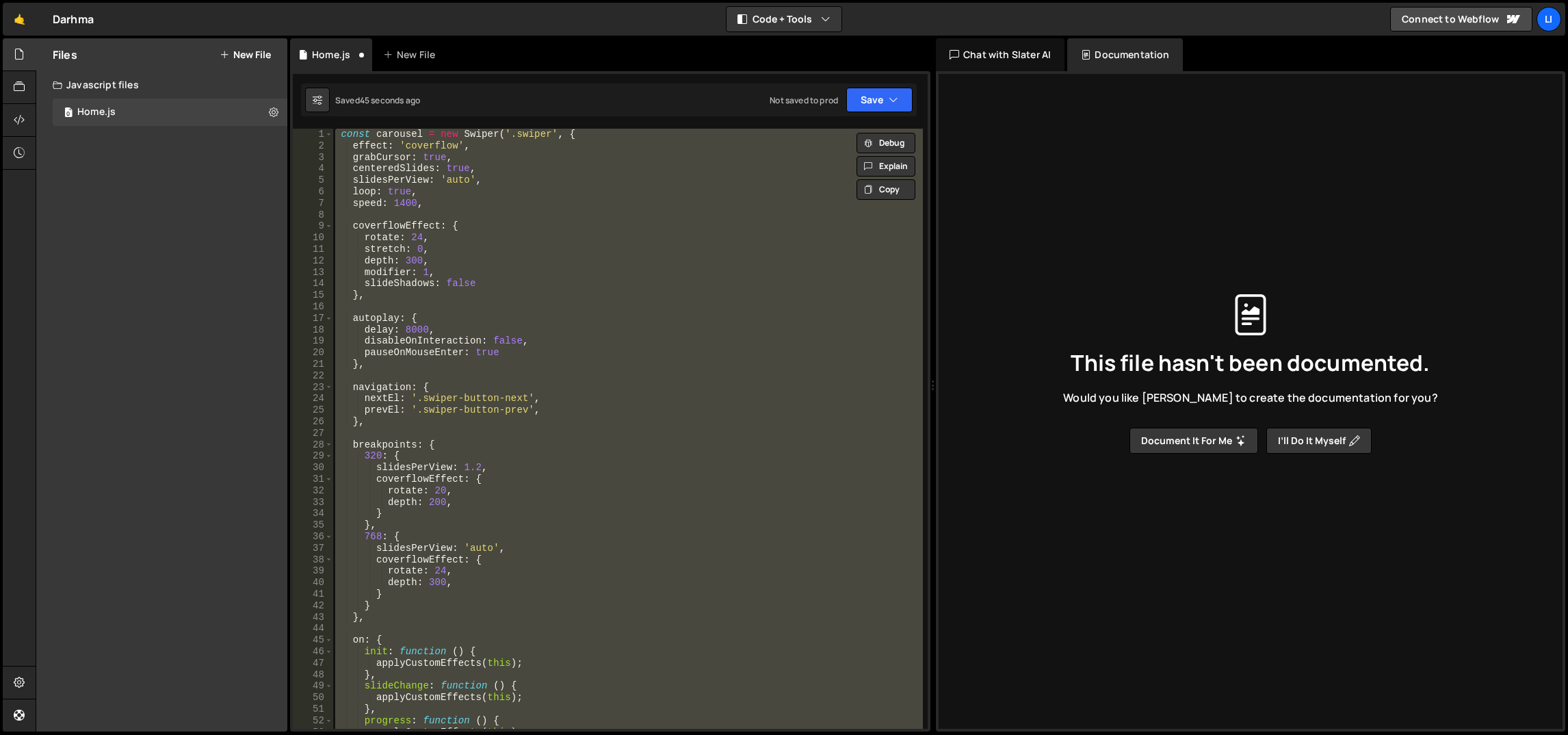
click at [570, 385] on div "const carousel = new Swiper ( '.swiper' , { effect : 'coverflow' , grabCursor :…" at bounding box center [628, 428] width 590 height 600
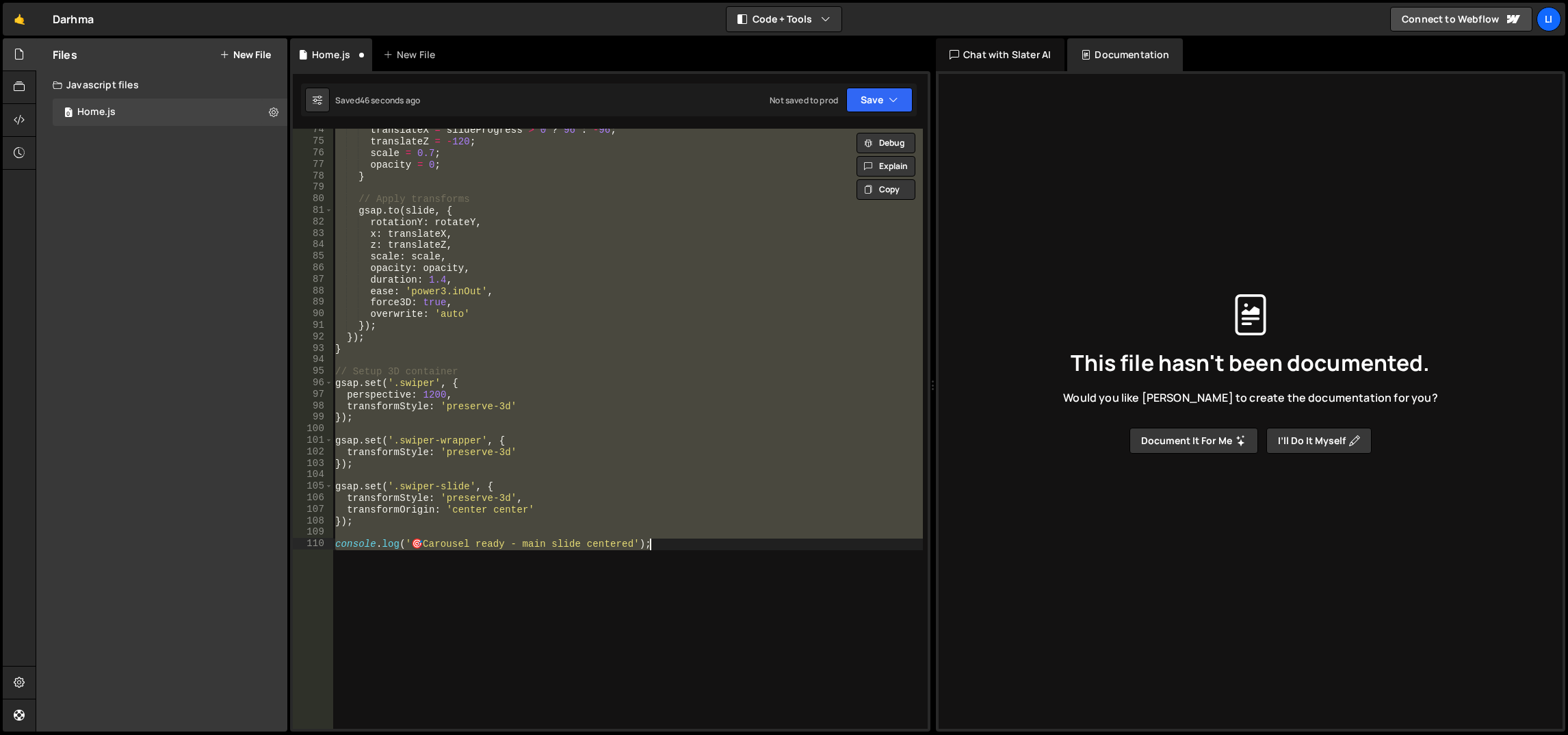
type textarea "transformStyle: 'preserve-3d' });"
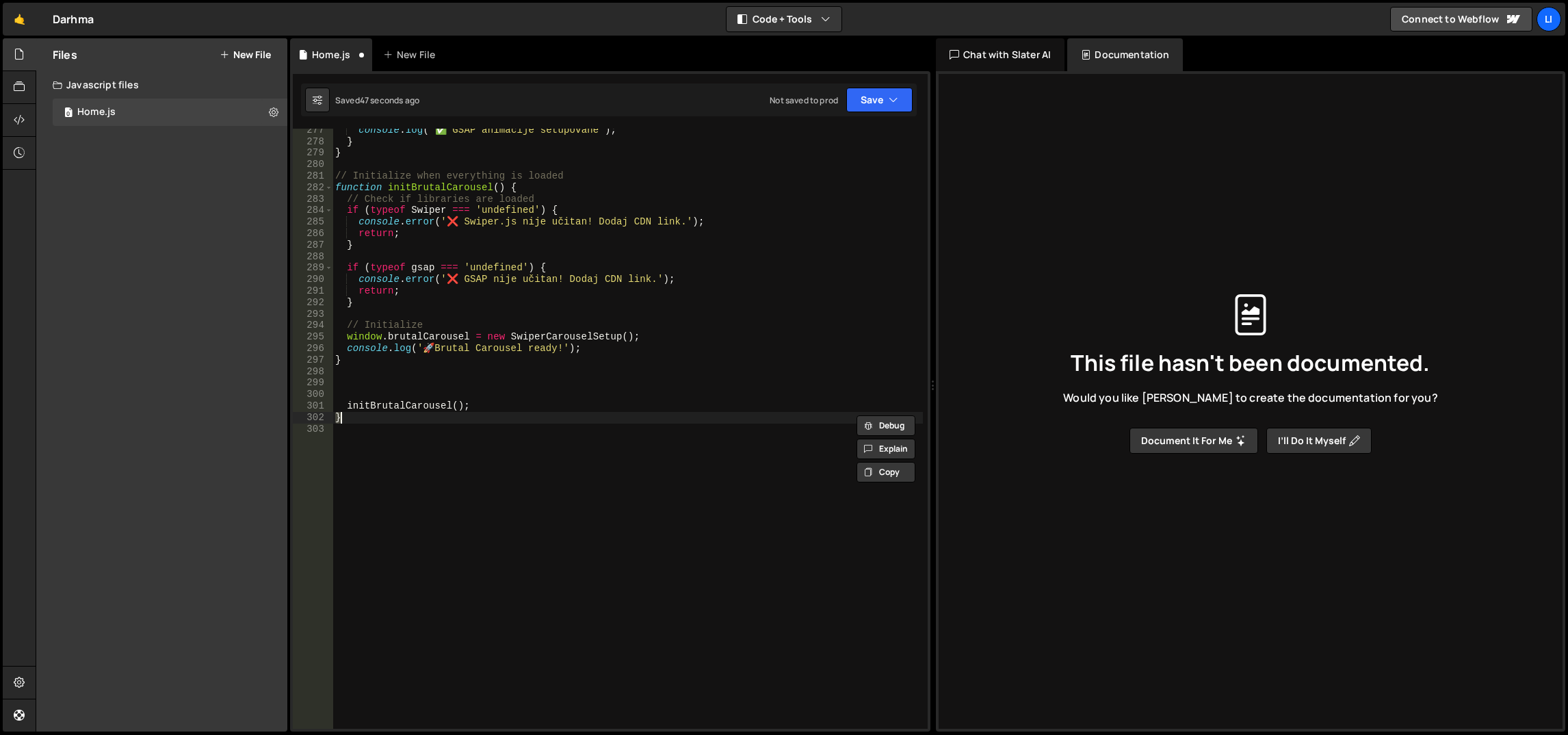
scroll to position [3175, 0]
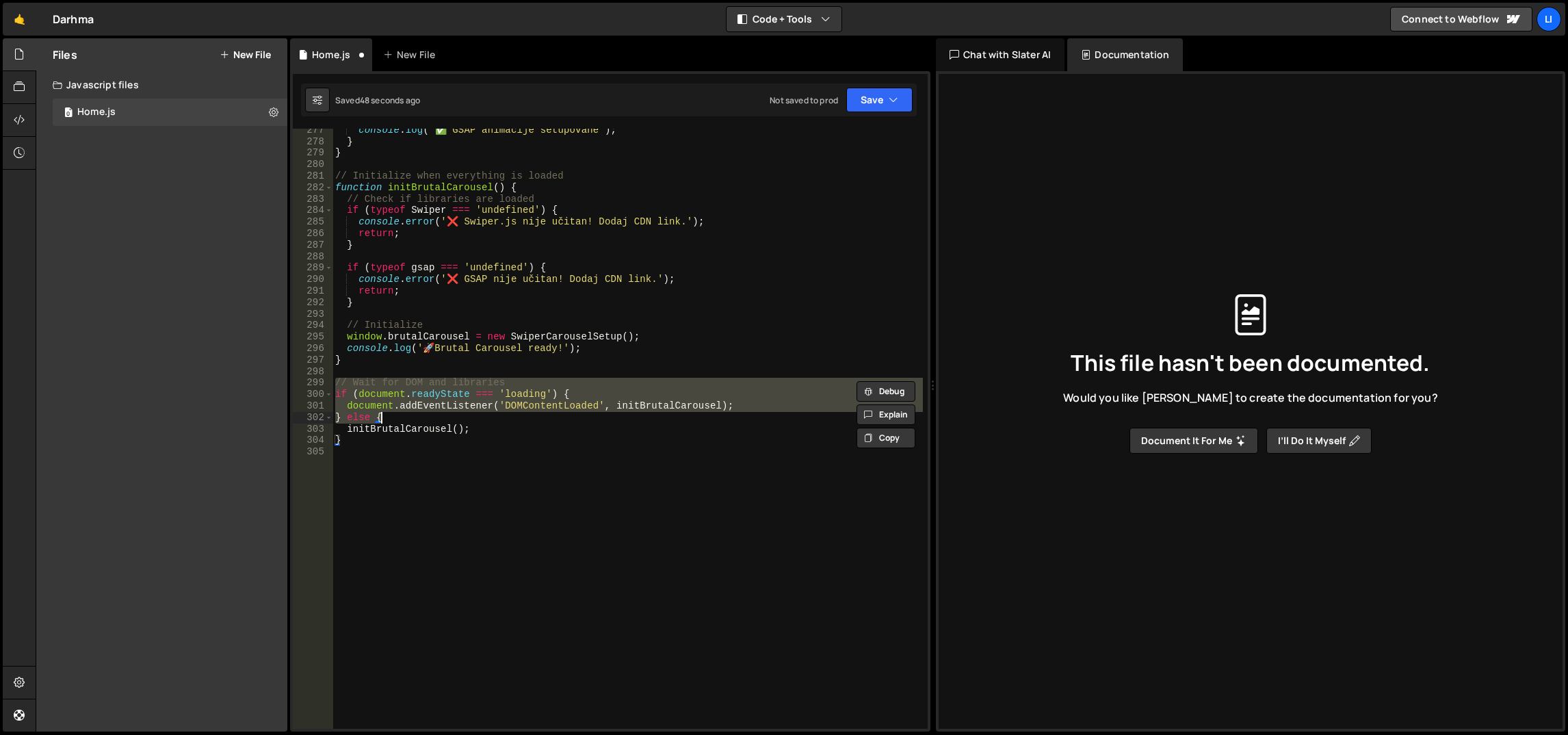
type textarea "initBrutalCarousel(); }"
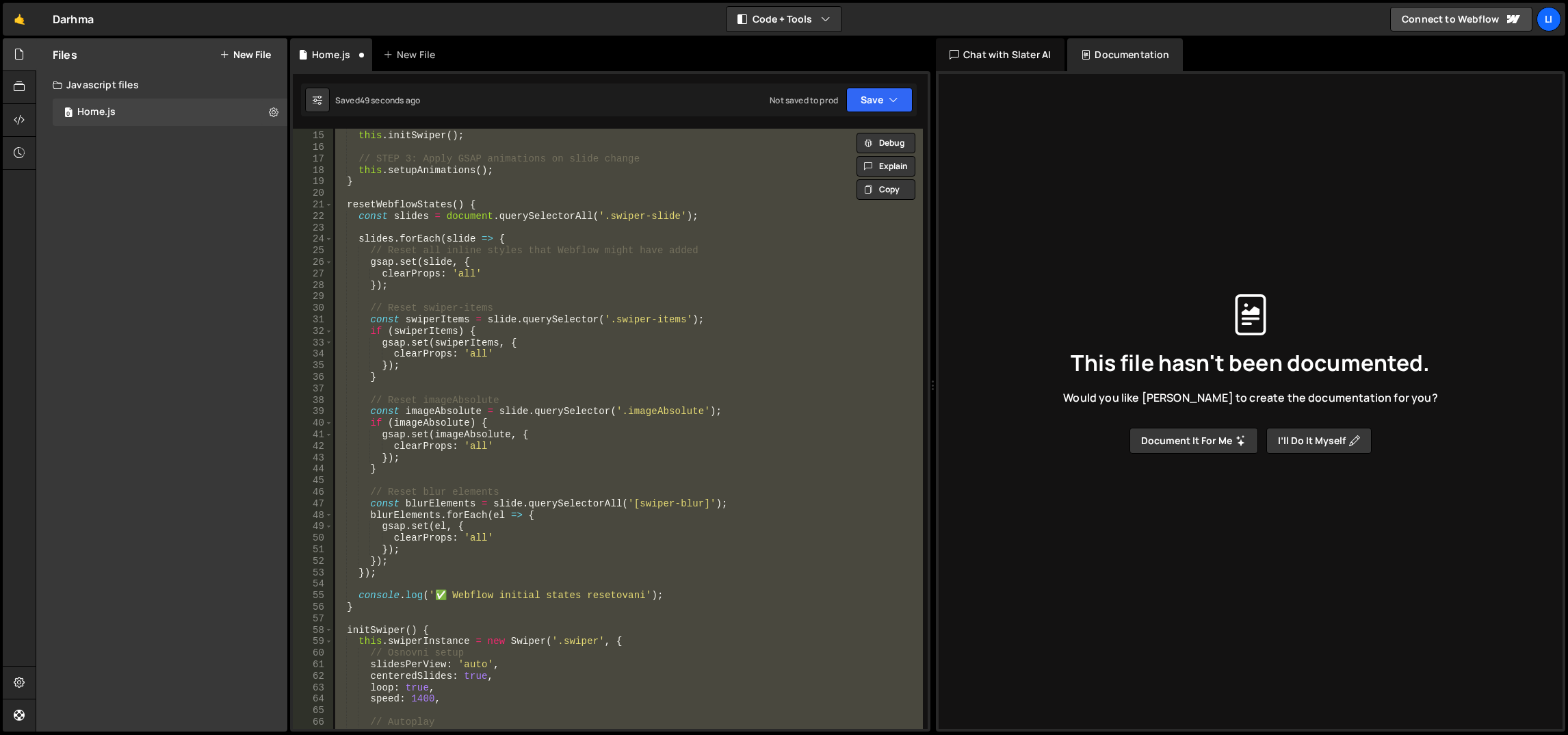
scroll to position [0, 0]
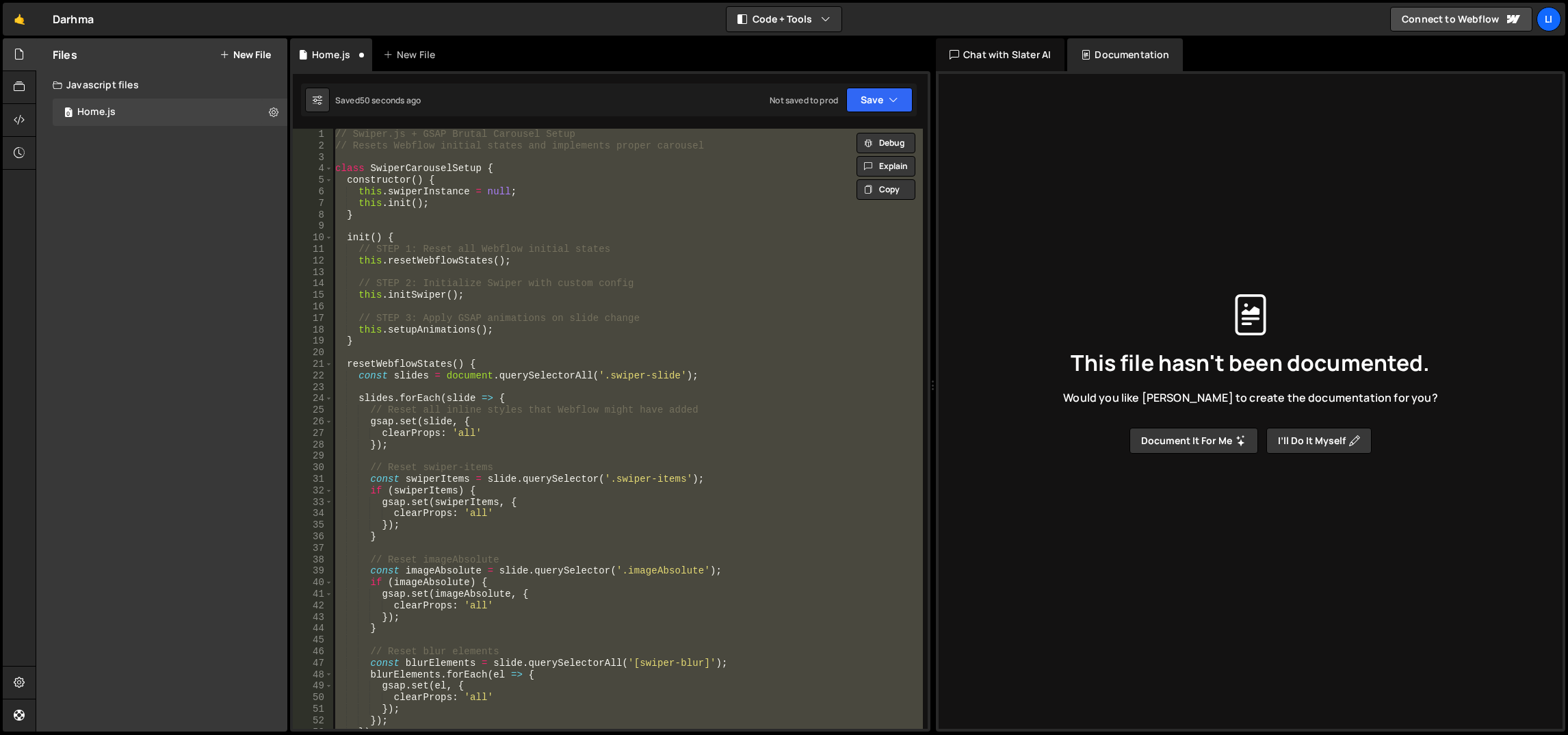
click at [614, 356] on div "// Swiper.js + GSAP Brutal Carousel Setup // Resets Webflow initial states and …" at bounding box center [628, 428] width 590 height 600
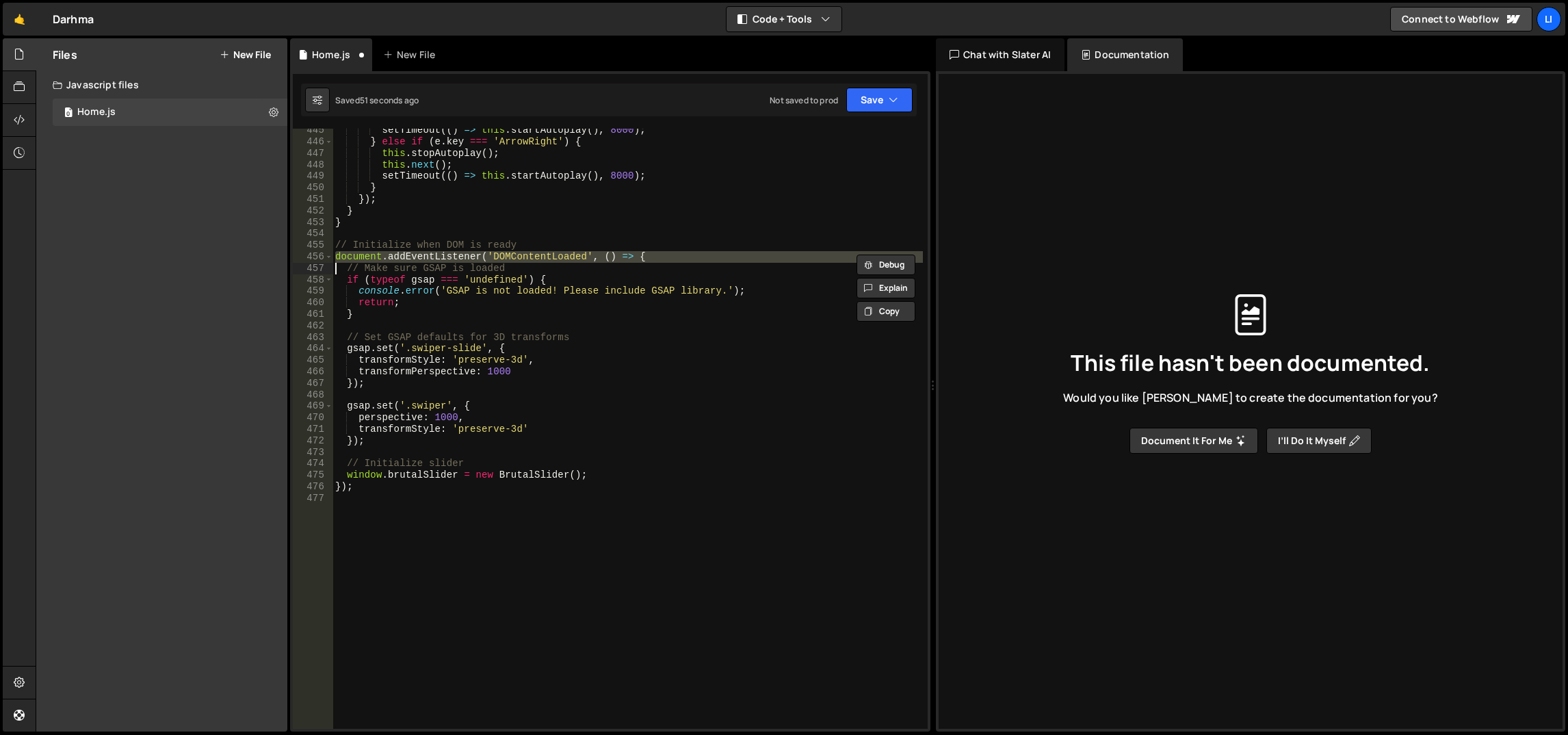
type textarea "window.brutalSlider = new BrutalSlider(); });"
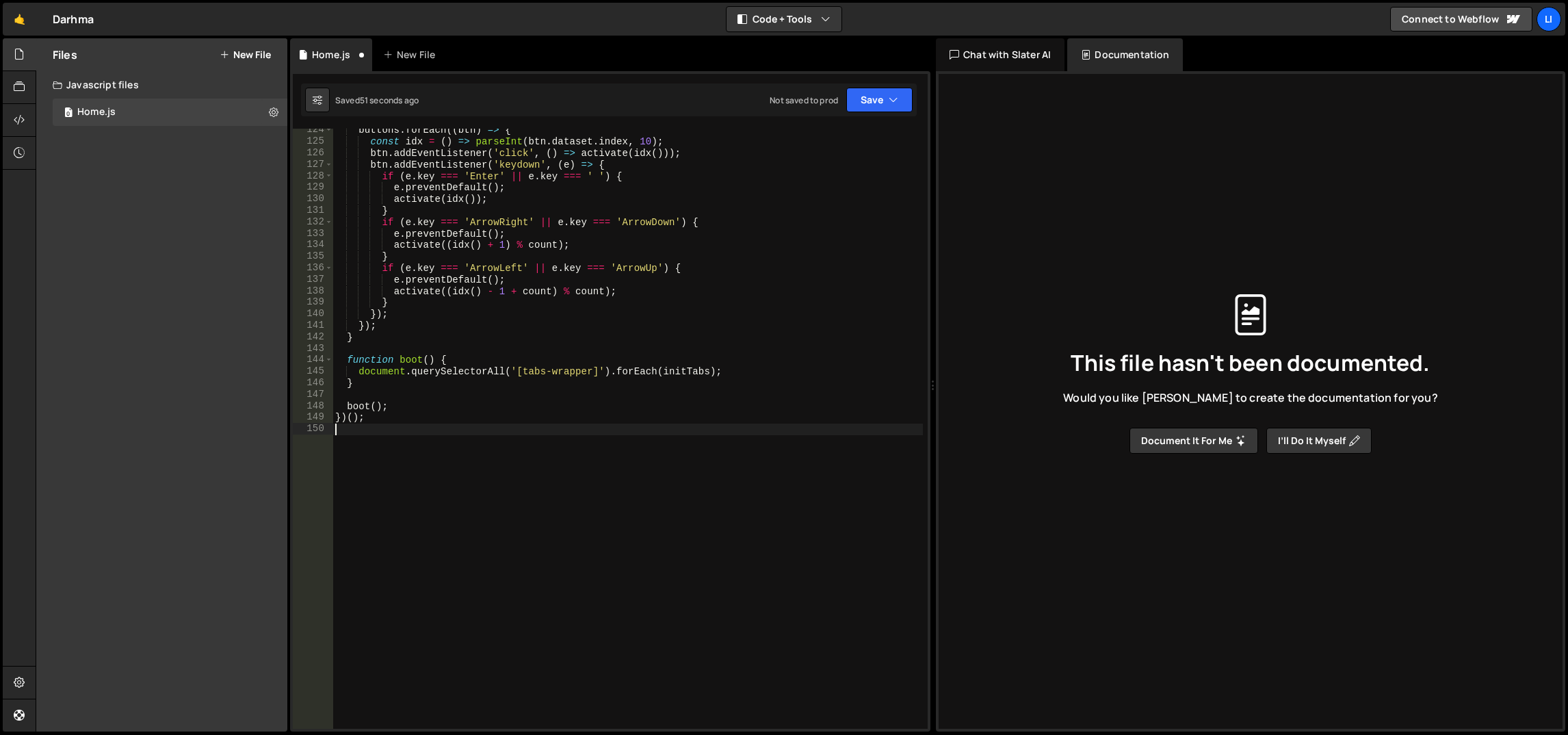
type textarea "})();"
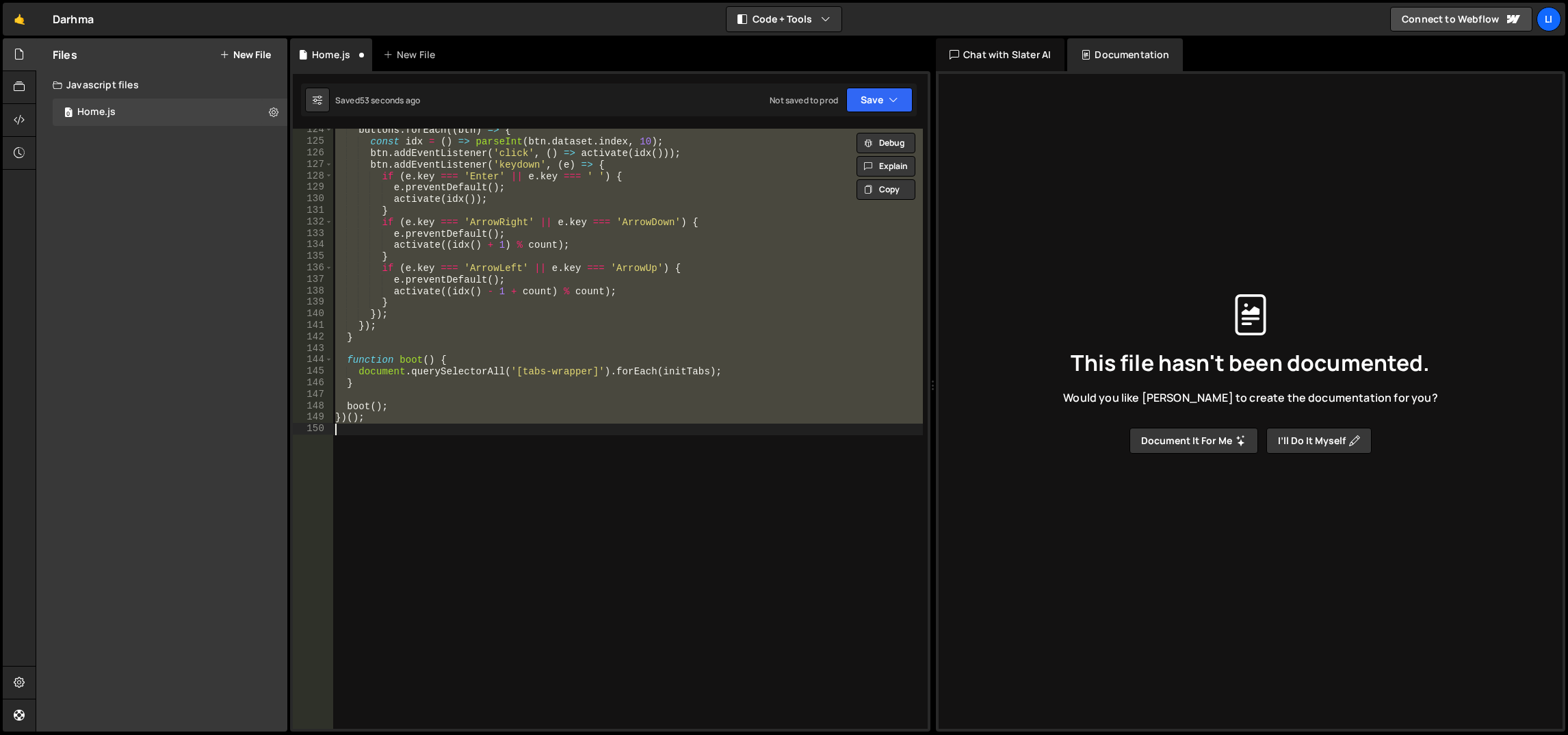
scroll to position [1417, 0]
click at [594, 453] on div "buttons . forEach (( btn ) => { const idx = ( ) => parseInt ( btn . dataset . i…" at bounding box center [628, 428] width 590 height 600
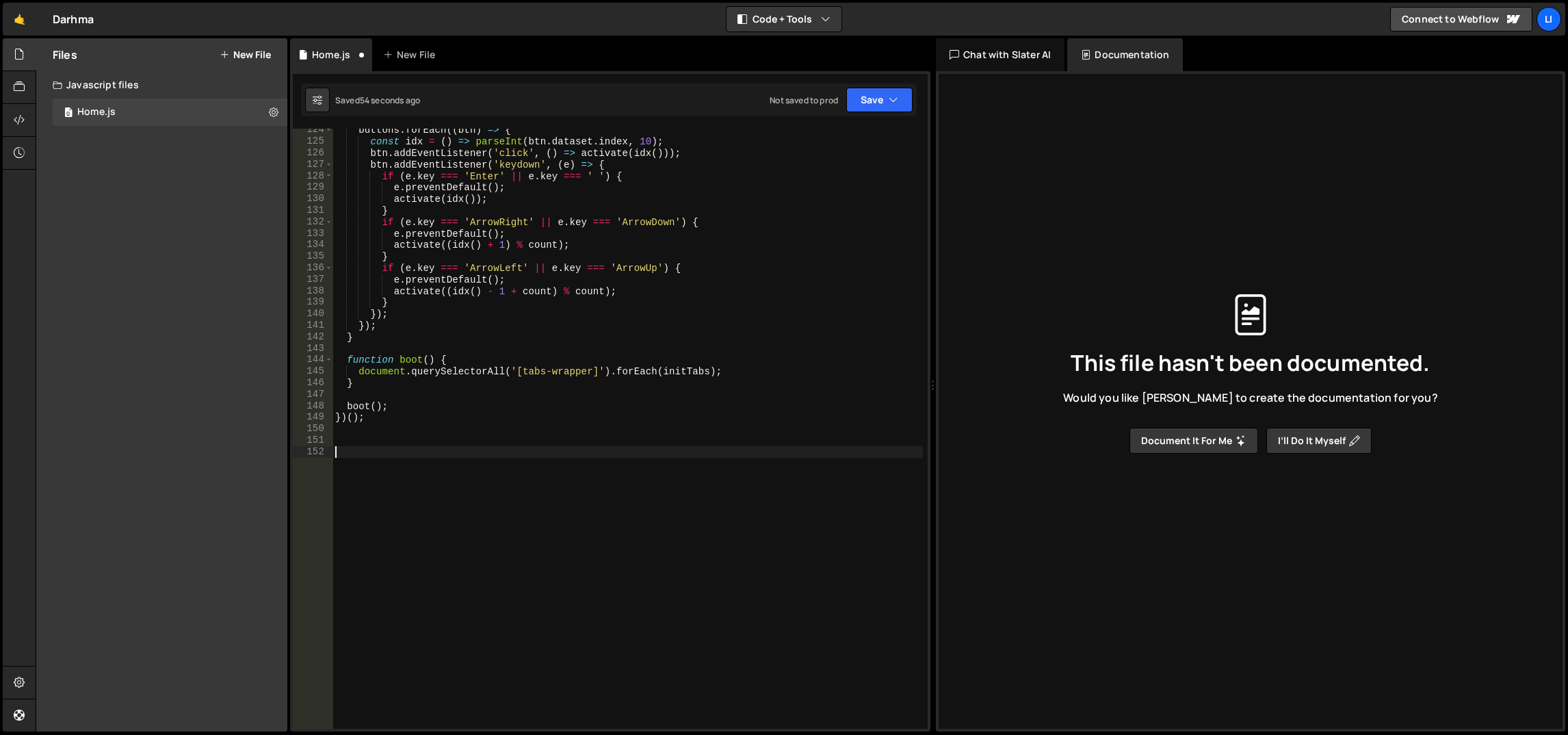
paste textarea "});"
type textarea "});"
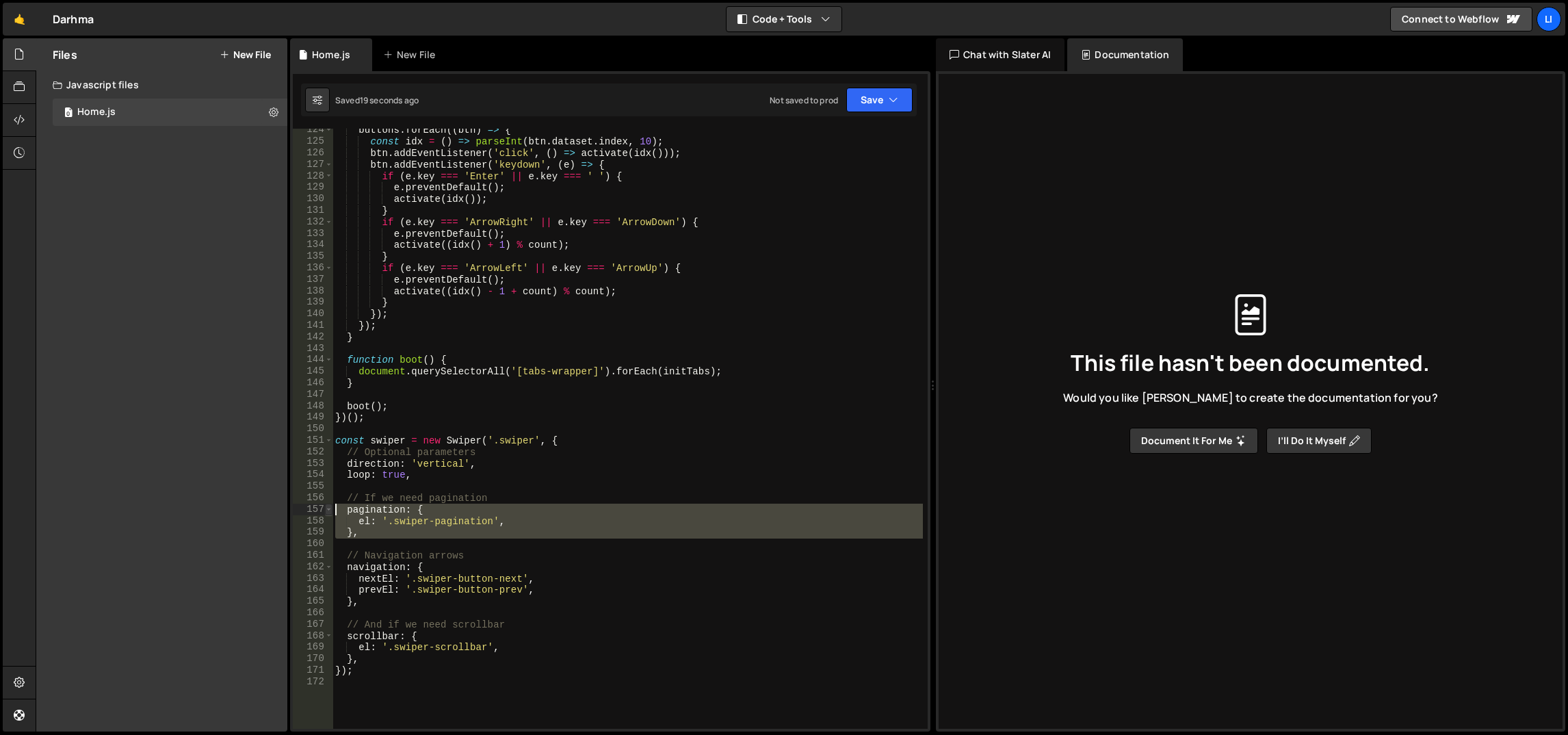
drag, startPoint x: 388, startPoint y: 539, endPoint x: 326, endPoint y: 504, distance: 71.2
click at [326, 504] on div "124 125 126 127 128 129 130 131 132 133 134 135 136 137 138 139 140 141 142 143…" at bounding box center [610, 428] width 635 height 600
type textarea "pagination: { el: '.swiper-pagination',"
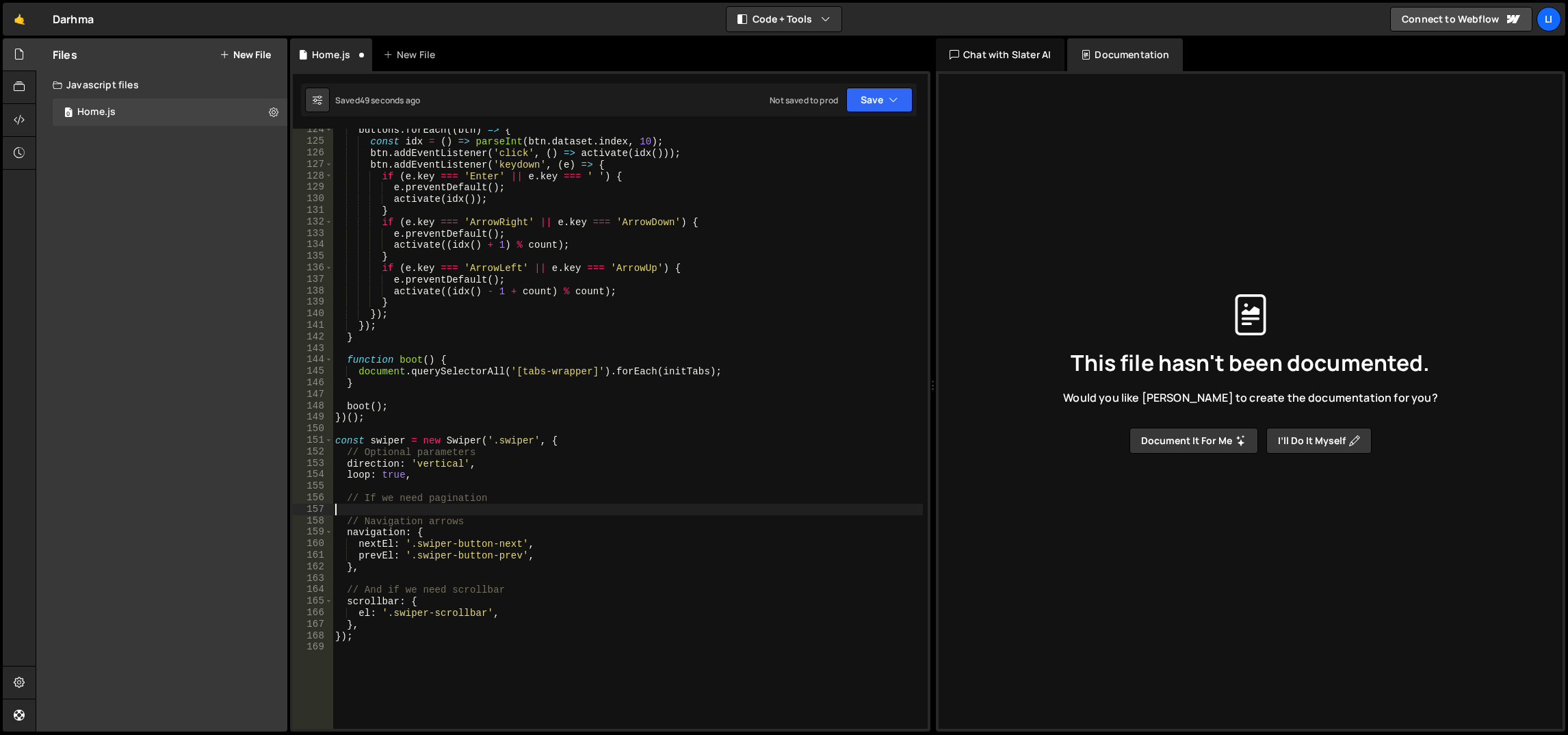
click at [439, 461] on div "buttons . forEach (( btn ) => { const idx = ( ) => parseInt ( btn . dataset . i…" at bounding box center [628, 436] width 591 height 624
click at [537, 475] on div "buttons . forEach (( btn ) => { const idx = ( ) => parseInt ( btn . dataset . i…" at bounding box center [628, 436] width 591 height 624
type textarea "loop: true,"
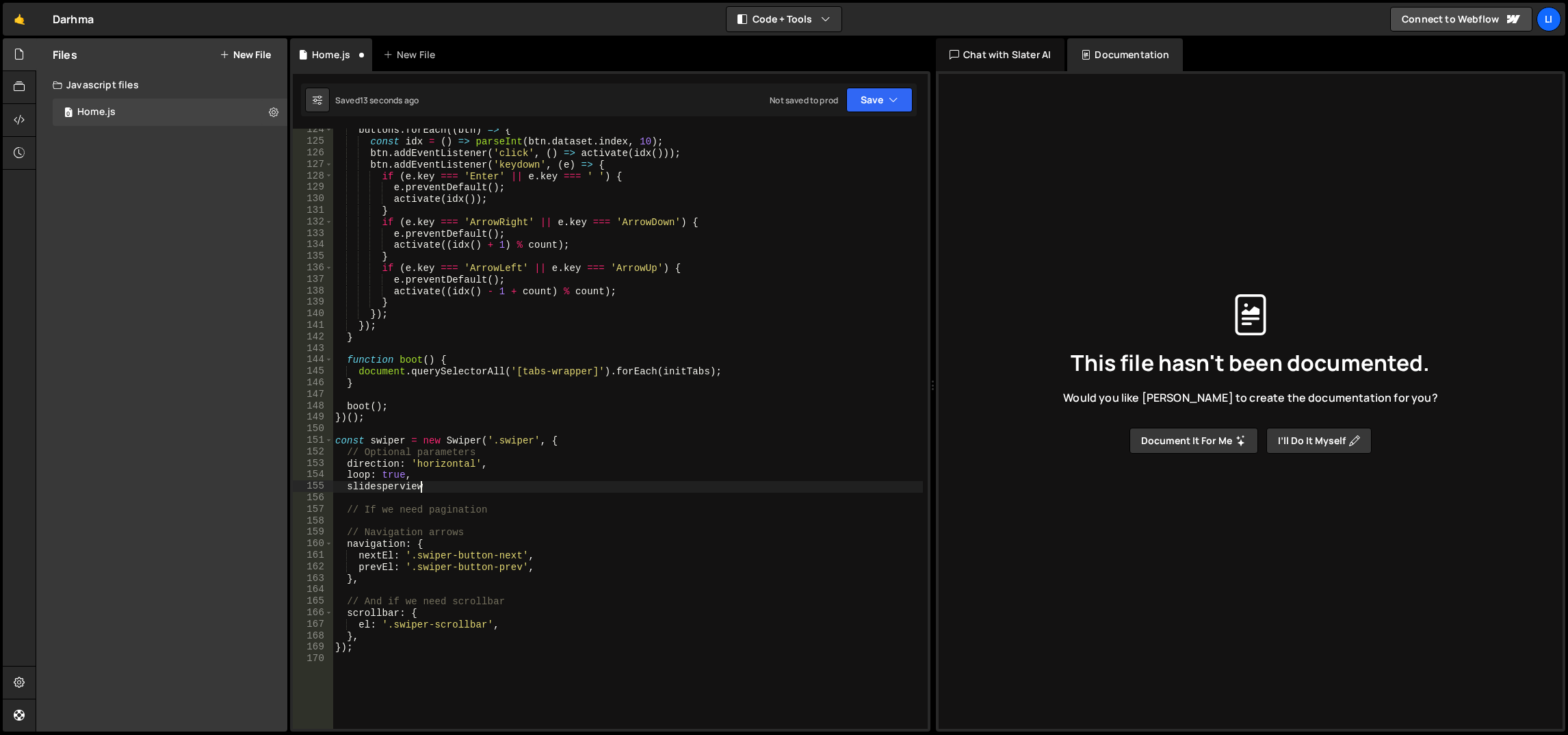
scroll to position [0, 5]
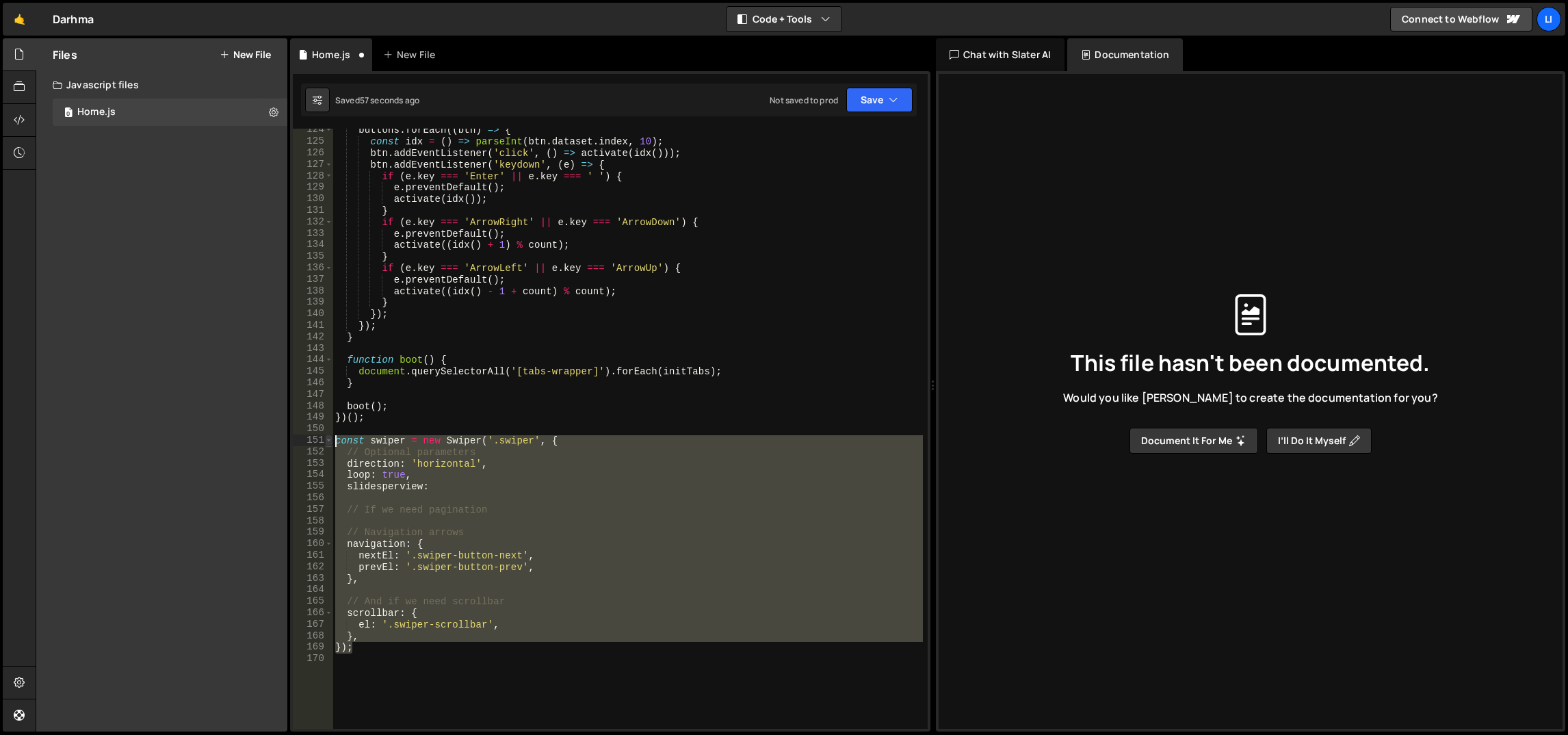
drag, startPoint x: 412, startPoint y: 650, endPoint x: 330, endPoint y: 433, distance: 232.0
click at [330, 433] on div "slidesperview: 124 125 126 127 128 129 130 131 132 133 134 135 136 137 138 139 …" at bounding box center [610, 428] width 635 height 600
paste textarea "});"
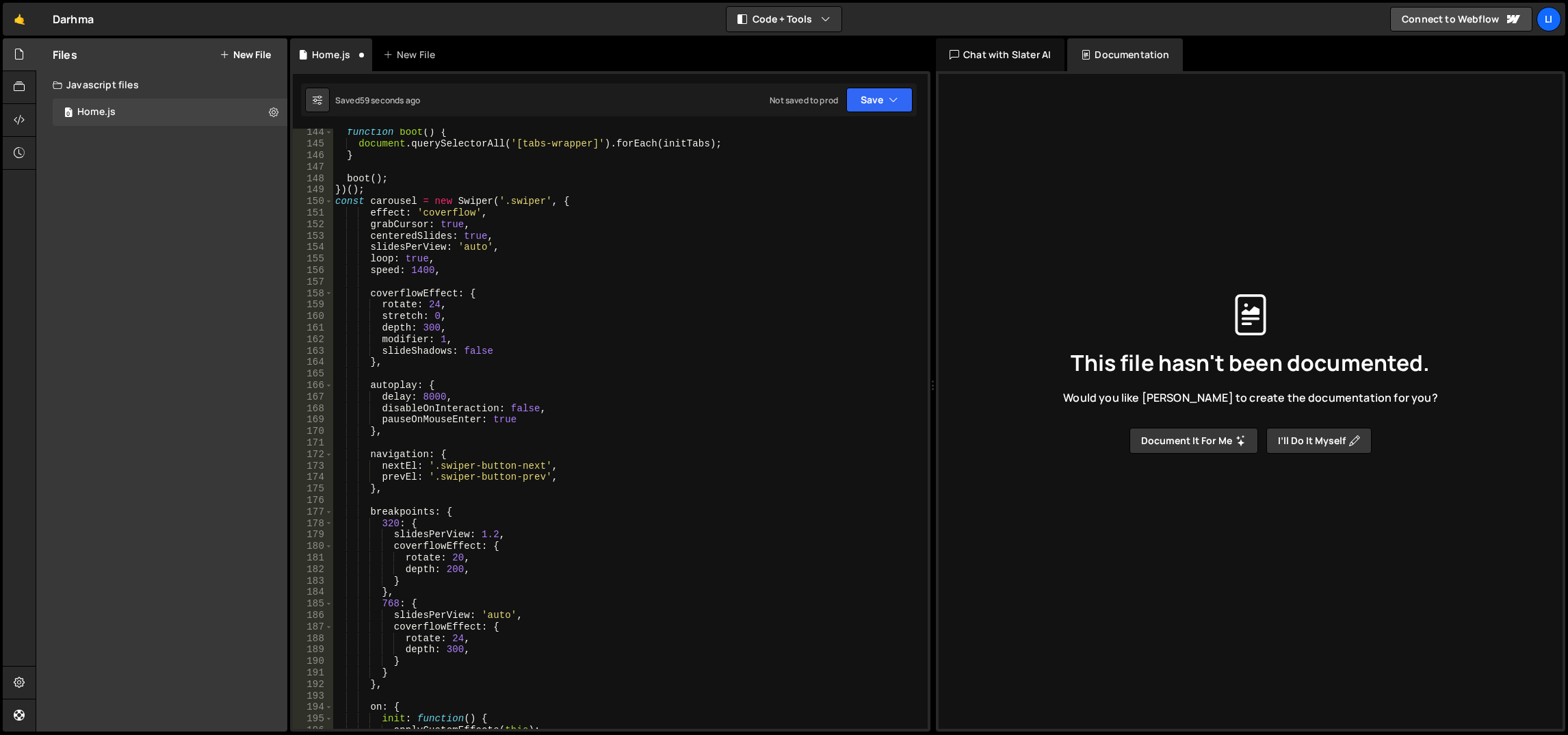
scroll to position [1644, 0]
click at [490, 613] on div "function boot ( ) { document . querySelectorAll ( '[tabs-wrapper]' ) . forEach …" at bounding box center [628, 438] width 591 height 624
drag, startPoint x: 477, startPoint y: 610, endPoint x: 511, endPoint y: 611, distance: 34.0
click at [511, 611] on div "function boot ( ) { document . querySelectorAll ( '[tabs-wrapper]' ) . forEach …" at bounding box center [628, 438] width 591 height 624
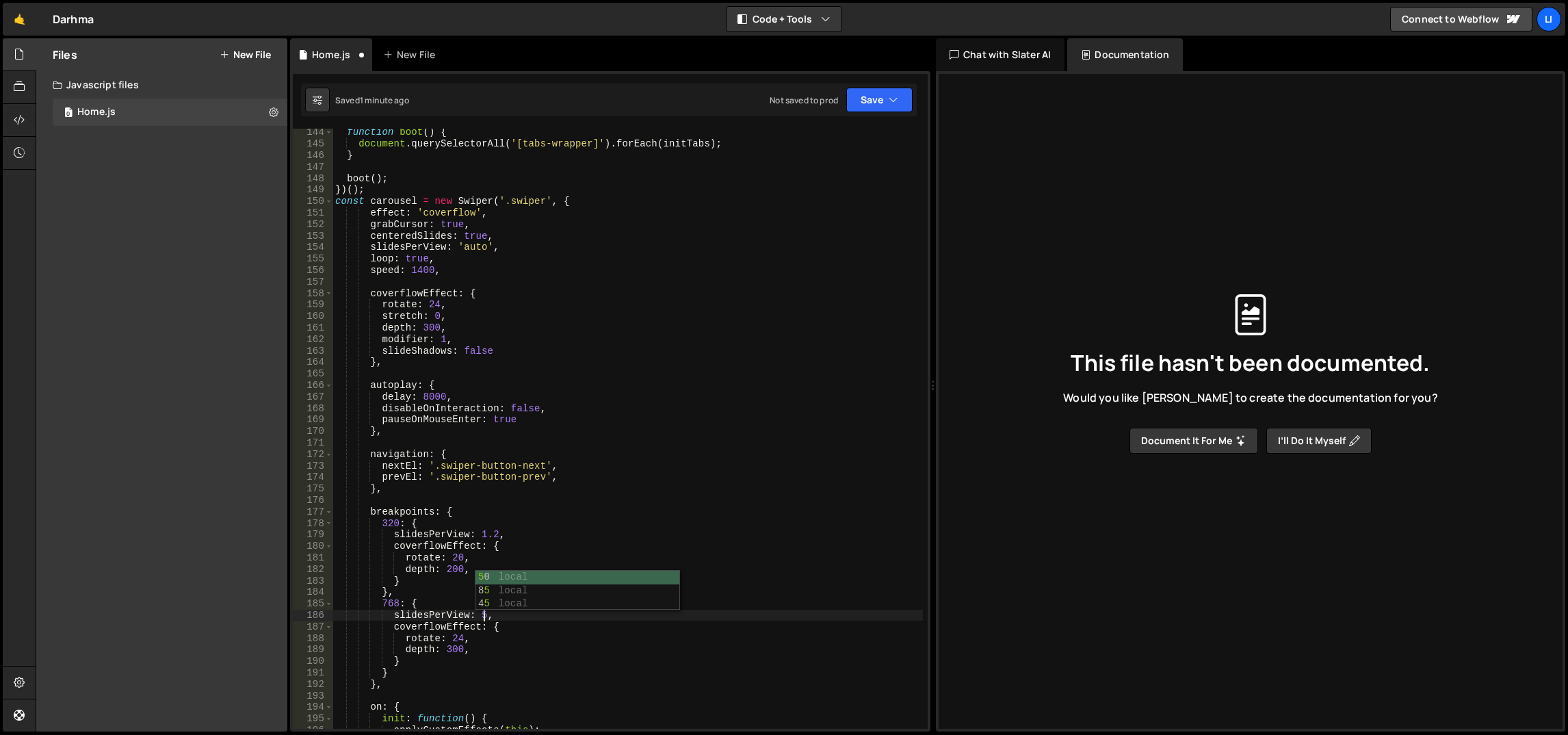
click at [532, 551] on div "function boot ( ) { document . querySelectorAll ( '[tabs-wrapper]' ) . forEach …" at bounding box center [628, 438] width 591 height 624
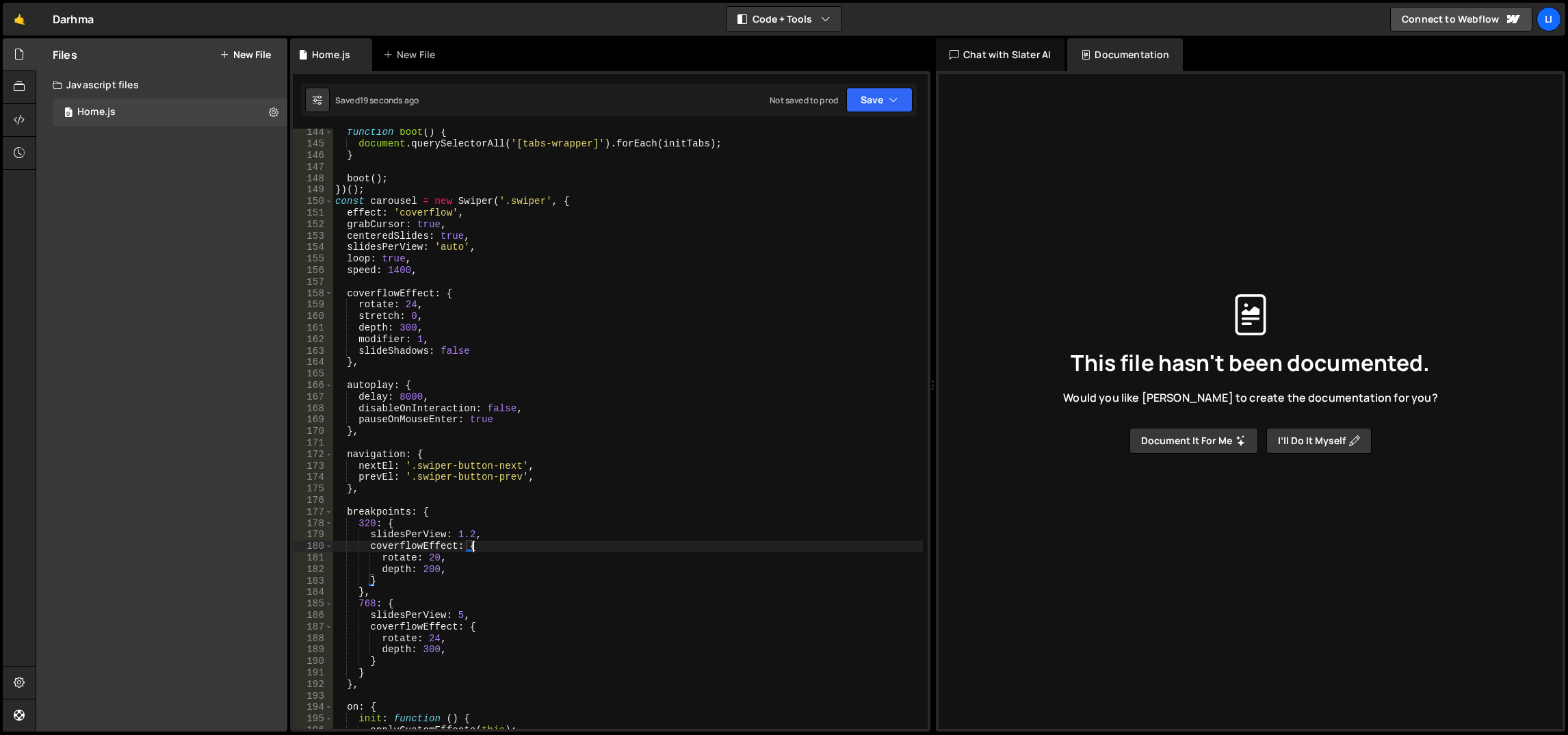
click at [524, 380] on div "function boot ( ) { document . querySelectorAll ( '[tabs-wrapper]' ) . forEach …" at bounding box center [628, 438] width 591 height 624
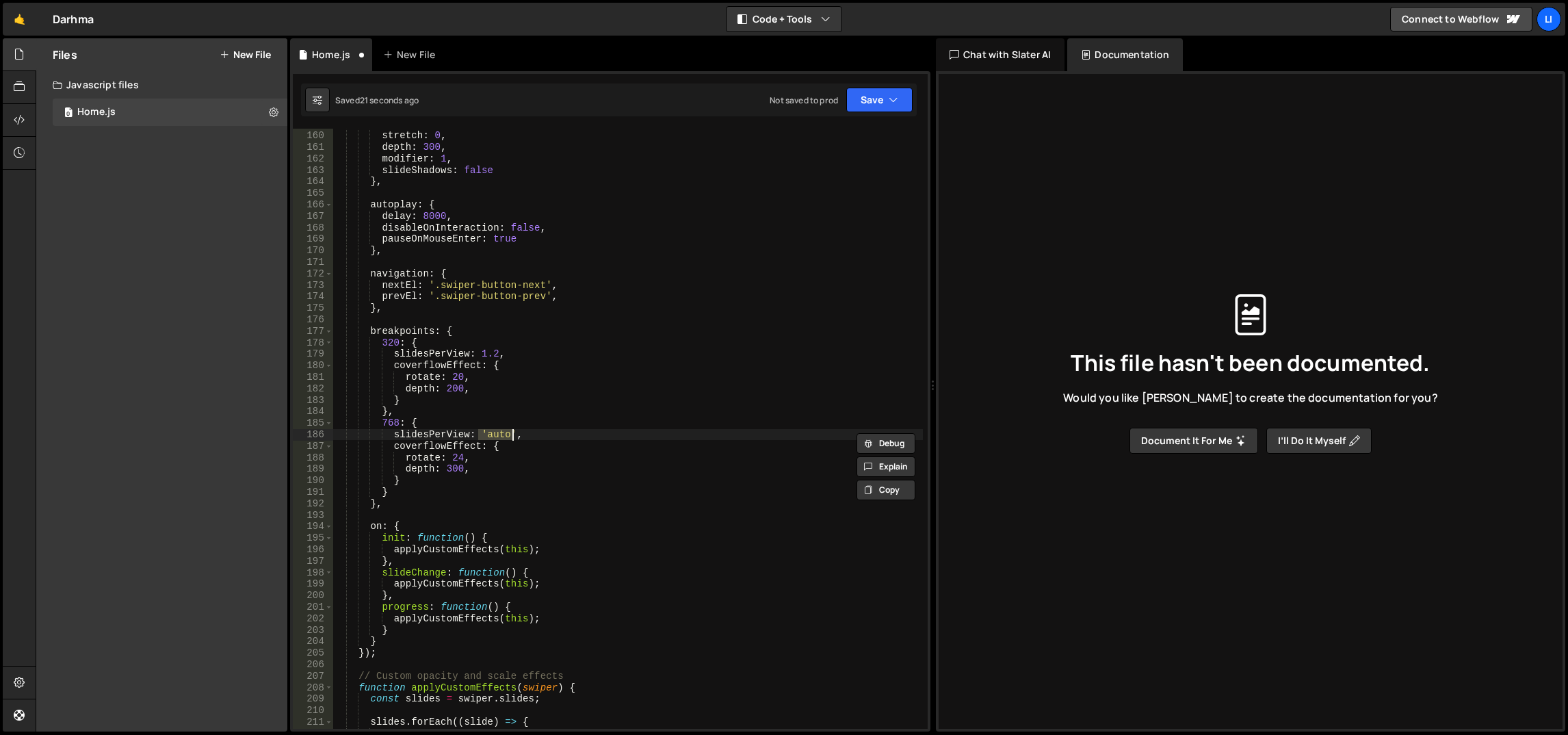
scroll to position [1647, 0]
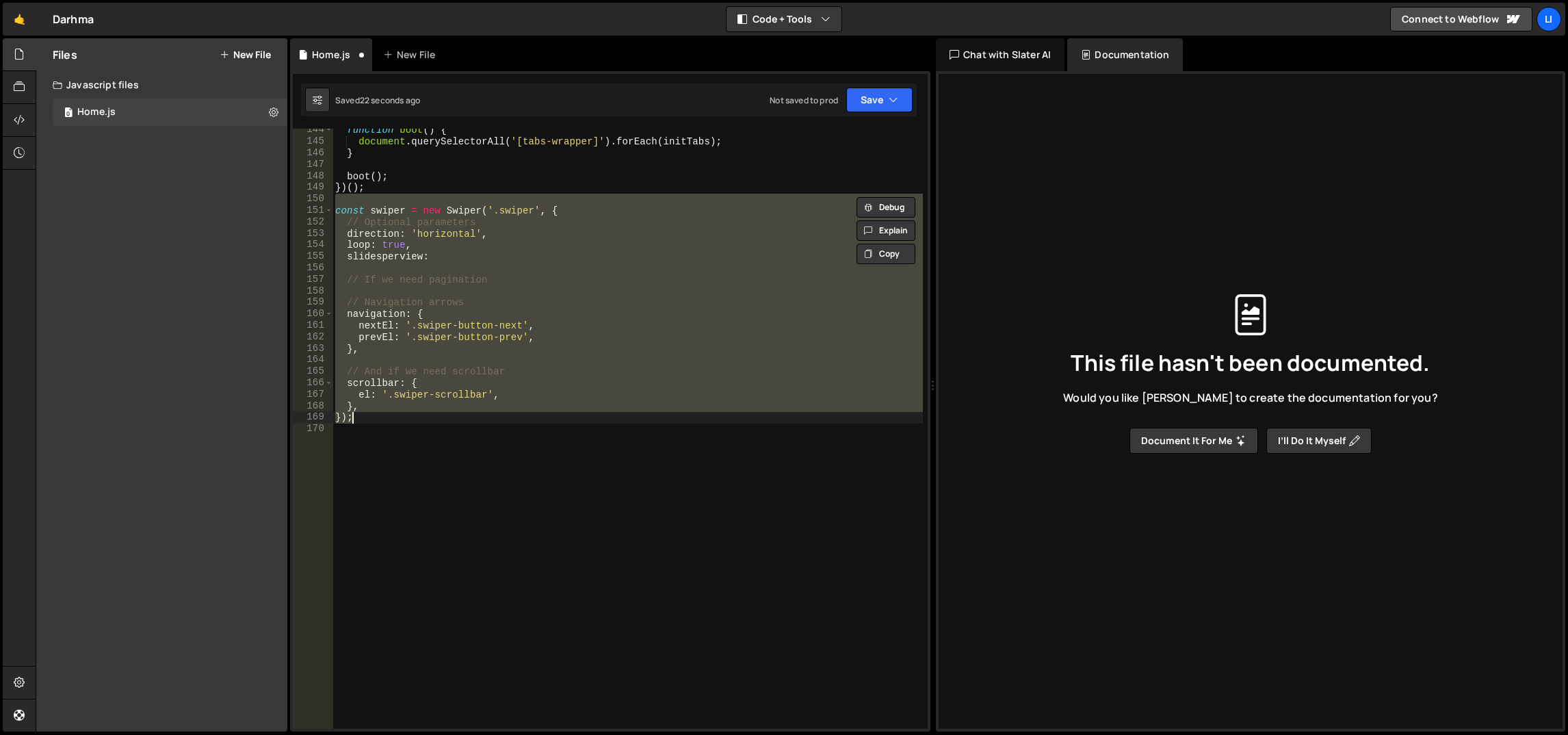
click at [544, 330] on div "function boot ( ) { document . querySelectorAll ( '[tabs-wrapper]' ) . forEach …" at bounding box center [628, 428] width 590 height 600
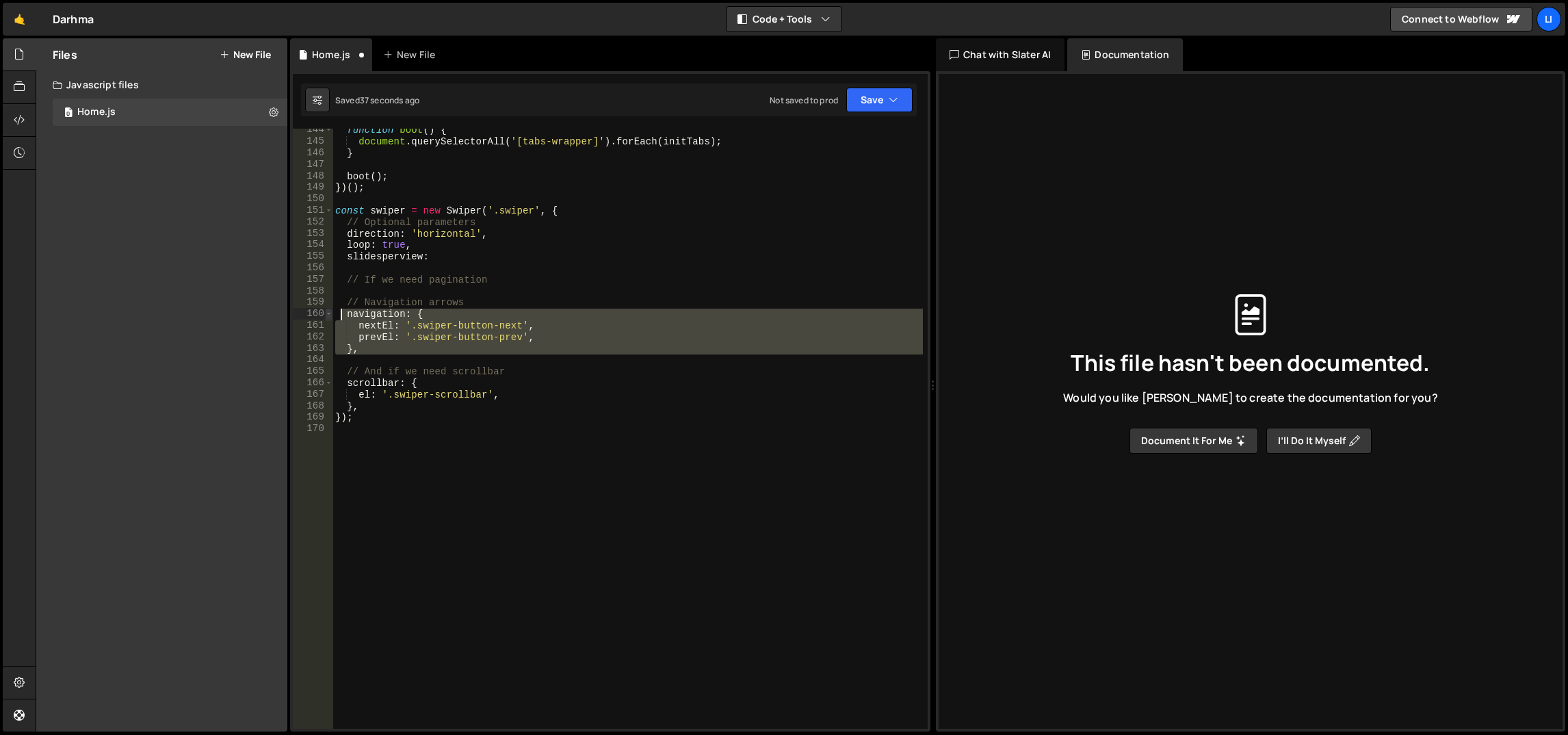
drag, startPoint x: 518, startPoint y: 355, endPoint x: 327, endPoint y: 307, distance: 196.9
click at [327, 307] on div "nextEl: '.swiper-button-next', 144 145 146 147 148 149 150 151 152 153 154 155 …" at bounding box center [610, 428] width 635 height 600
type textarea "// Navigation arrows navigation: {"
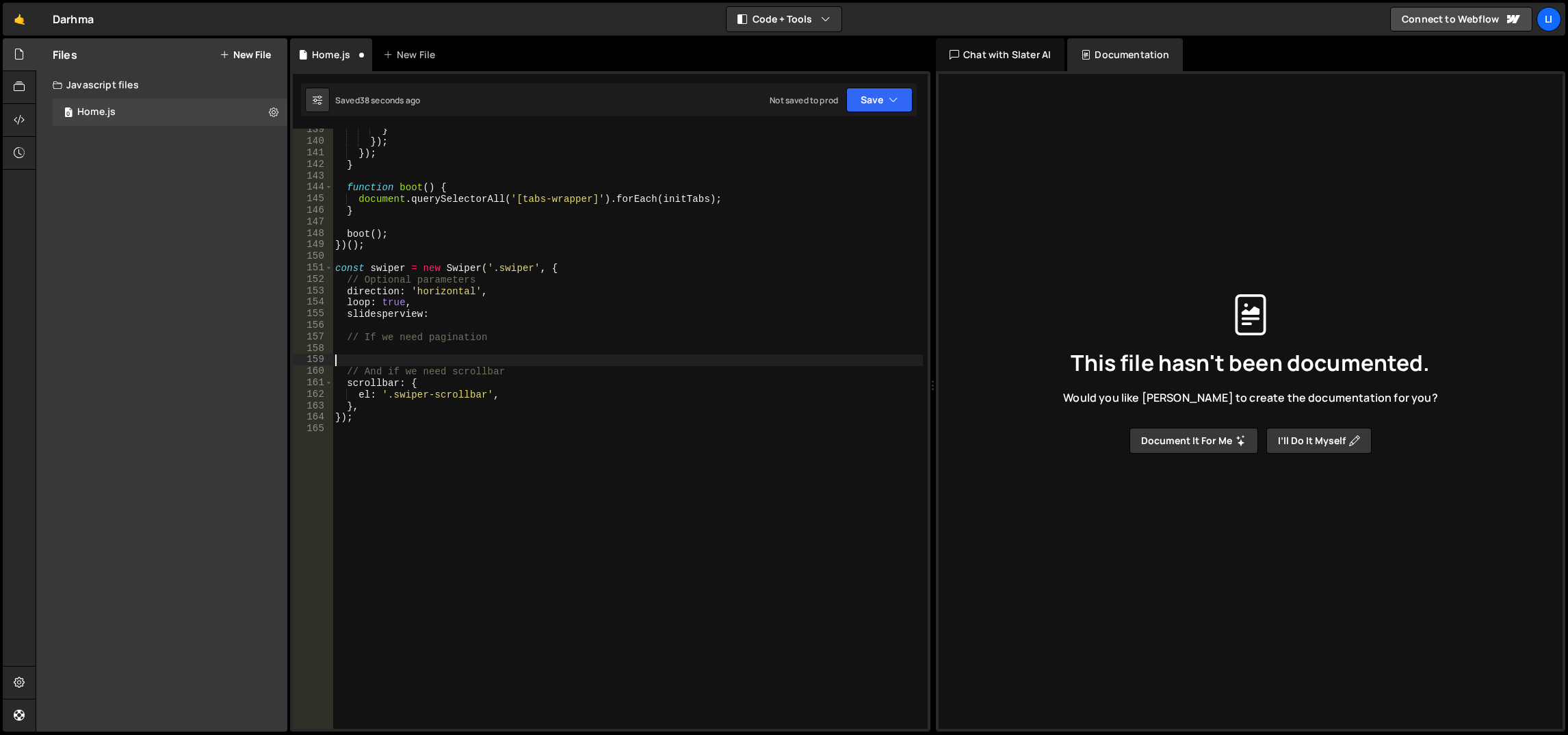
scroll to position [1590, 0]
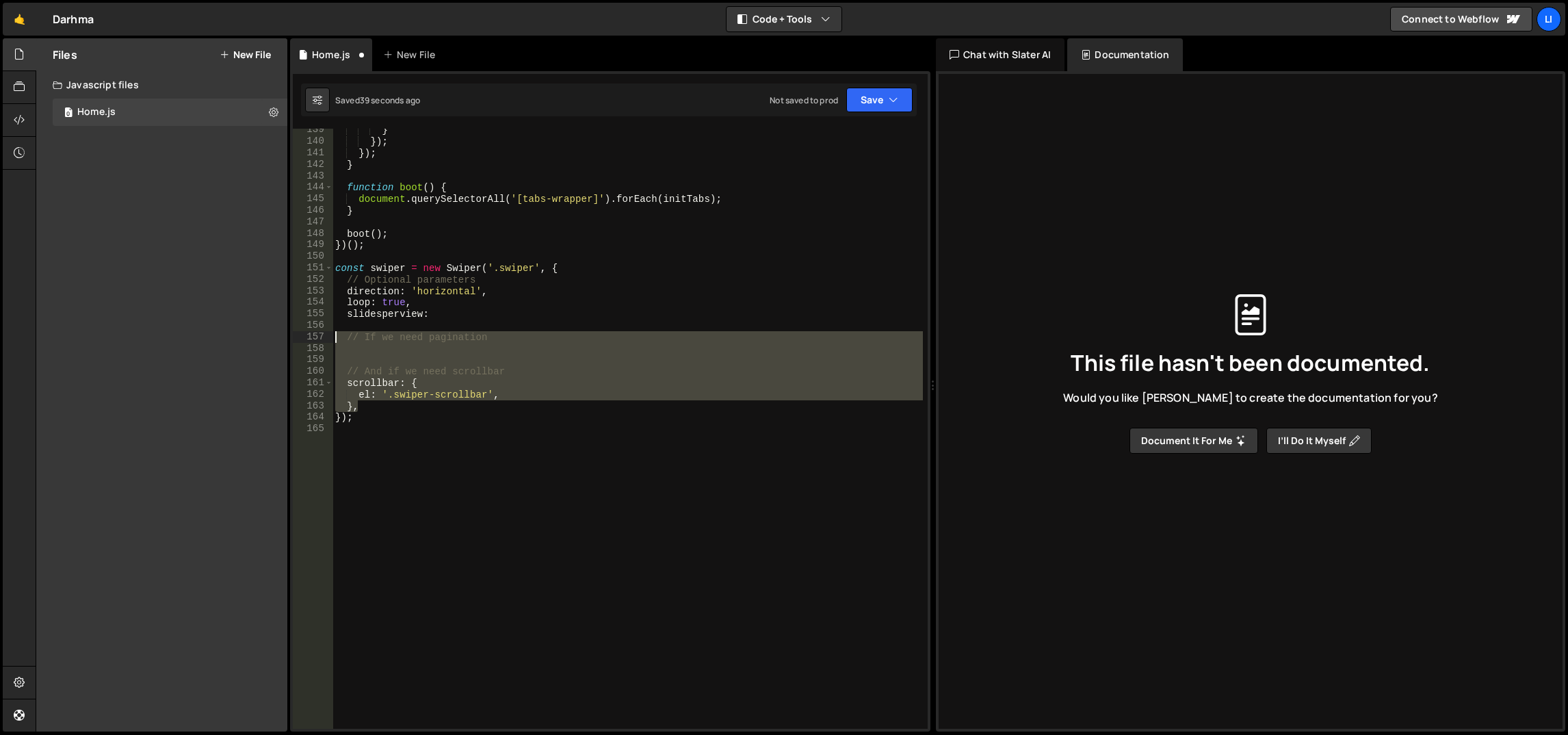
drag, startPoint x: 389, startPoint y: 404, endPoint x: 330, endPoint y: 333, distance: 92.3
click at [330, 333] on div "139 140 141 142 143 144 145 146 147 148 149 150 151 152 153 154 155 156 157 158…" at bounding box center [610, 428] width 635 height 600
type textarea "// If we need pagination"
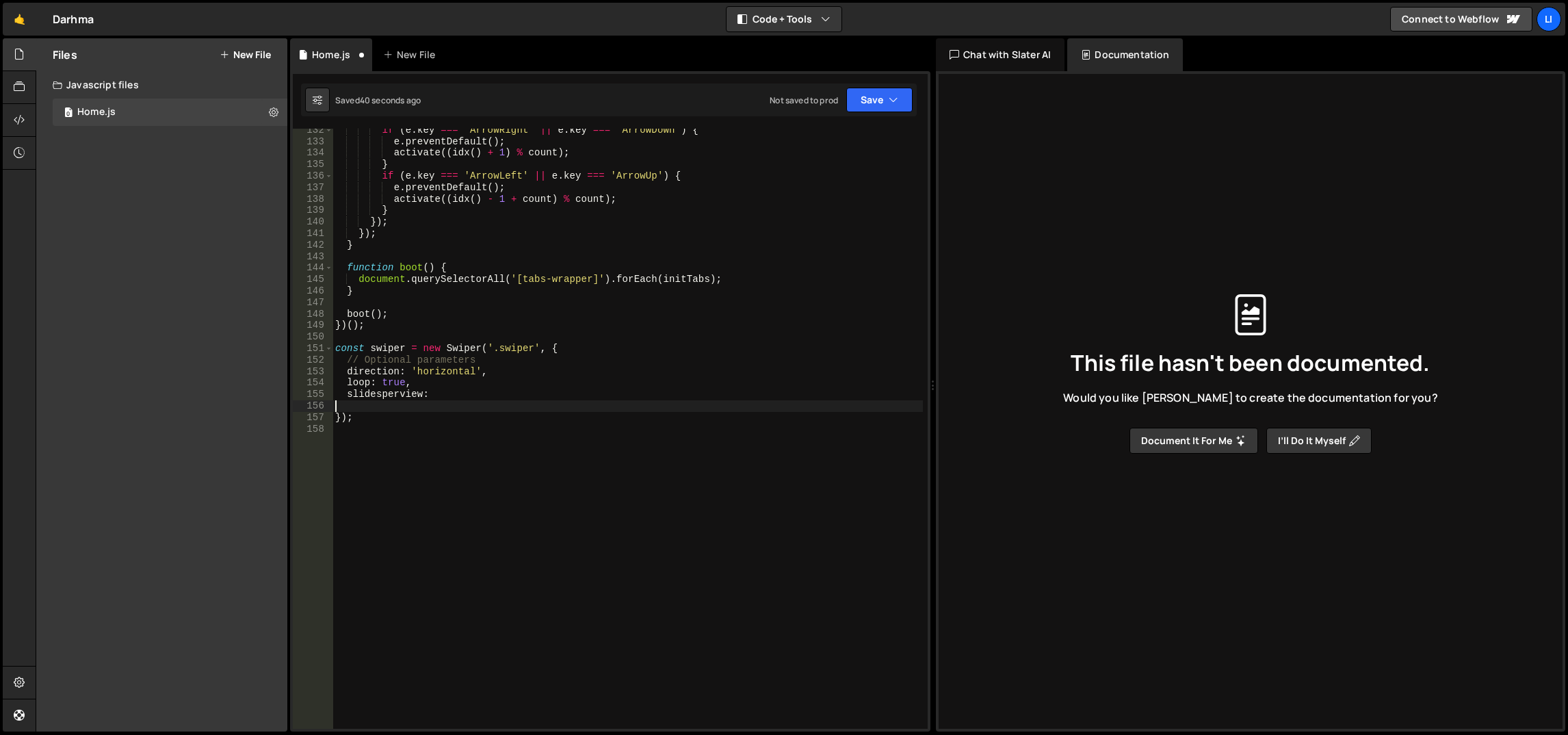
scroll to position [1509, 0]
drag, startPoint x: 411, startPoint y: 396, endPoint x: 347, endPoint y: 391, distance: 64.2
click at [347, 391] on div "if ( e . key === 'ArrowRight' || e . key === 'ArrowDown' ) { e . preventDefault…" at bounding box center [628, 436] width 591 height 624
paste textarea "PerView: 'auto',"
type textarea "slidesPerView: 5,"
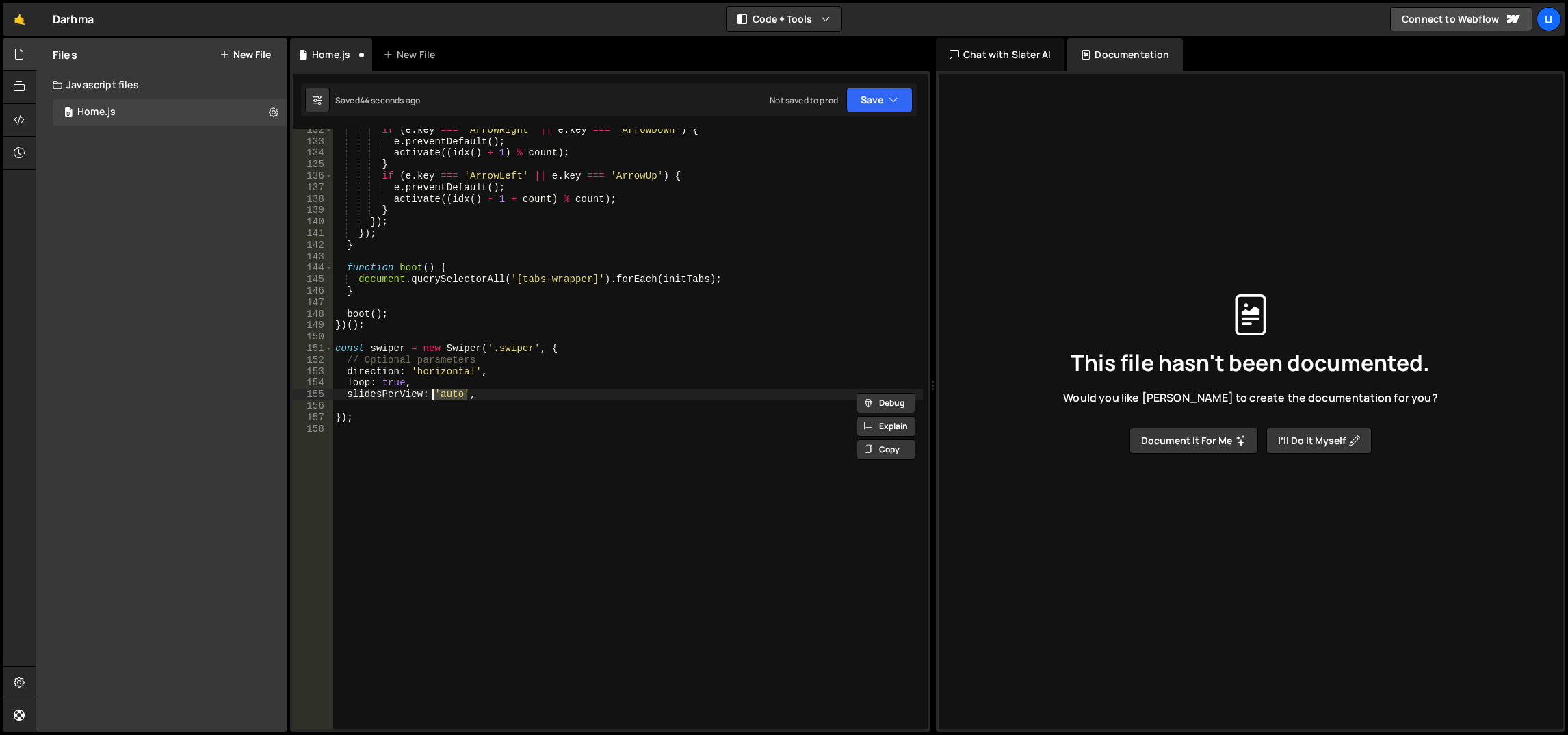
scroll to position [0, 6]
click at [475, 335] on div "if ( e . key === 'ArrowRight' || e . key === 'ArrowDown' ) { e . preventDefault…" at bounding box center [628, 436] width 591 height 624
click at [433, 397] on div "if ( e . key === 'ArrowRight' || e . key === 'ArrowDown' ) { e . preventDefault…" at bounding box center [628, 436] width 591 height 624
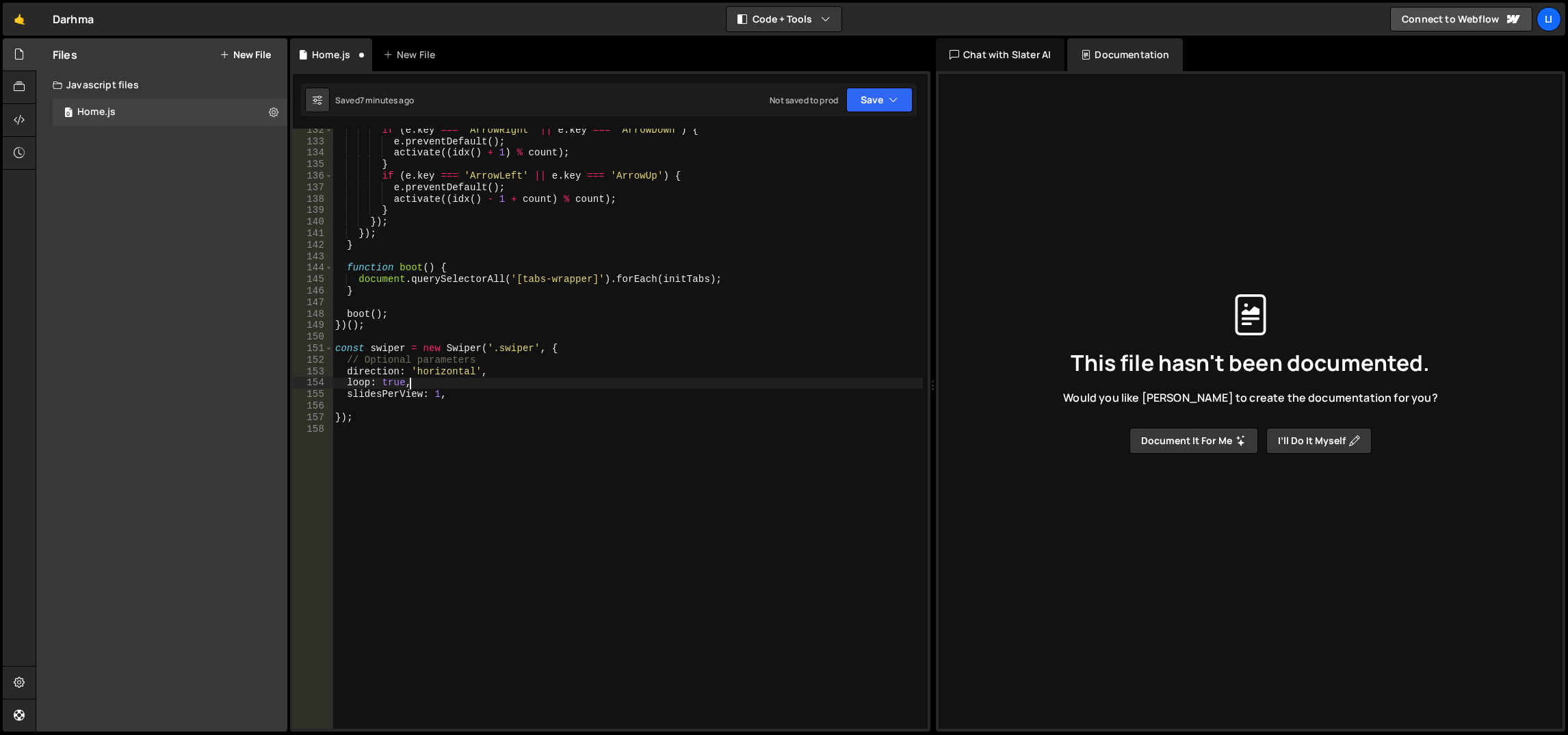
click at [503, 377] on div "if ( e . key === 'ArrowRight' || e . key === 'ArrowDown' ) { e . preventDefault…" at bounding box center [628, 436] width 591 height 624
click at [433, 394] on div "if ( e . key === 'ArrowRight' || e . key === 'ArrowDown' ) { e . preventDefault…" at bounding box center [628, 436] width 591 height 624
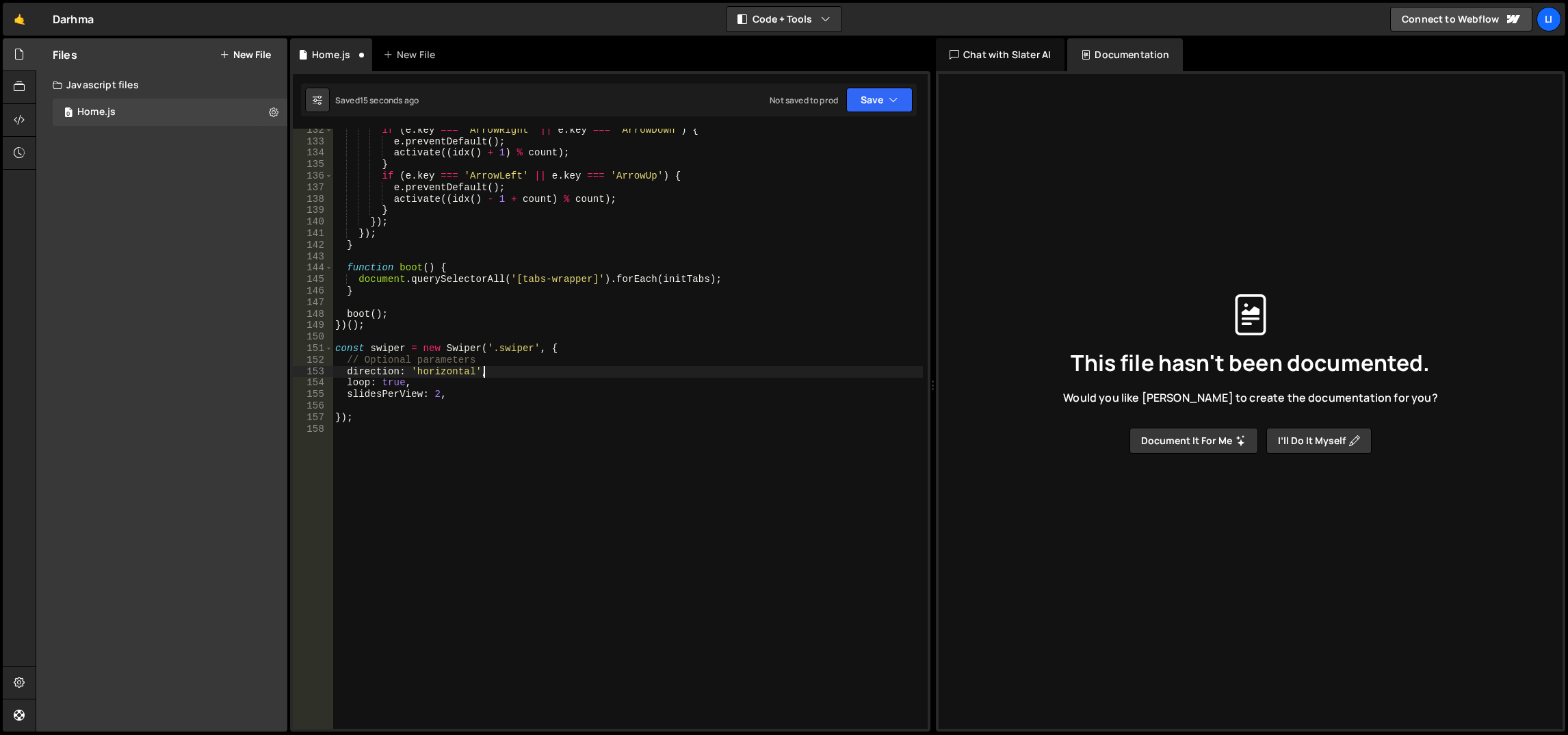
click at [592, 373] on div "if ( e . key === 'ArrowRight' || e . key === 'ArrowDown' ) { e . preventDefault…" at bounding box center [628, 436] width 591 height 624
type textarea "direction: 'horizontal',"
